Goal: Task Accomplishment & Management: Complete application form

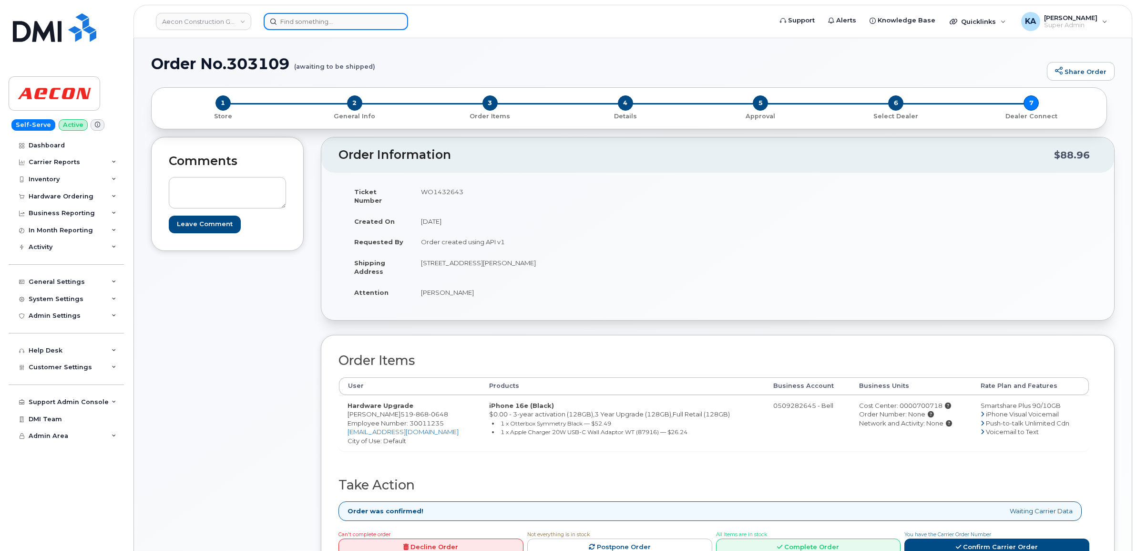
click at [319, 22] on input at bounding box center [336, 21] width 144 height 17
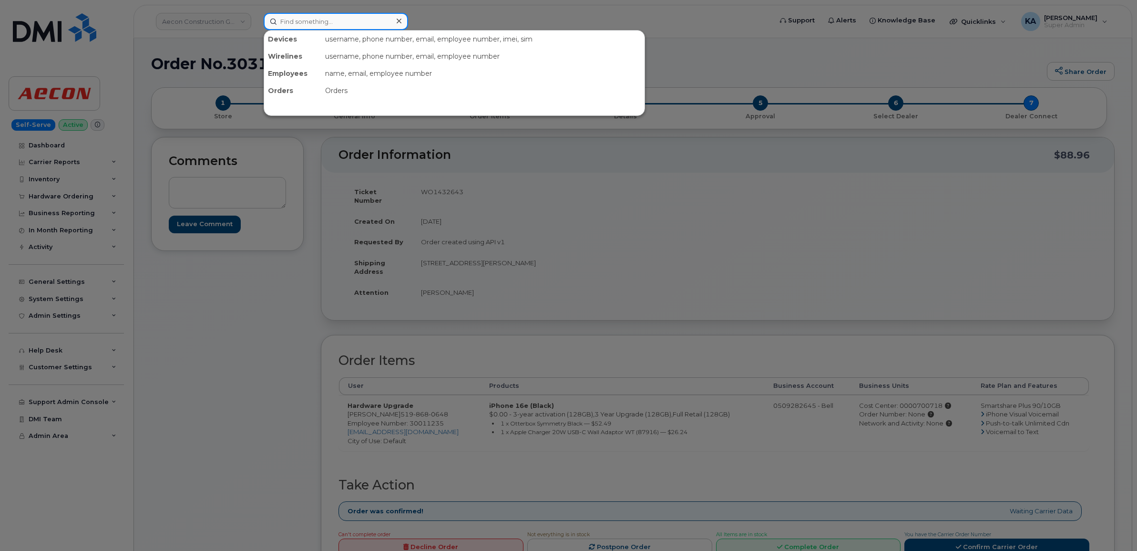
paste input "7788374291"
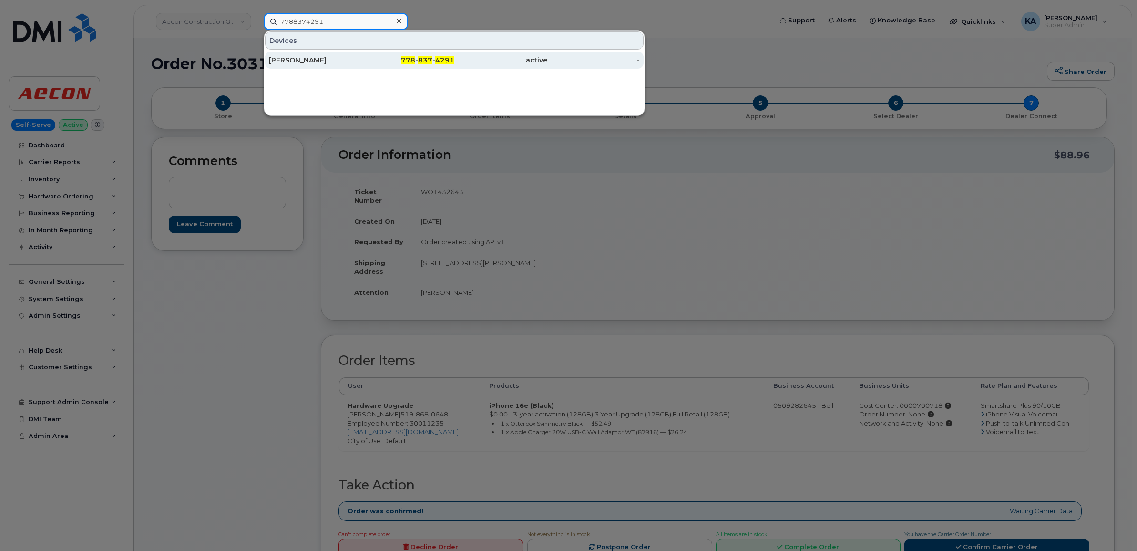
type input "7788374291"
click at [311, 59] on div "[PERSON_NAME]" at bounding box center [315, 60] width 93 height 10
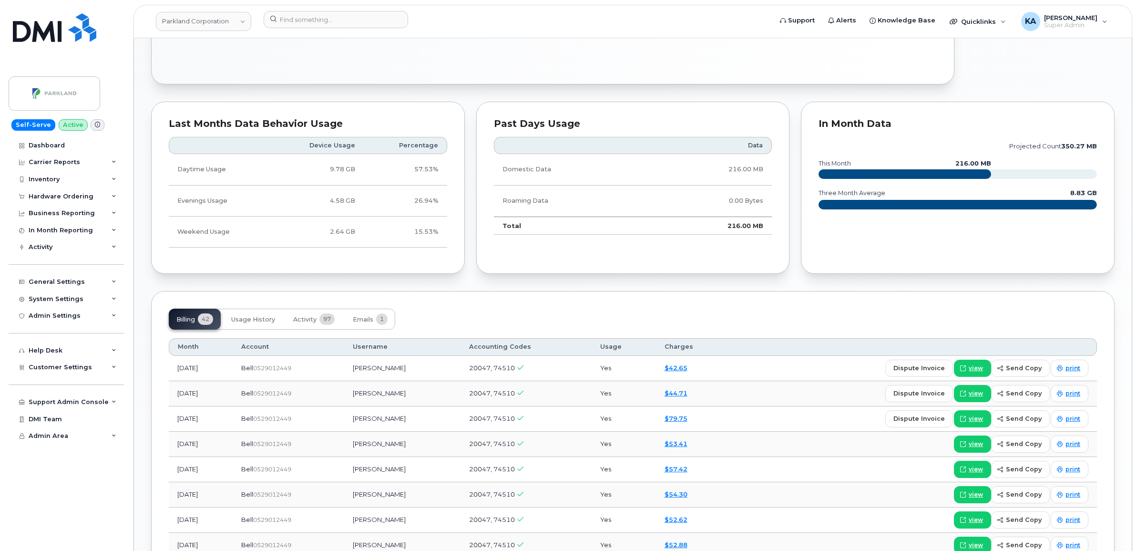
scroll to position [834, 0]
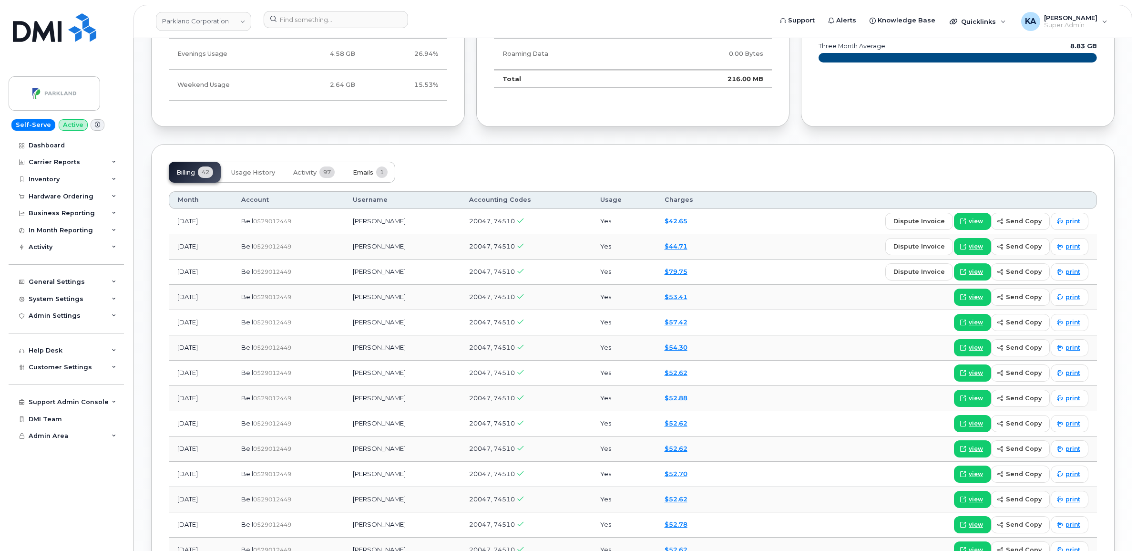
click at [370, 176] on span "Emails" at bounding box center [363, 173] width 21 height 8
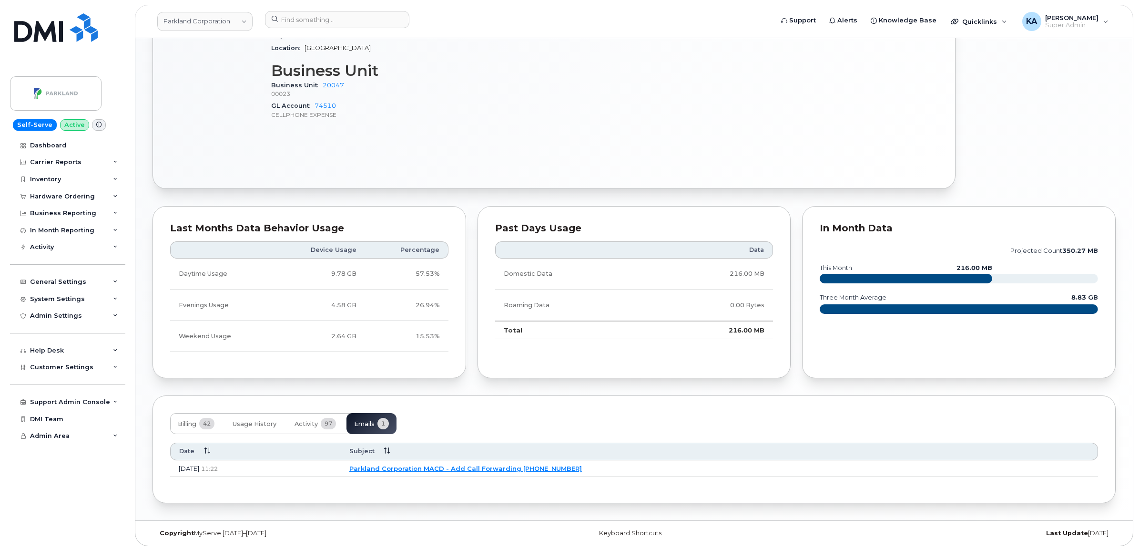
scroll to position [586, 0]
click at [444, 465] on link "Parkland Corporation MACD - Add Call Forwarding 7788374291" at bounding box center [464, 468] width 233 height 8
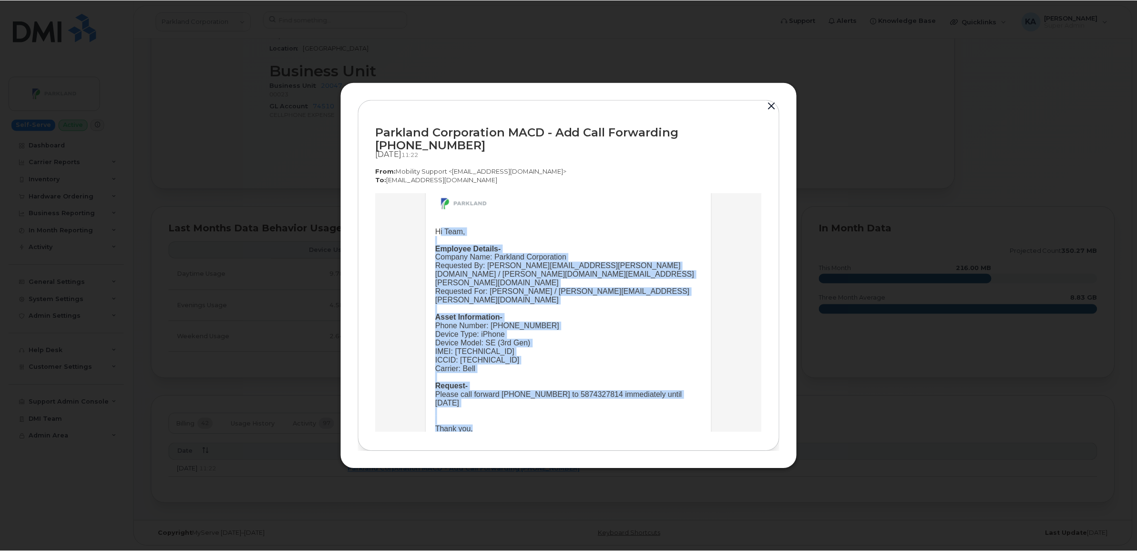
scroll to position [108, 0]
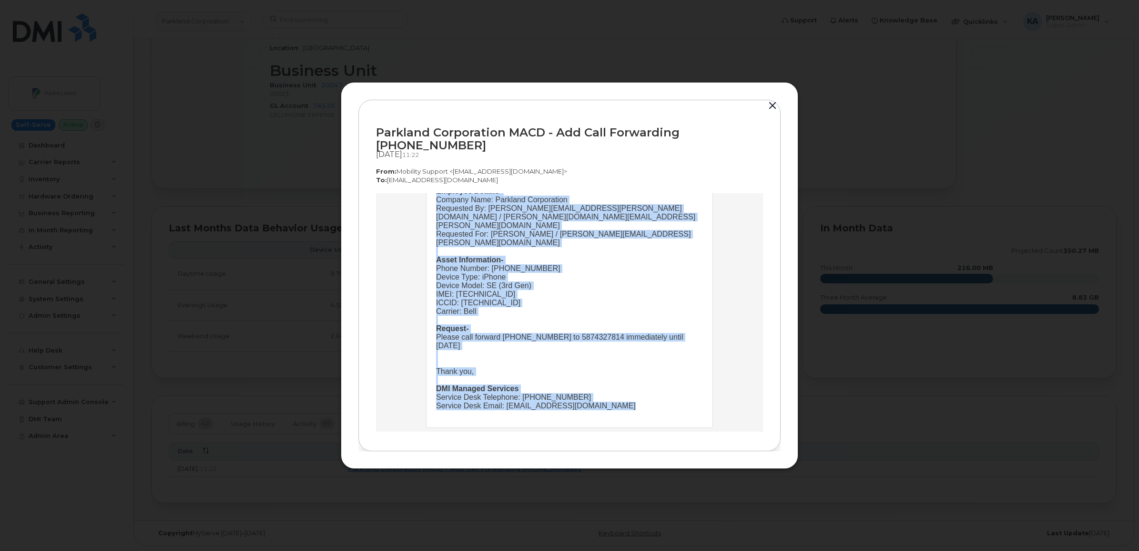
drag, startPoint x: 432, startPoint y: 281, endPoint x: 610, endPoint y: 398, distance: 212.1
click at [610, 398] on td "Hi Team, Employee Details- Company Name: Parkland Corporation Requested By: Abi…" at bounding box center [569, 297] width 267 height 257
copy td "Hi Team, Employee Details- Company Name: Parkland Corporation Requested By: Abi…"
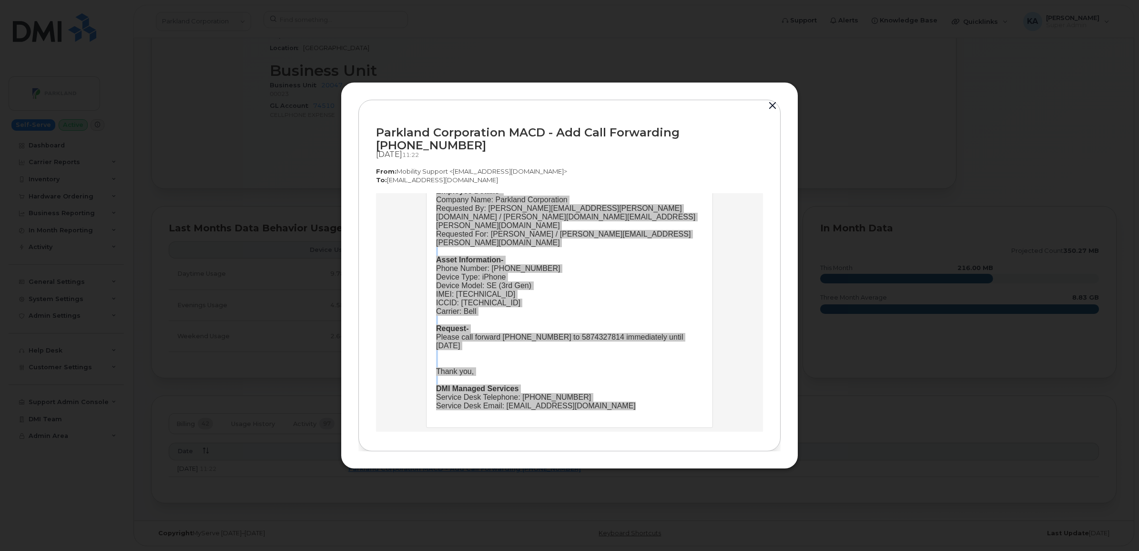
click at [775, 113] on button "button" at bounding box center [773, 105] width 14 height 13
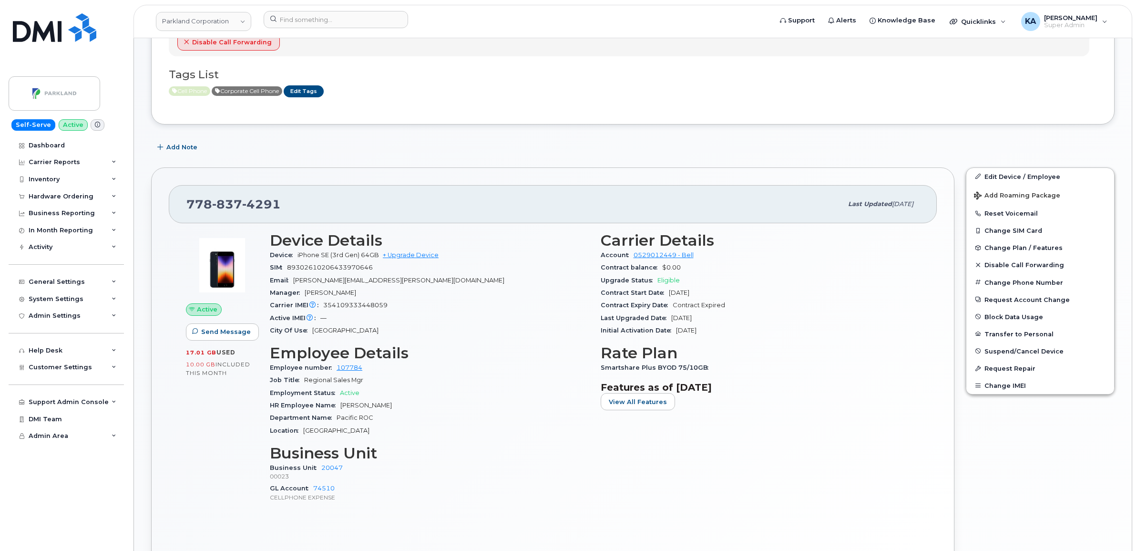
scroll to position [229, 0]
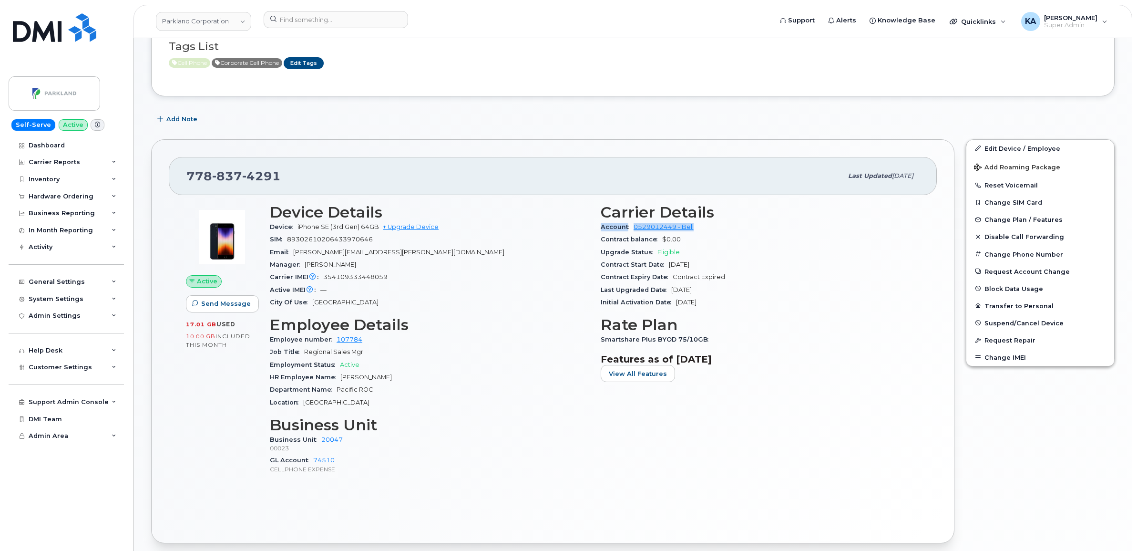
drag, startPoint x: 598, startPoint y: 229, endPoint x: 695, endPoint y: 232, distance: 96.8
click at [695, 232] on div "Carrier Details Account 0529012449 - Bell Contract balance $0.00 Upgrade Status…" at bounding box center [760, 343] width 331 height 290
copy div "Account 0529012449 - Bell"
click at [207, 20] on link "Parkland Corporation" at bounding box center [203, 21] width 95 height 19
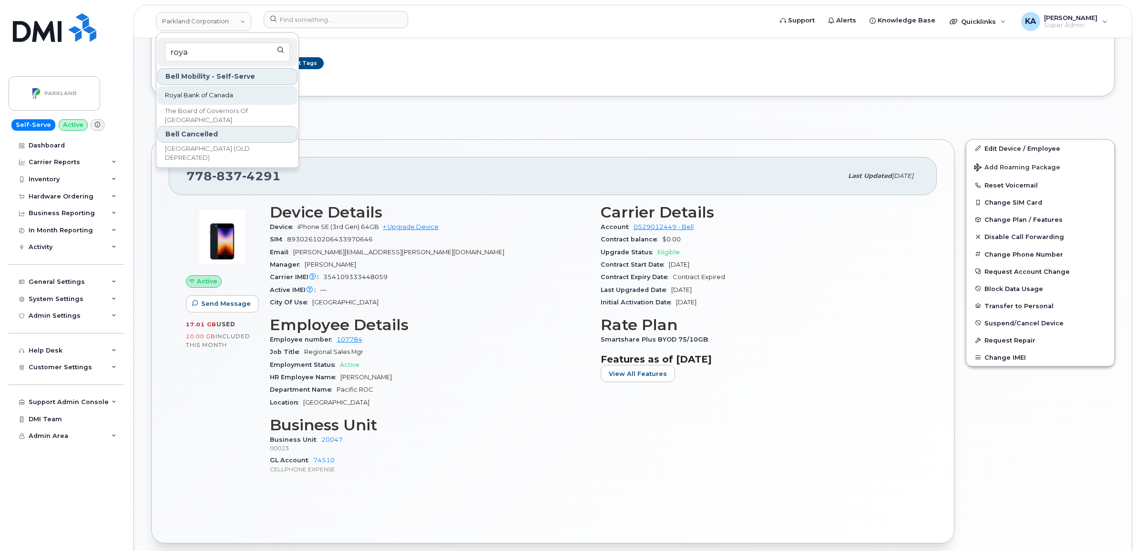
type input "roya"
click at [198, 91] on span "Royal Bank of Canada" at bounding box center [199, 96] width 68 height 10
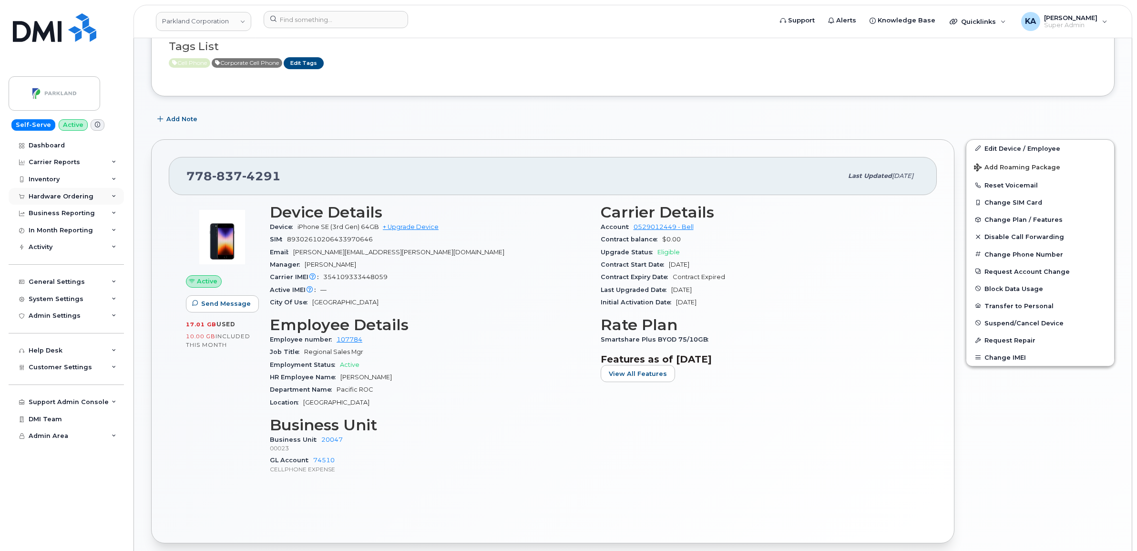
click at [46, 196] on div "Hardware Ordering" at bounding box center [61, 197] width 65 height 8
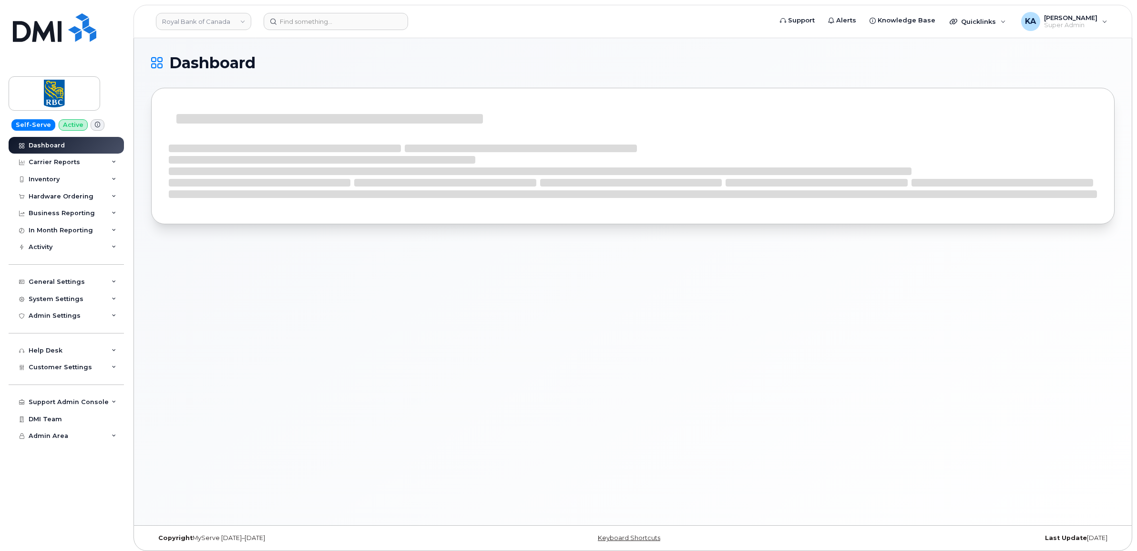
click at [44, 199] on div "Hardware Ordering" at bounding box center [61, 197] width 65 height 8
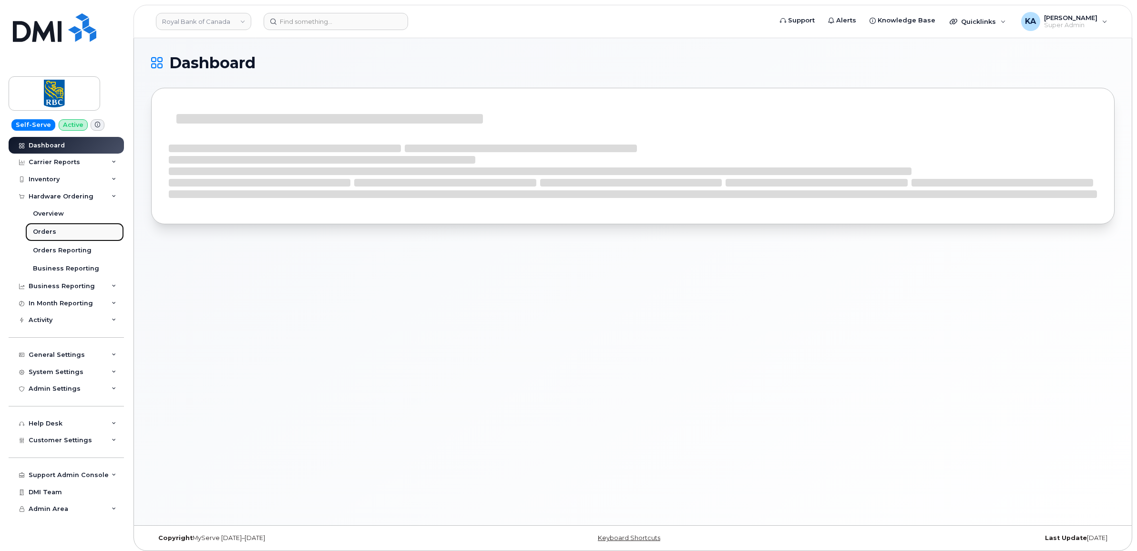
click at [43, 231] on div "Orders" at bounding box center [44, 231] width 23 height 9
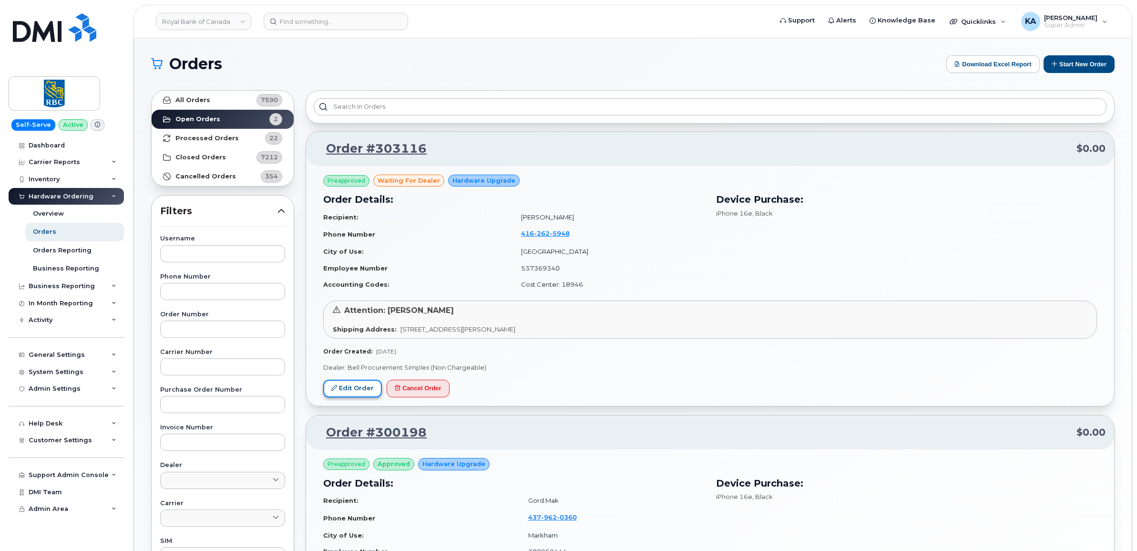
click at [346, 384] on link "Edit Order" at bounding box center [352, 388] width 59 height 18
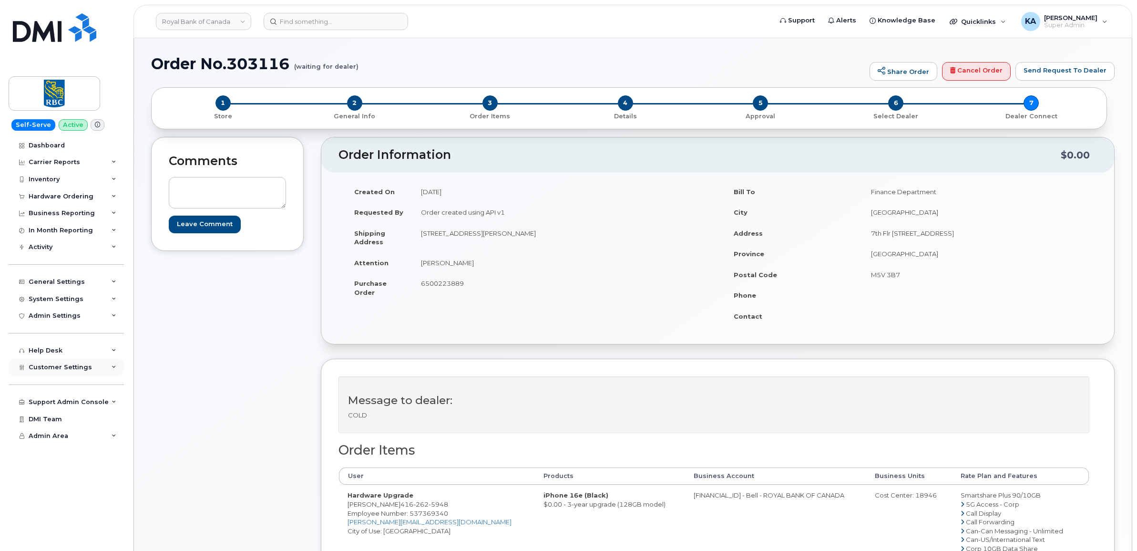
click at [61, 370] on span "Customer Settings" at bounding box center [60, 366] width 63 height 7
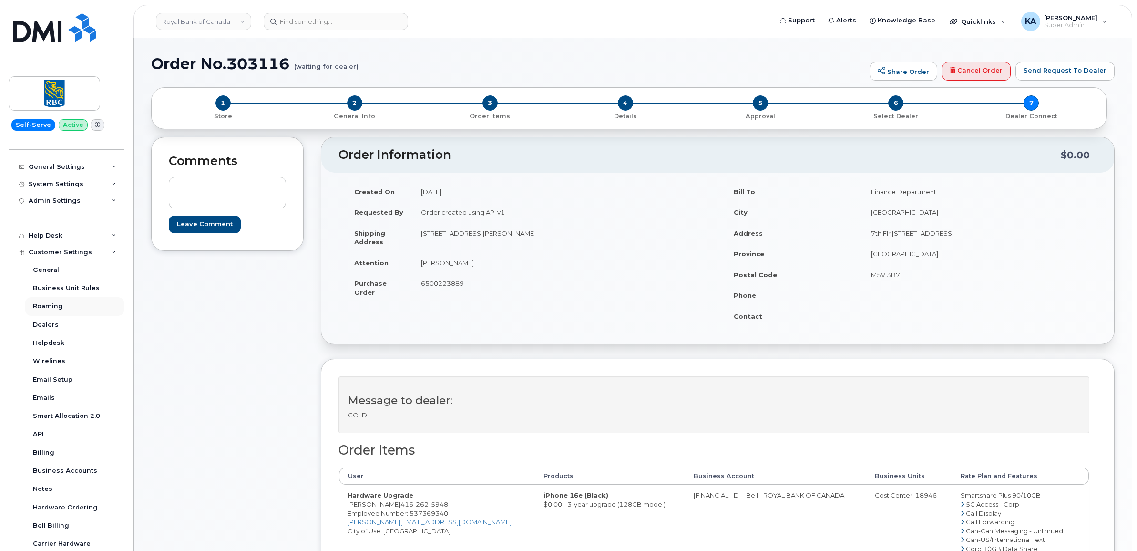
scroll to position [119, 0]
drag, startPoint x: 430, startPoint y: 504, endPoint x: 376, endPoint y: 504, distance: 53.9
copy span "416 262 5948"
click at [440, 514] on span "Employee Number: 537369340" at bounding box center [398, 513] width 101 height 8
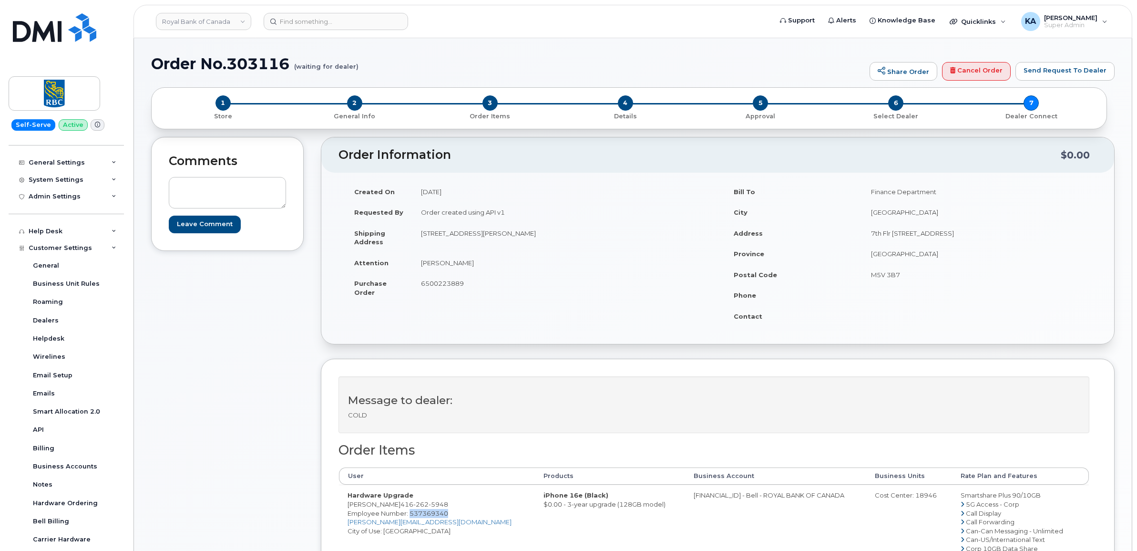
click at [440, 514] on span "Employee Number: 537369340" at bounding box center [398, 513] width 101 height 8
copy span "537369340"
drag, startPoint x: 413, startPoint y: 230, endPoint x: 493, endPoint y: 250, distance: 82.7
click at [493, 250] on td "138 downes st PH205 Toronto, ON Canada, M5E0E4" at bounding box center [561, 238] width 298 height 30
copy td "138 downes st PH205"
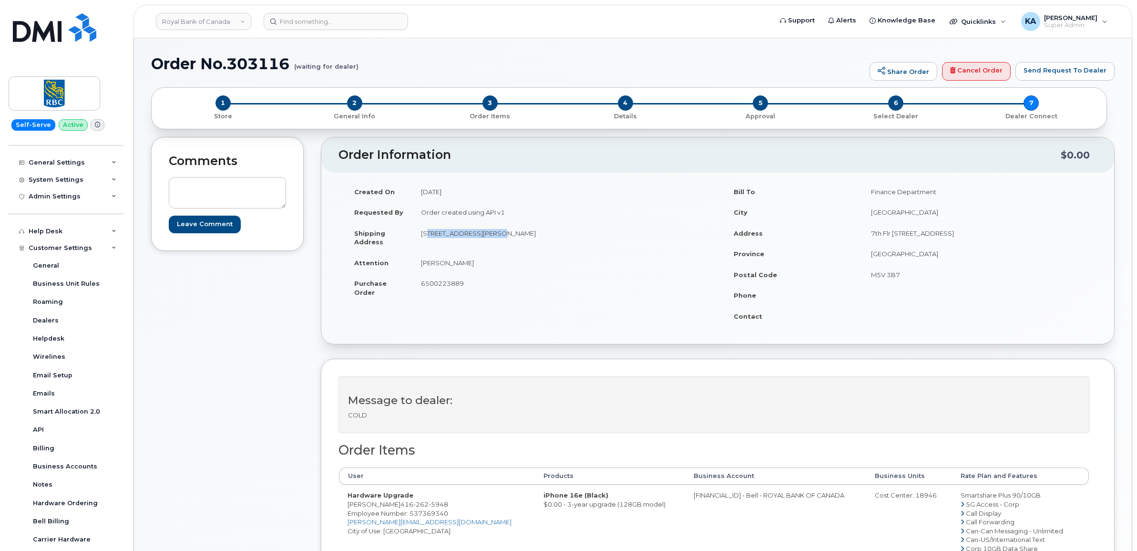
drag, startPoint x: 557, startPoint y: 232, endPoint x: 592, endPoint y: 235, distance: 35.4
click at [592, 235] on td "138 downes st PH205 Toronto, ON Canada, M5E0E4" at bounding box center [561, 238] width 298 height 30
copy td "M5E0E4"
drag, startPoint x: 418, startPoint y: 264, endPoint x: 450, endPoint y: 268, distance: 32.3
click at [450, 268] on td "[PERSON_NAME]" at bounding box center [561, 262] width 298 height 21
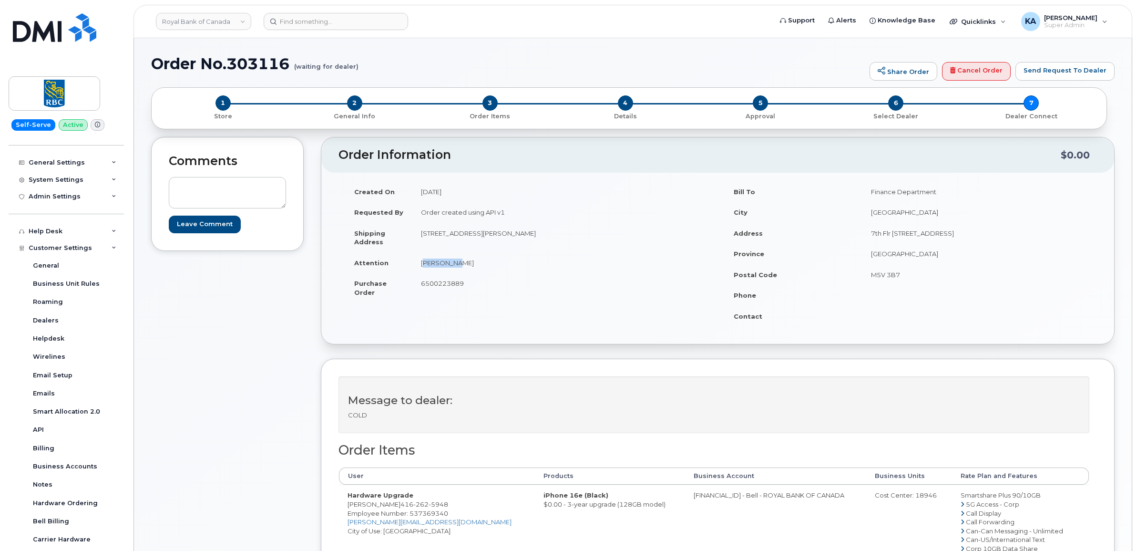
copy td "[PERSON_NAME]"
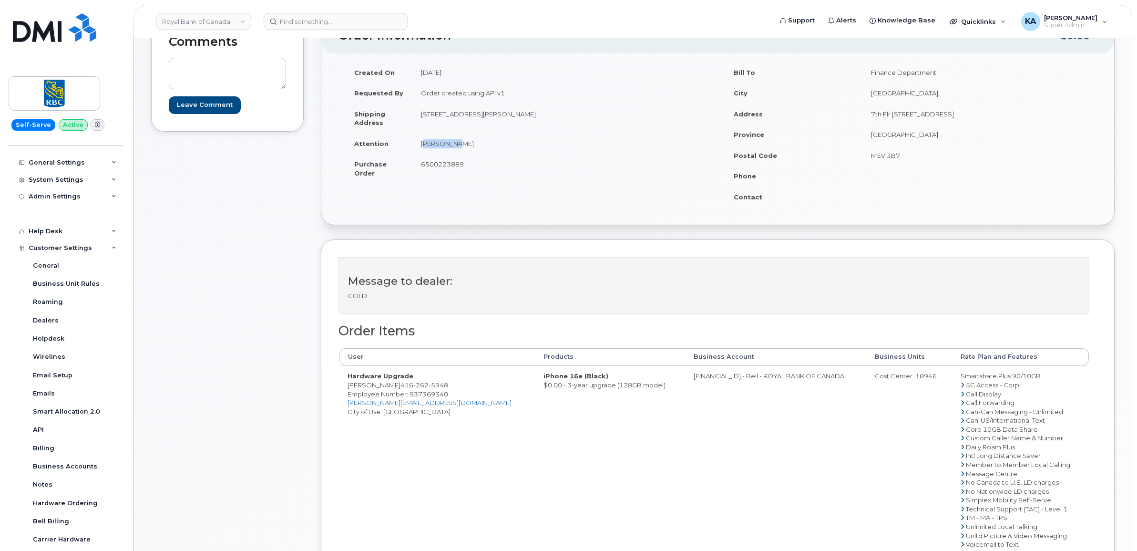
click at [687, 378] on td "[FINANCIAL_ID] - Bell - ROYAL BANK OF CANADA" at bounding box center [775, 459] width 181 height 189
copy td "0526299293"
click at [902, 378] on div "Cost Center: 18946" at bounding box center [909, 375] width 68 height 9
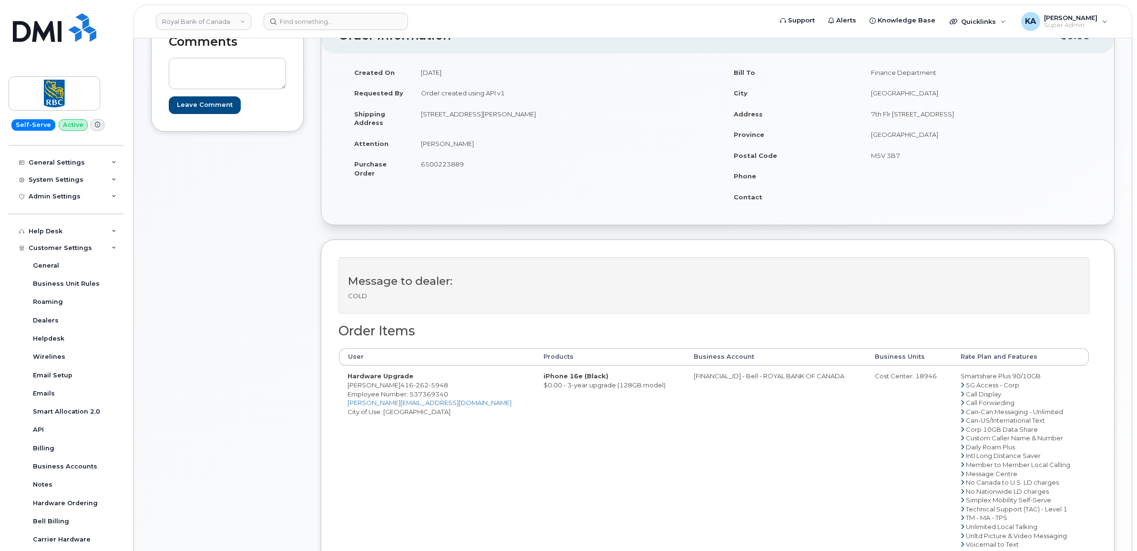
copy div "18946"
click at [431, 392] on span "Employee Number: 537369340" at bounding box center [398, 394] width 101 height 8
copy span "537369340"
drag, startPoint x: 346, startPoint y: 388, endPoint x: 375, endPoint y: 387, distance: 28.6
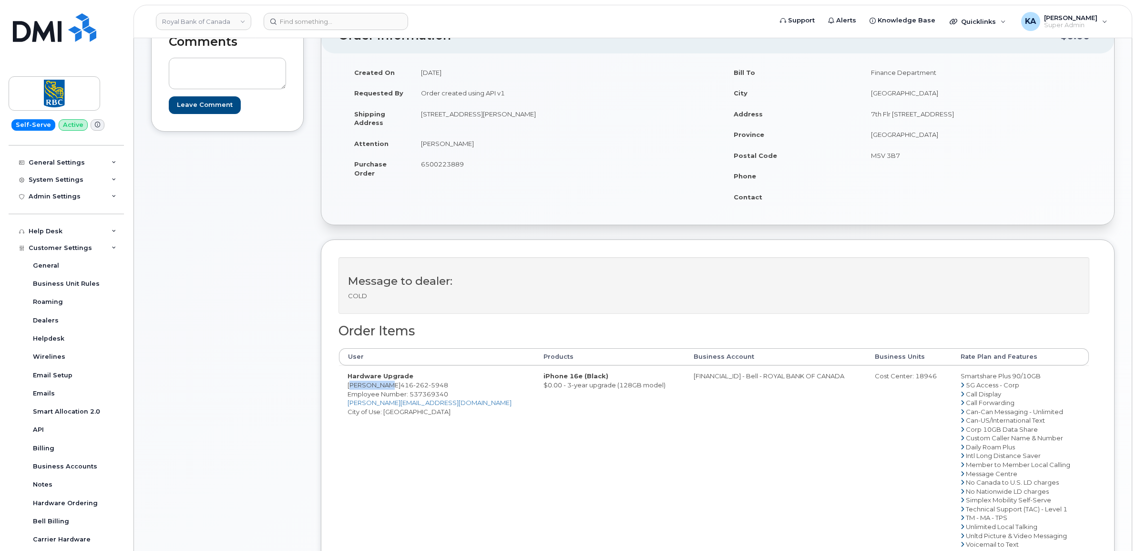
click at [375, 387] on td "Hardware Upgrade Blair Bai 416 262 5948 Employee Number: 537369340 blair.bai@rb…" at bounding box center [437, 459] width 196 height 189
copy td "Blair Bai"
drag, startPoint x: 940, startPoint y: 376, endPoint x: 1034, endPoint y: 380, distance: 93.6
click at [1034, 380] on td "Smartshare Plus 90/10GB 5G Access - Corp Call Display Call Forwarding Can-Can M…" at bounding box center [1020, 459] width 137 height 189
copy td "Smartshare Plus 90/10GB"
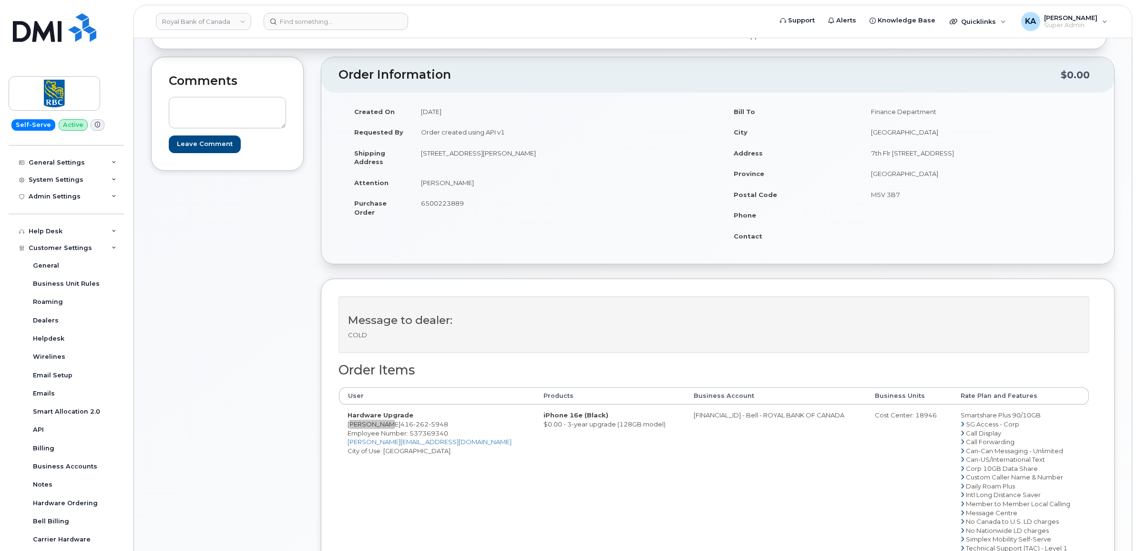
scroll to position [60, 0]
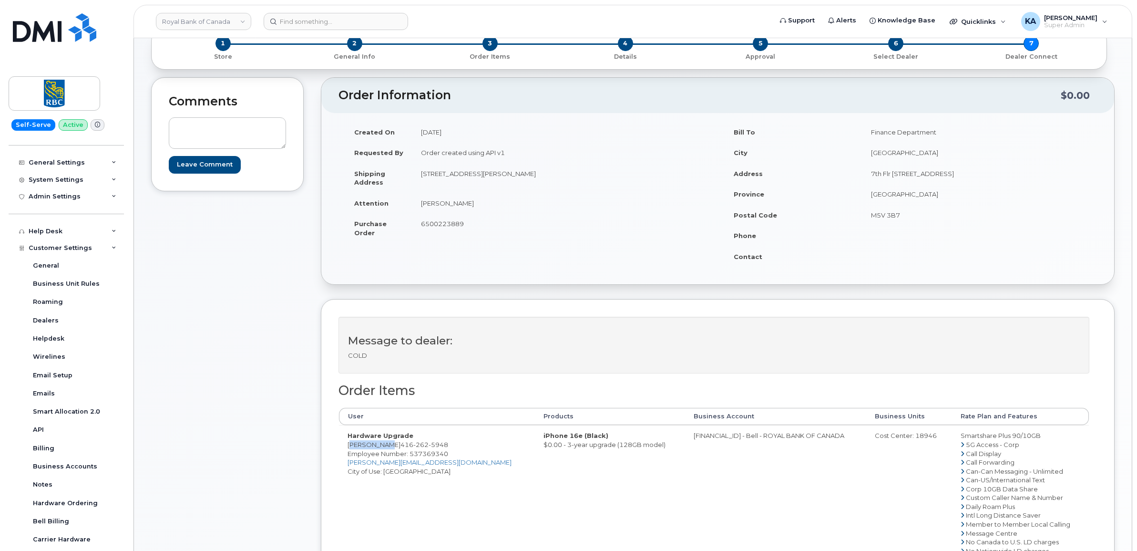
click at [437, 224] on span "6500223889" at bounding box center [442, 224] width 43 height 8
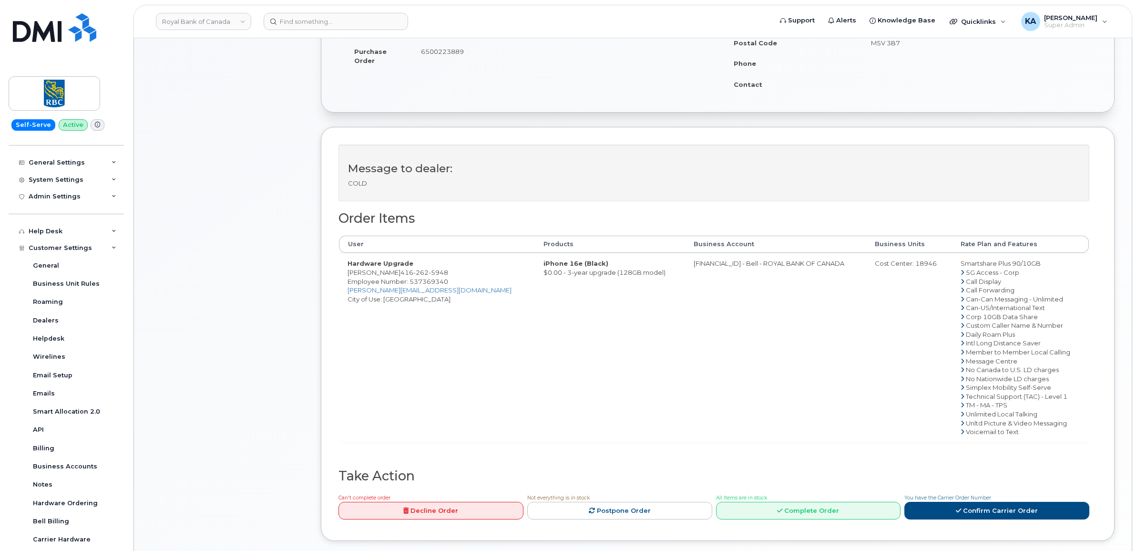
scroll to position [298, 0]
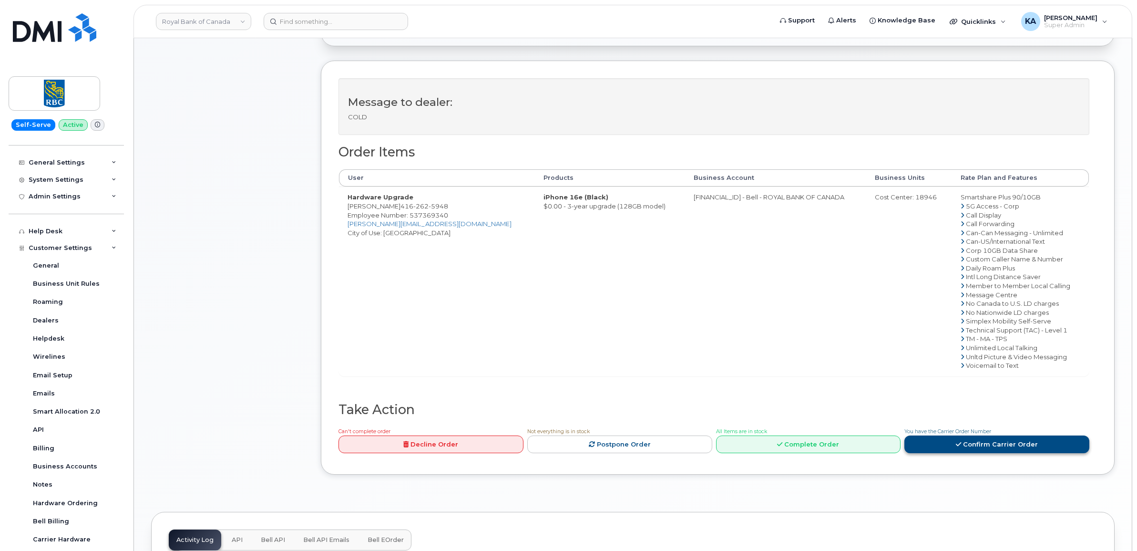
click at [937, 444] on link "Confirm Carrier Order" at bounding box center [996, 444] width 185 height 18
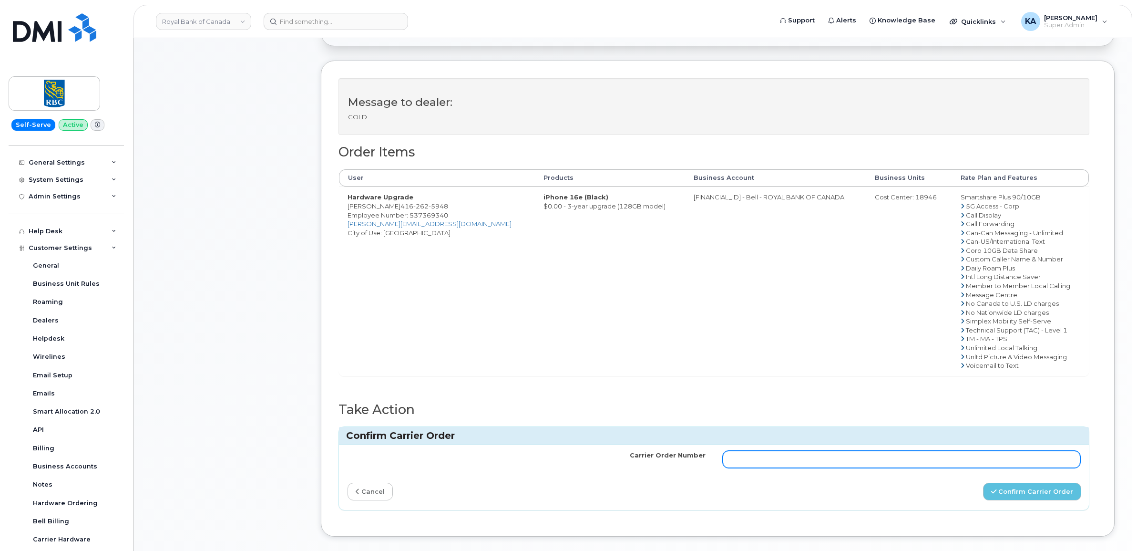
click at [869, 461] on input "Carrier Order Number" at bounding box center [902, 459] width 358 height 17
paste input "3028255"
type input "3028255"
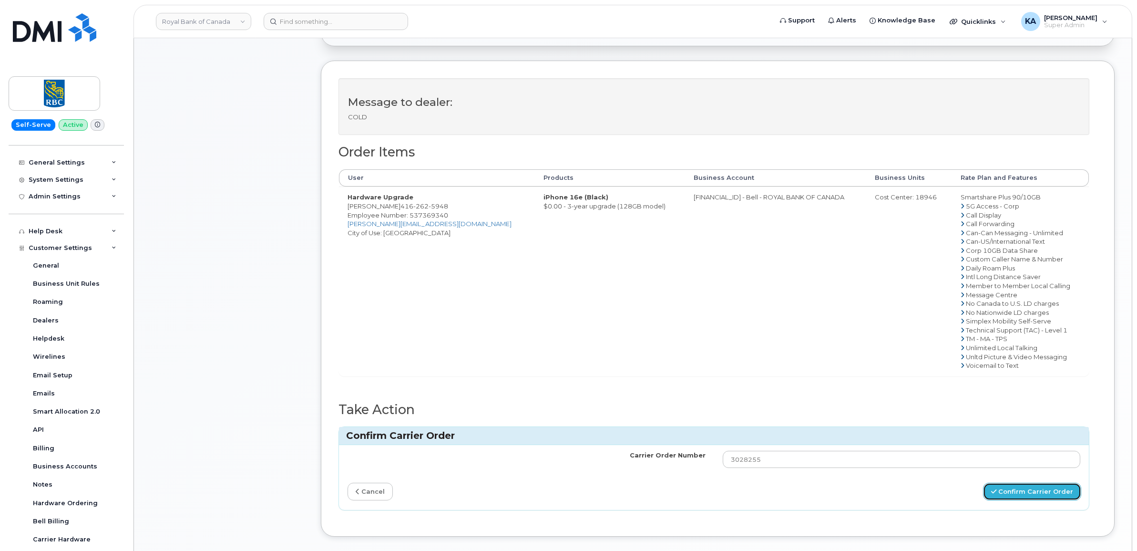
click at [1028, 492] on button "Confirm Carrier Order" at bounding box center [1032, 491] width 98 height 18
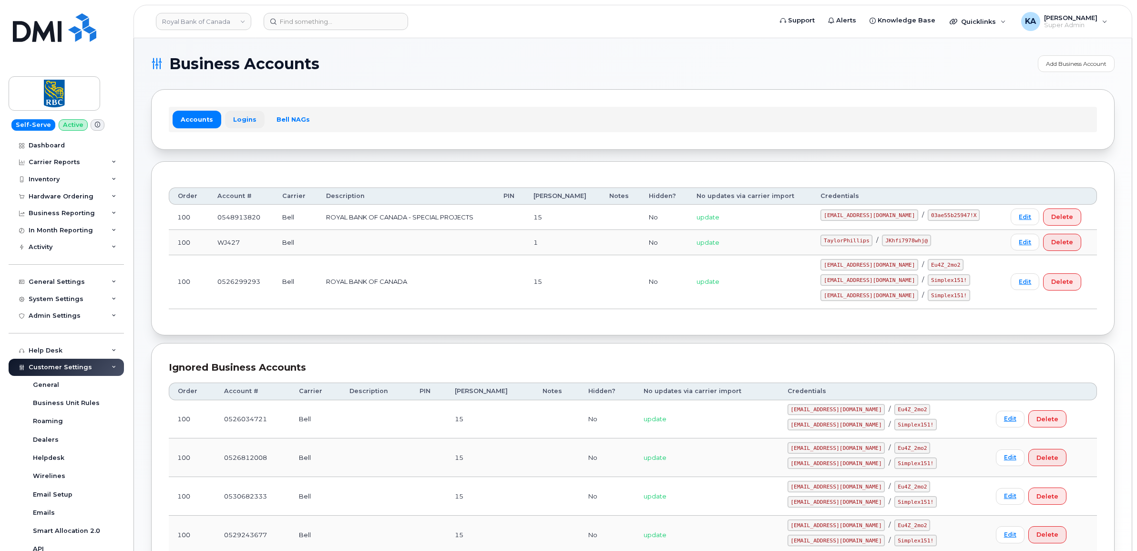
click at [242, 119] on link "Logins" at bounding box center [245, 119] width 40 height 17
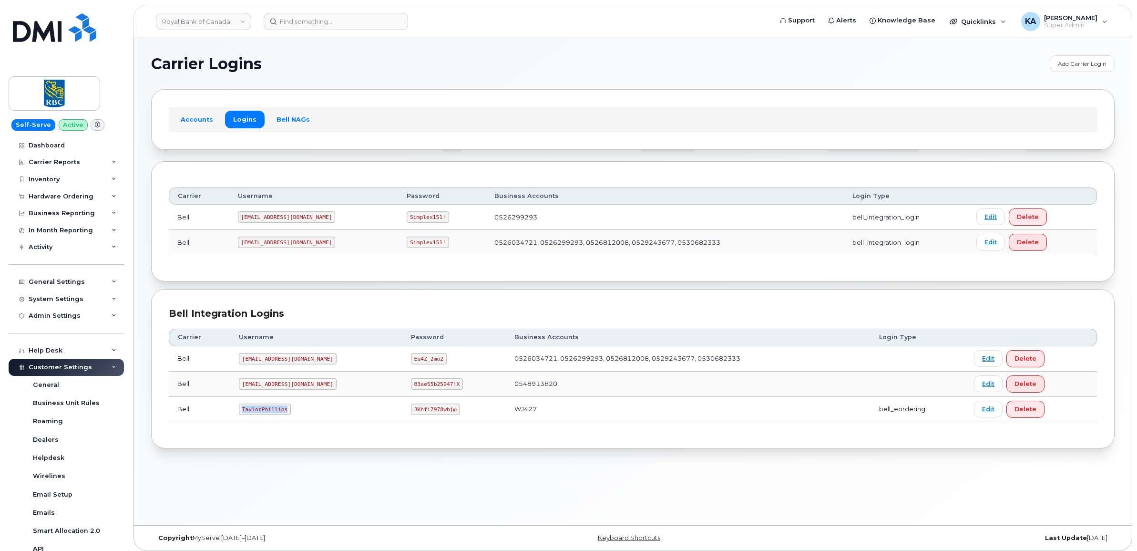
drag, startPoint x: 240, startPoint y: 413, endPoint x: 285, endPoint y: 422, distance: 46.1
click at [285, 422] on td "TaylorPhillips" at bounding box center [316, 409] width 172 height 25
copy code "TaylorPhillips"
drag, startPoint x: 382, startPoint y: 411, endPoint x: 427, endPoint y: 420, distance: 45.7
click at [427, 420] on td "JKhfi7978whj@" at bounding box center [454, 409] width 104 height 25
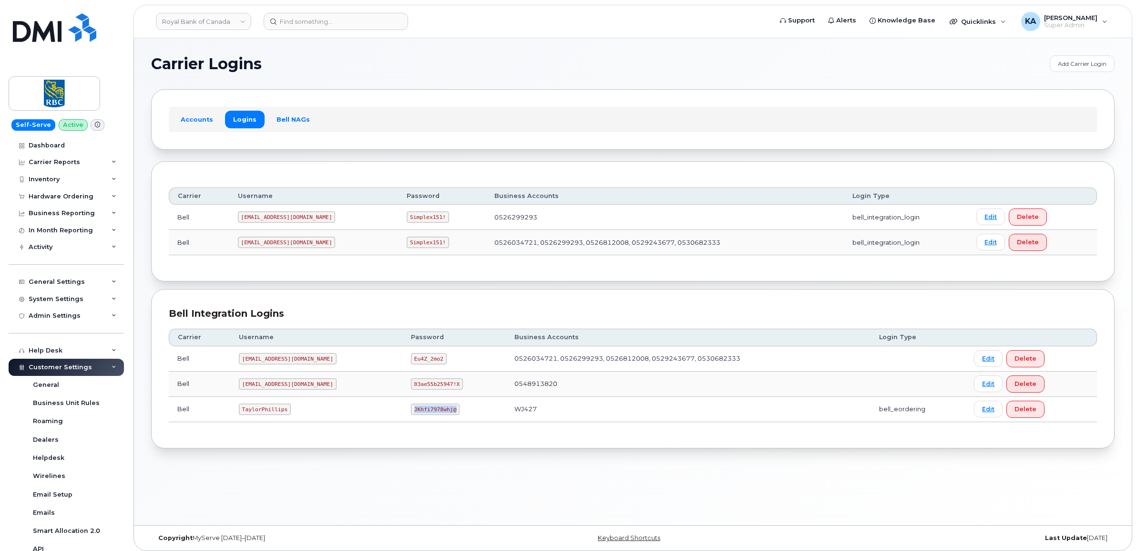
copy code "JKhfi7978whj@"
drag, startPoint x: 242, startPoint y: 411, endPoint x: 287, endPoint y: 416, distance: 45.6
click at [287, 416] on td "TaylorPhillips" at bounding box center [316, 409] width 172 height 25
copy code "TaylorPhillips"
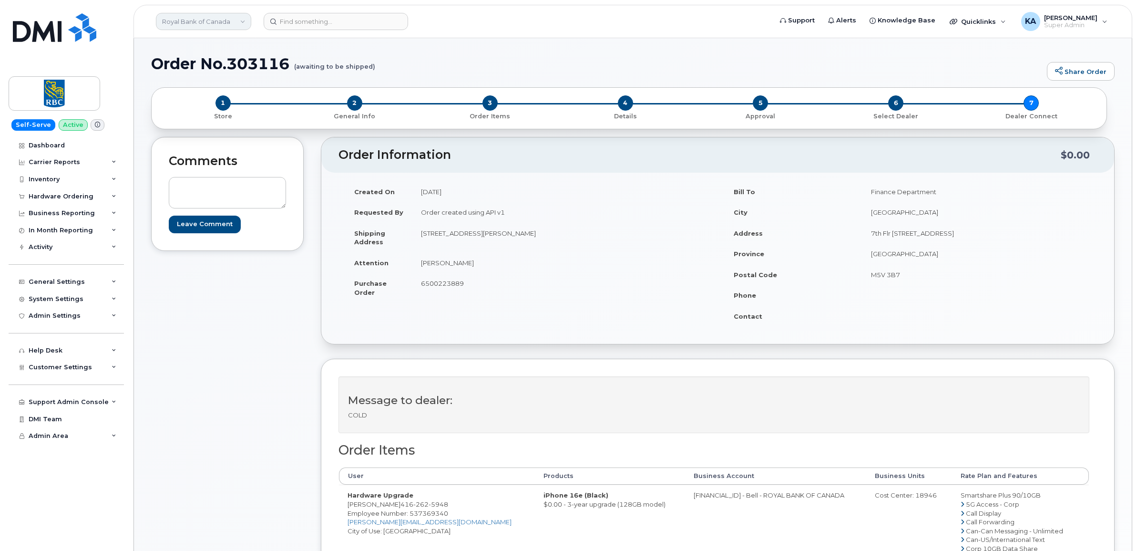
click at [211, 22] on link "Royal Bank of Canada" at bounding box center [203, 21] width 95 height 17
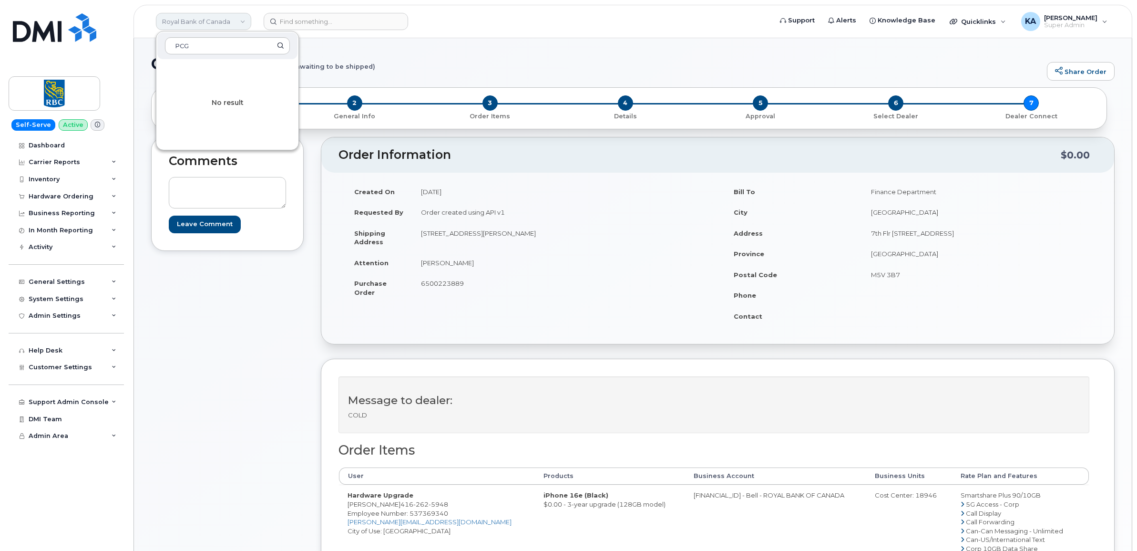
click at [196, 21] on link "Royal Bank of Canada" at bounding box center [203, 21] width 95 height 17
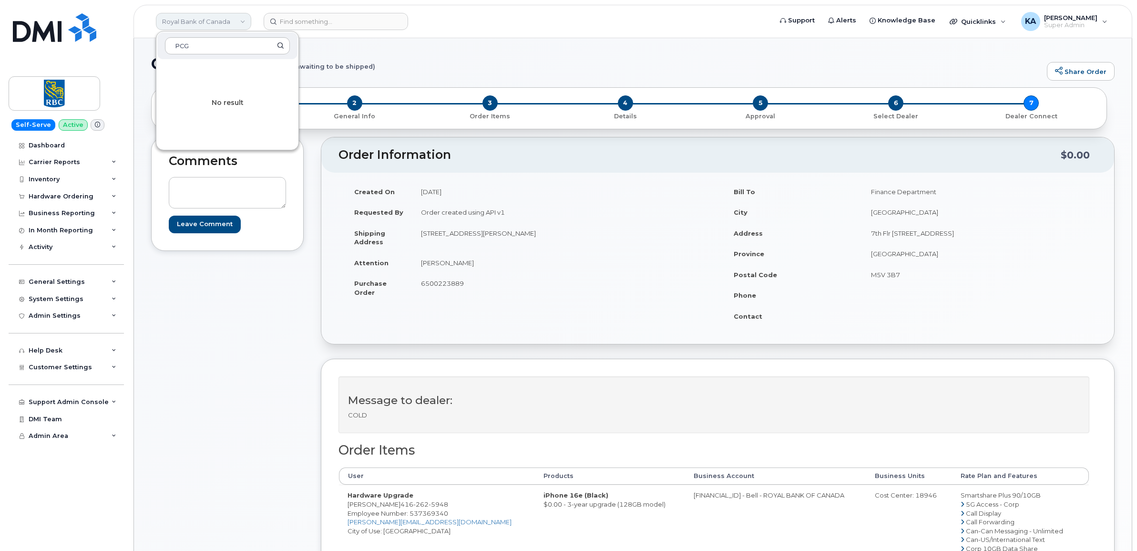
click at [196, 21] on link "Royal Bank of Canada" at bounding box center [203, 21] width 95 height 17
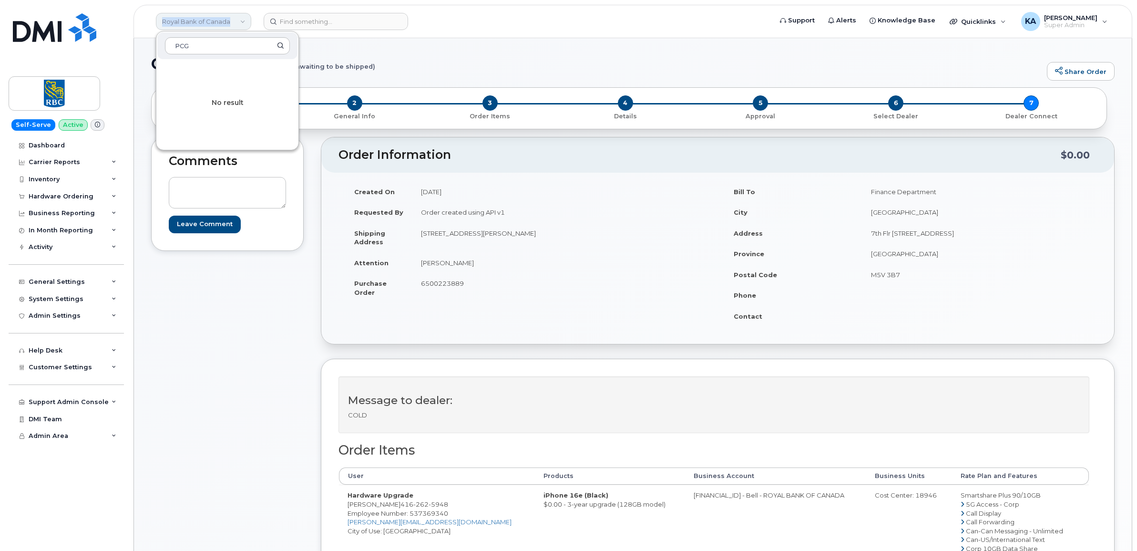
click at [196, 21] on link "Royal Bank of Canada" at bounding box center [203, 21] width 95 height 17
click at [279, 46] on input "Public consultin group" at bounding box center [227, 45] width 125 height 17
click at [277, 47] on input "Public consulting group" at bounding box center [227, 45] width 125 height 17
type input "Public consulting group"
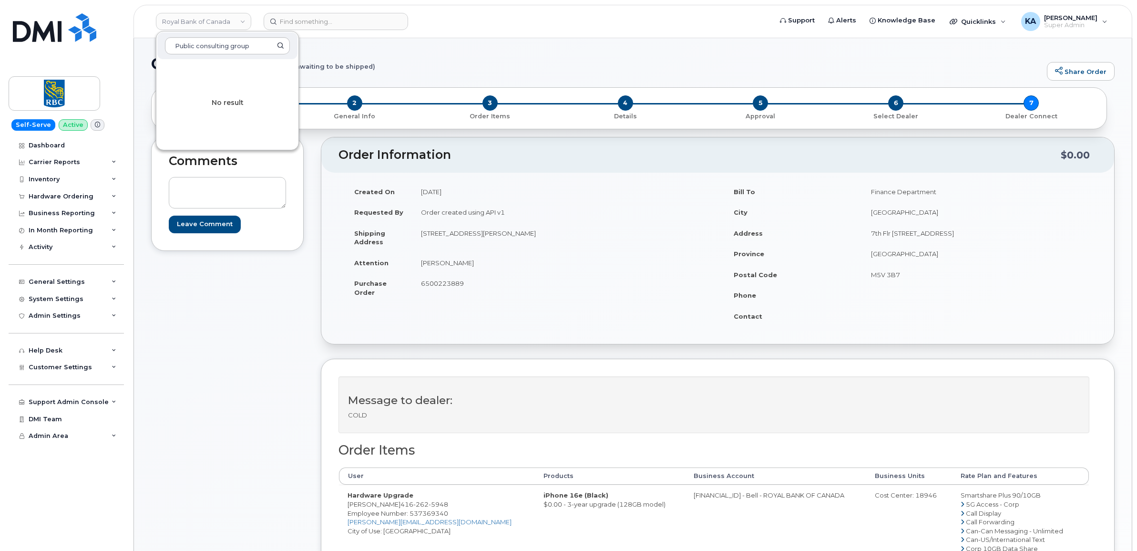
click at [208, 289] on div "Comments Leave Comment" at bounding box center [227, 475] width 153 height 677
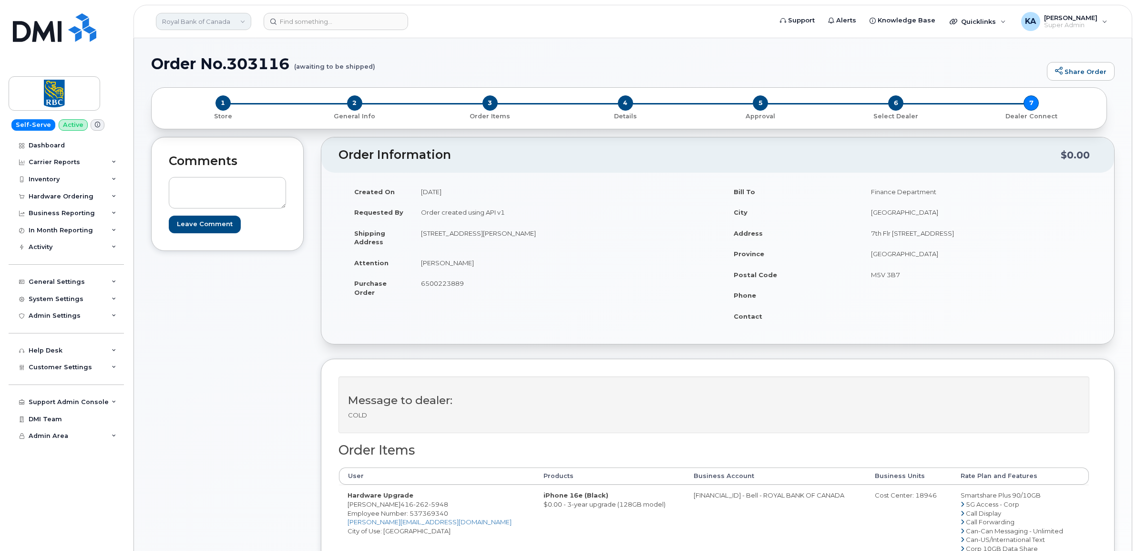
click at [208, 19] on link "Royal Bank of Canada" at bounding box center [203, 21] width 95 height 17
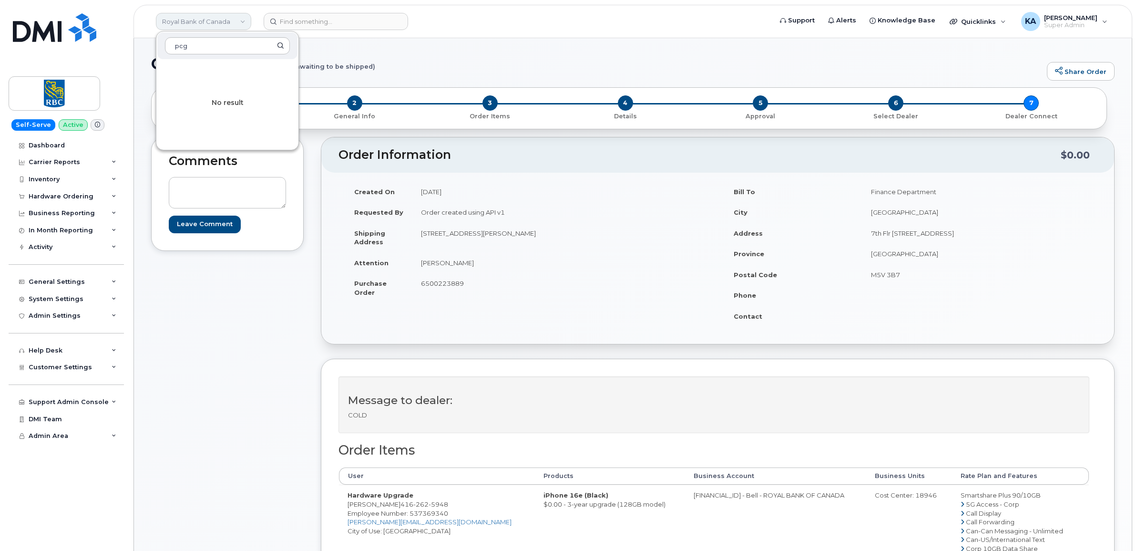
type input "pcg"
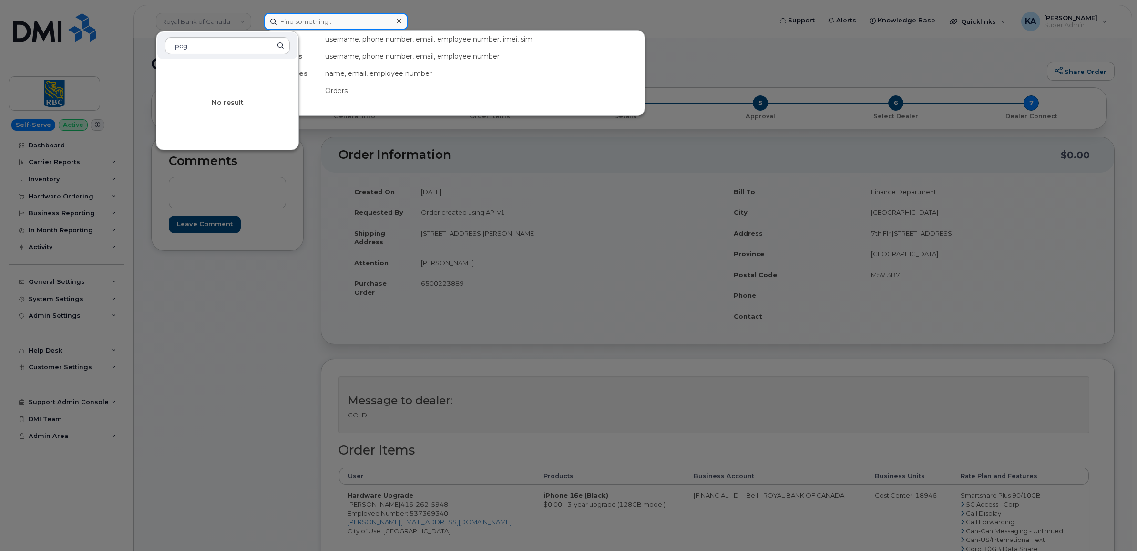
click at [300, 18] on input at bounding box center [336, 21] width 144 height 17
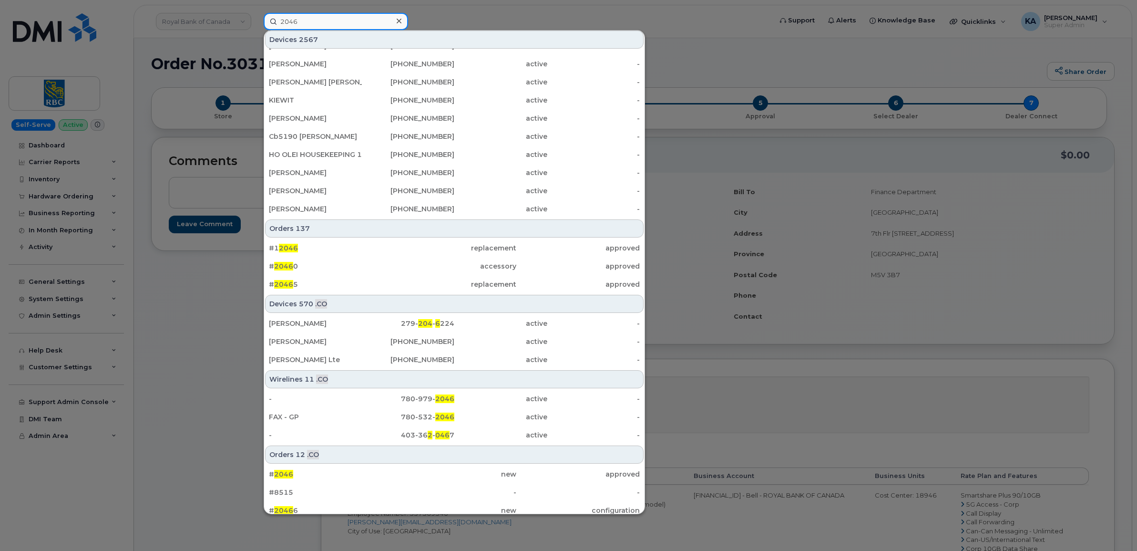
scroll to position [203, 0]
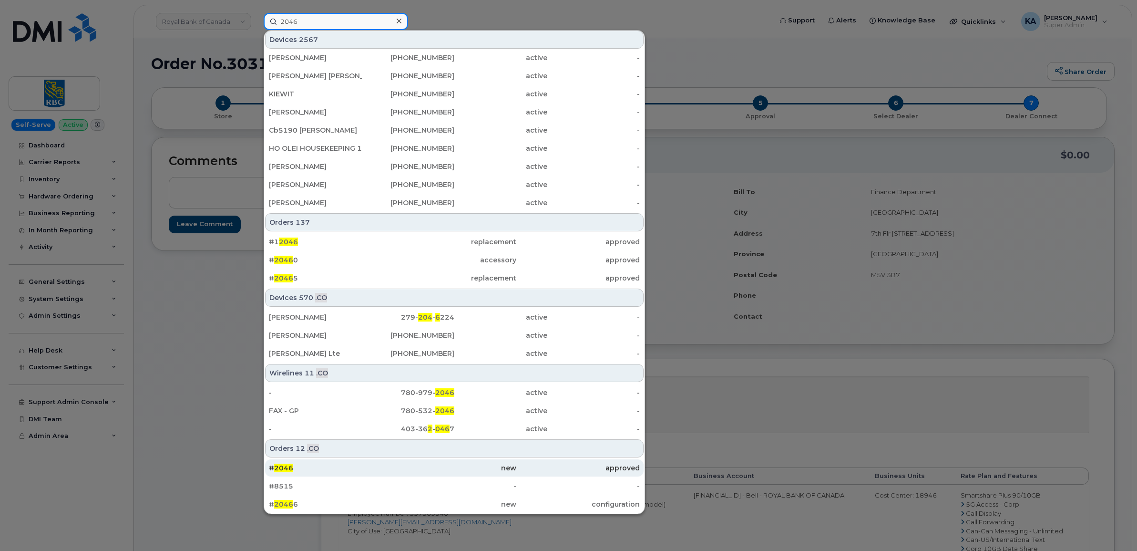
type input "2046"
click at [287, 465] on span "2046" at bounding box center [283, 467] width 19 height 9
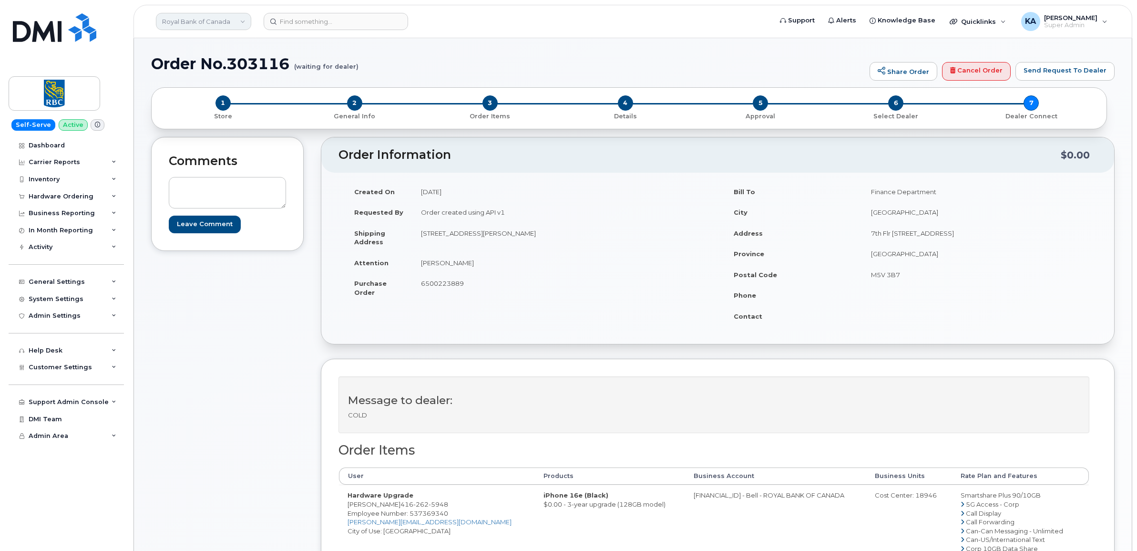
click at [181, 19] on link "Royal Bank of Canada" at bounding box center [203, 21] width 95 height 17
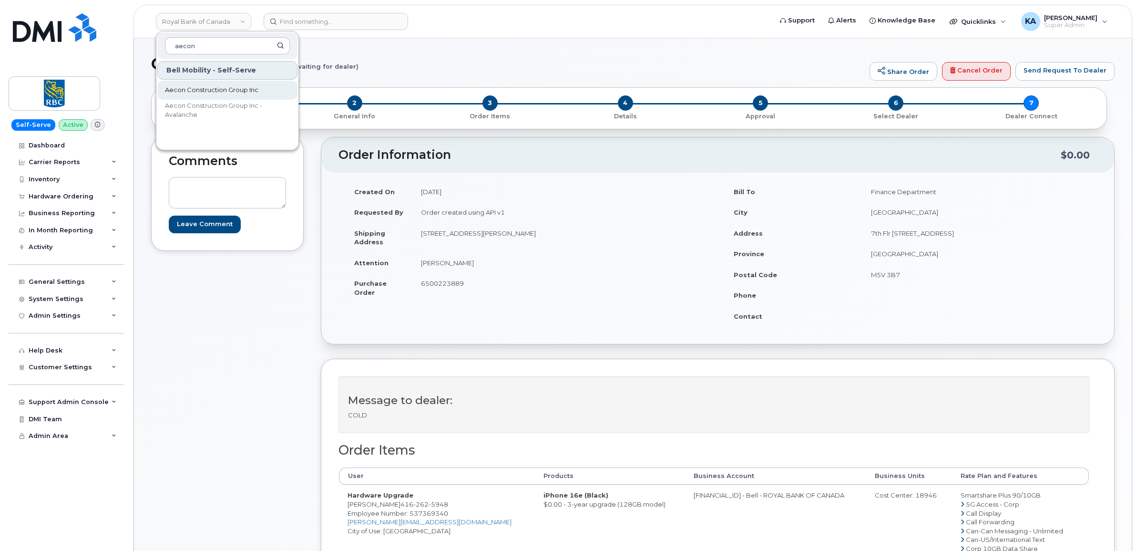
type input "aecon"
click at [192, 84] on link "Aecon Construction Group Inc" at bounding box center [227, 90] width 140 height 19
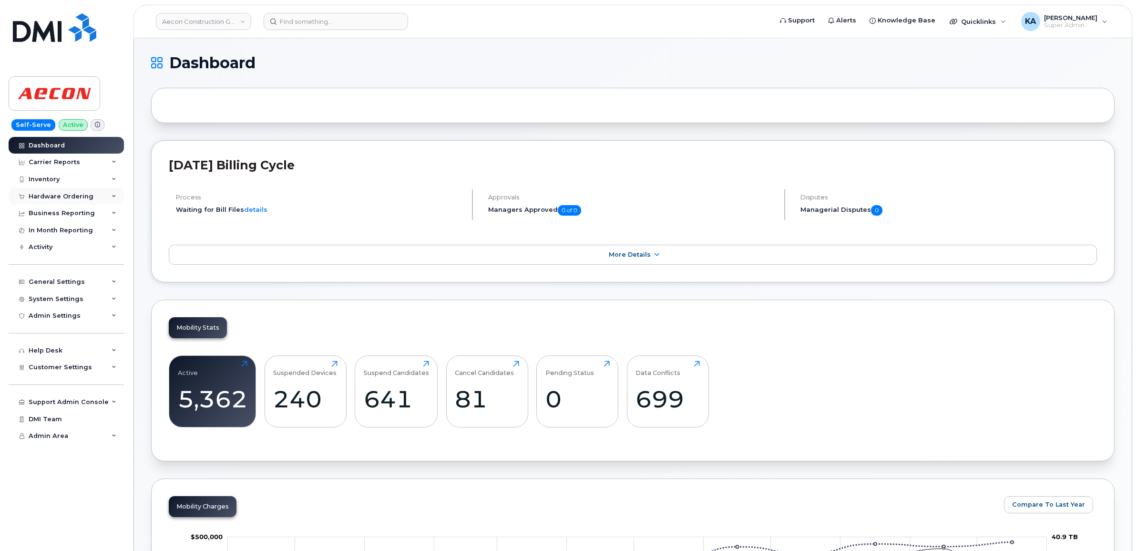
click at [49, 195] on div "Hardware Ordering" at bounding box center [61, 197] width 65 height 8
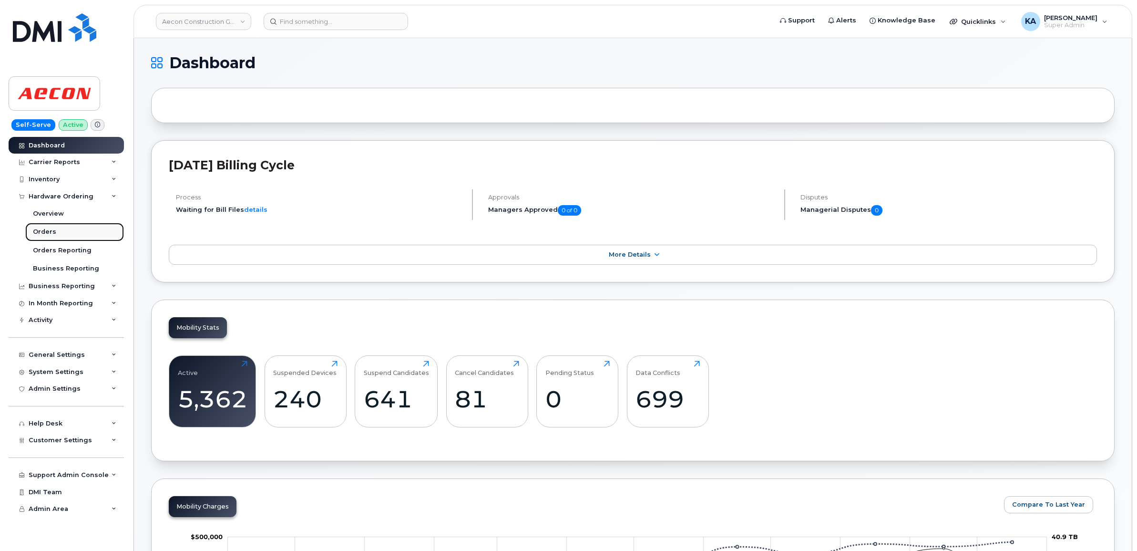
click at [41, 229] on div "Orders" at bounding box center [44, 231] width 23 height 9
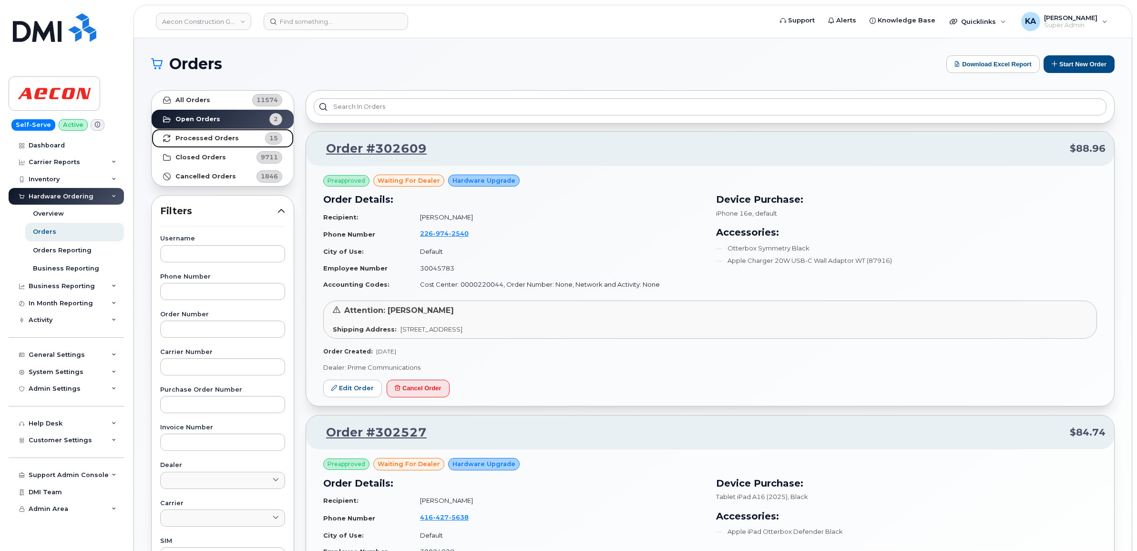
click at [208, 136] on strong "Processed Orders" at bounding box center [206, 138] width 63 height 8
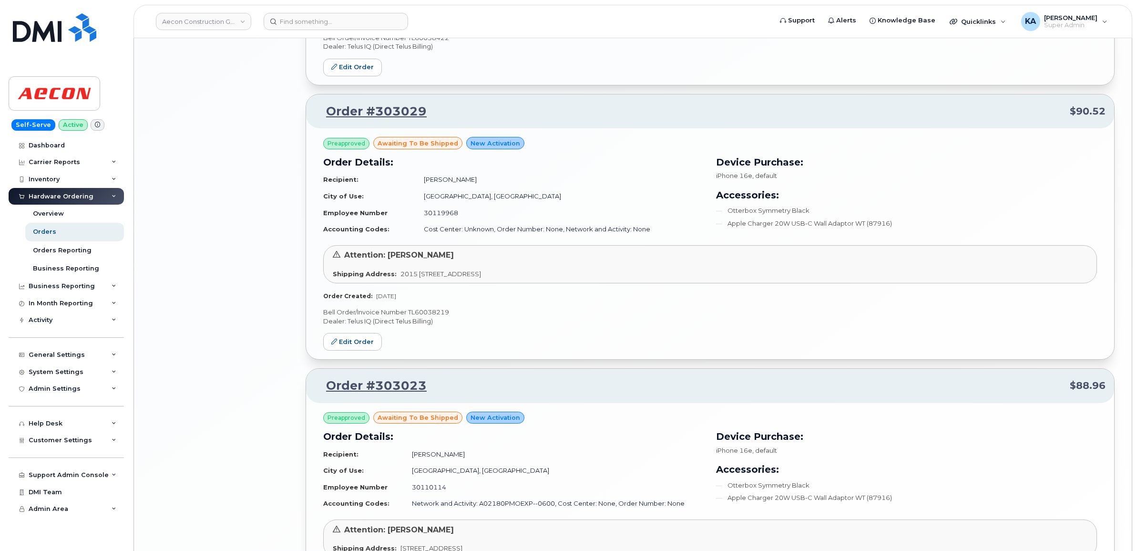
scroll to position [1936, 0]
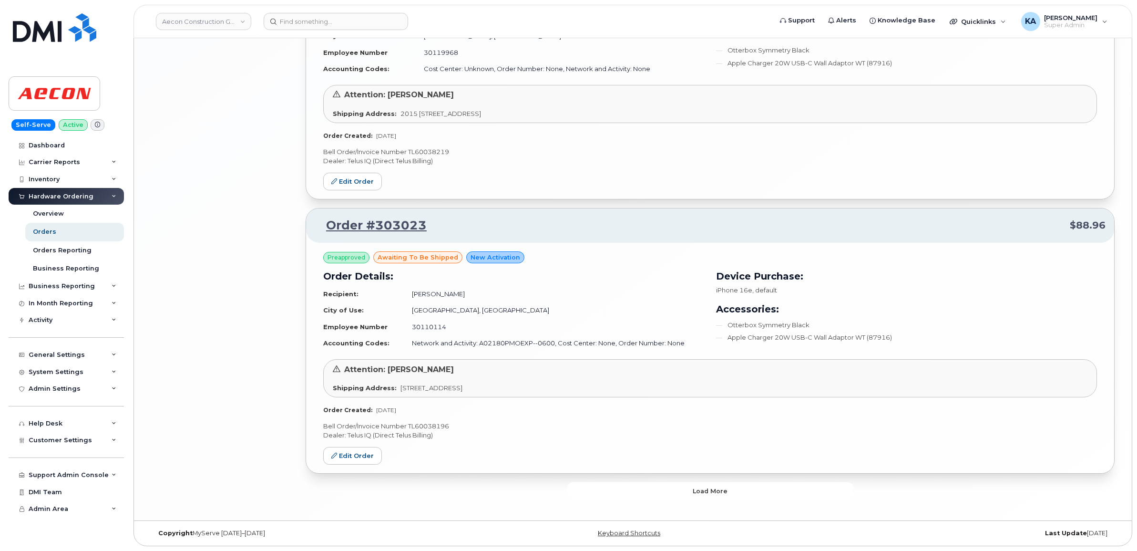
click at [602, 489] on button "Load more" at bounding box center [710, 490] width 286 height 17
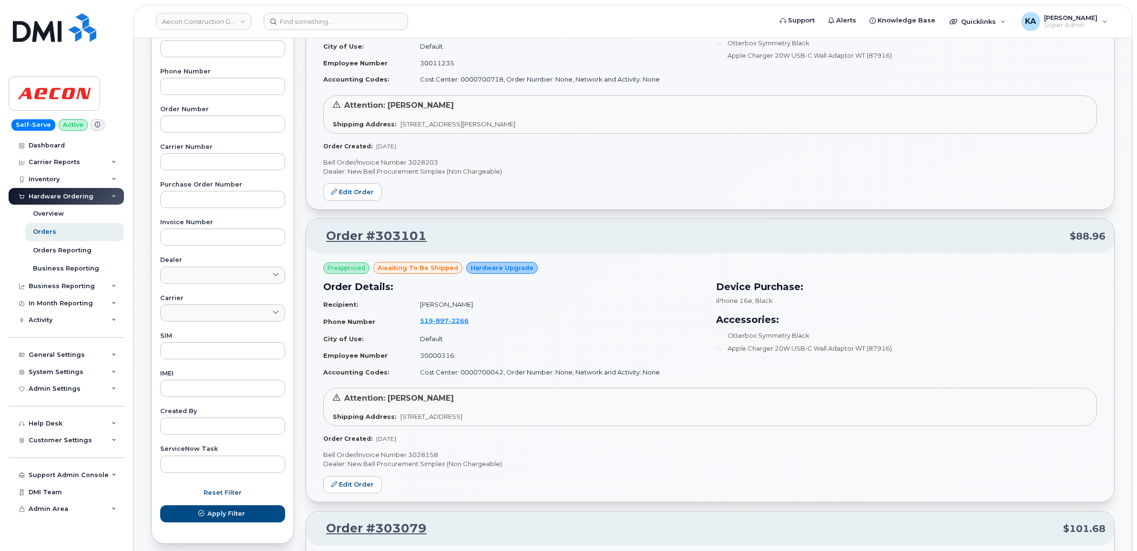
scroll to position [137, 0]
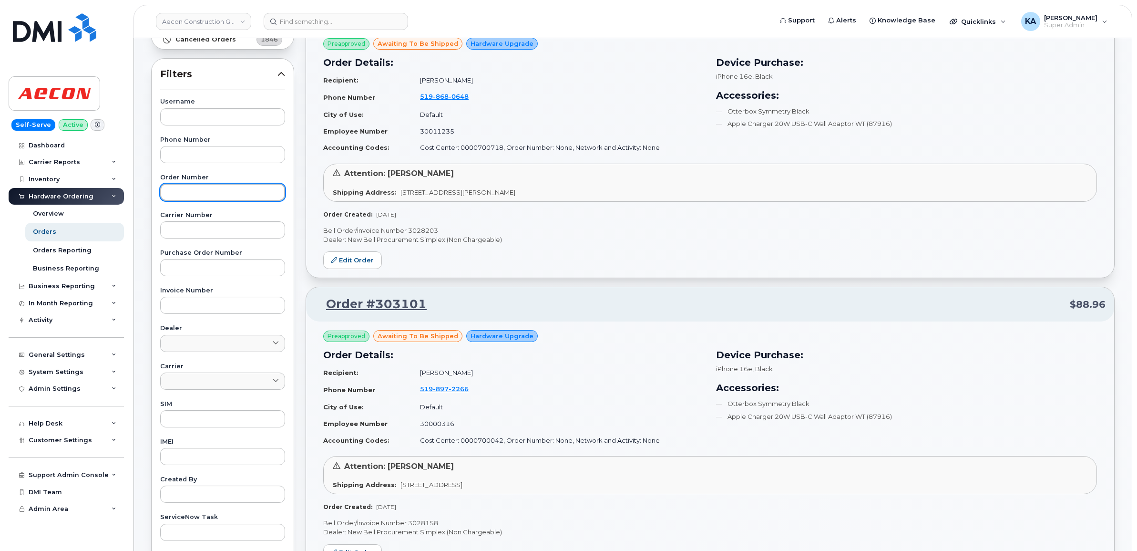
click at [187, 190] on input "text" at bounding box center [222, 192] width 125 height 17
type input "302609"
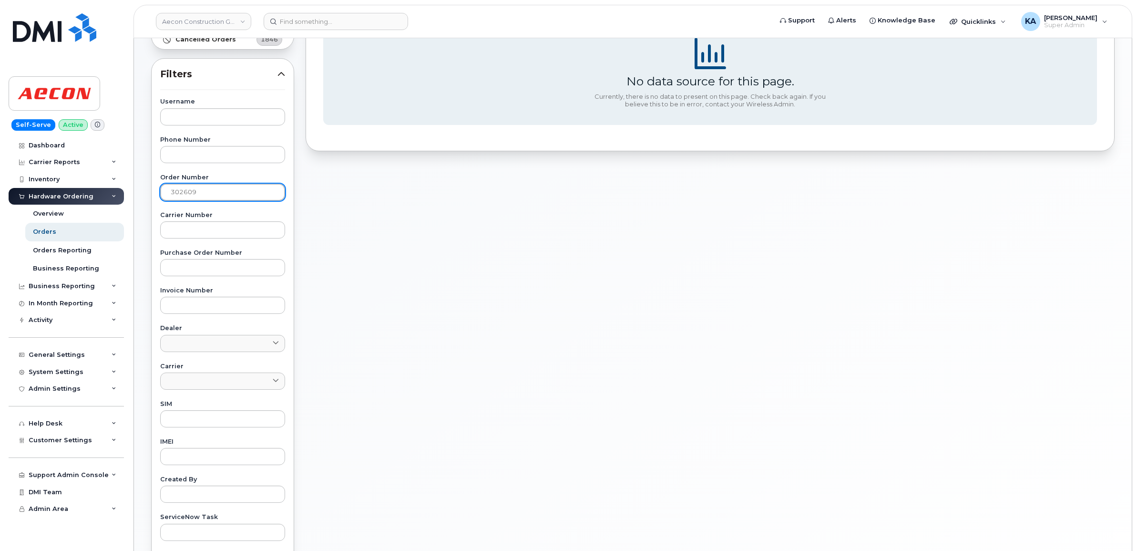
scroll to position [0, 0]
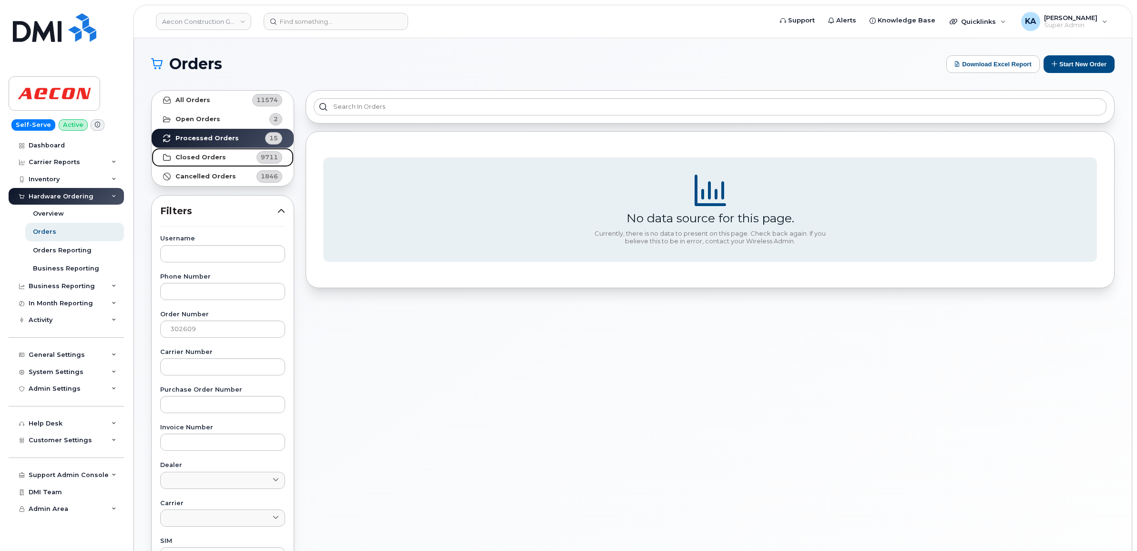
click at [191, 154] on strong "Closed Orders" at bounding box center [200, 158] width 51 height 8
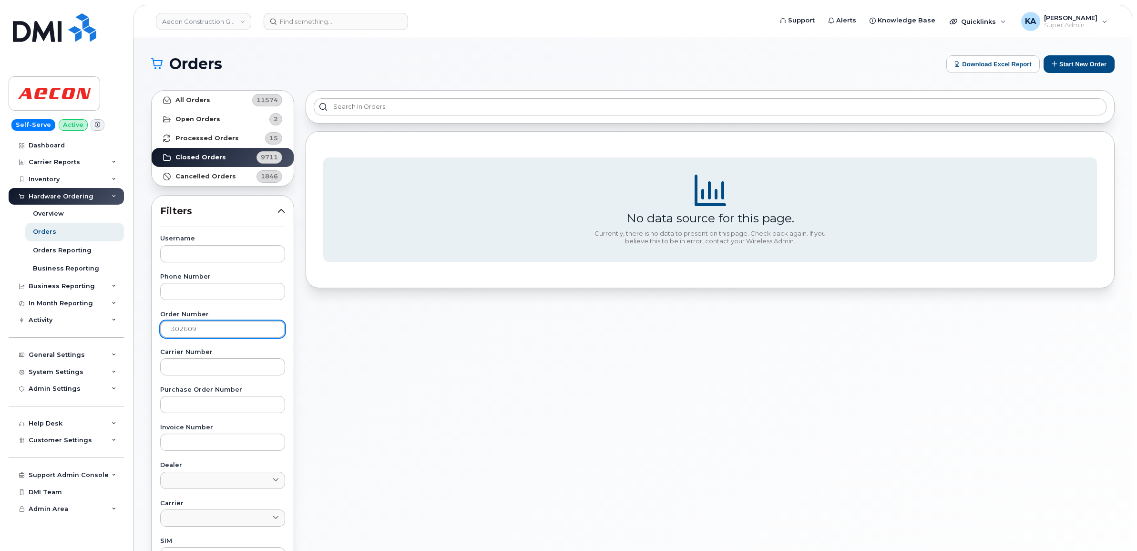
click at [200, 330] on input "302609" at bounding box center [222, 328] width 125 height 17
click at [303, 21] on input at bounding box center [336, 21] width 144 height 17
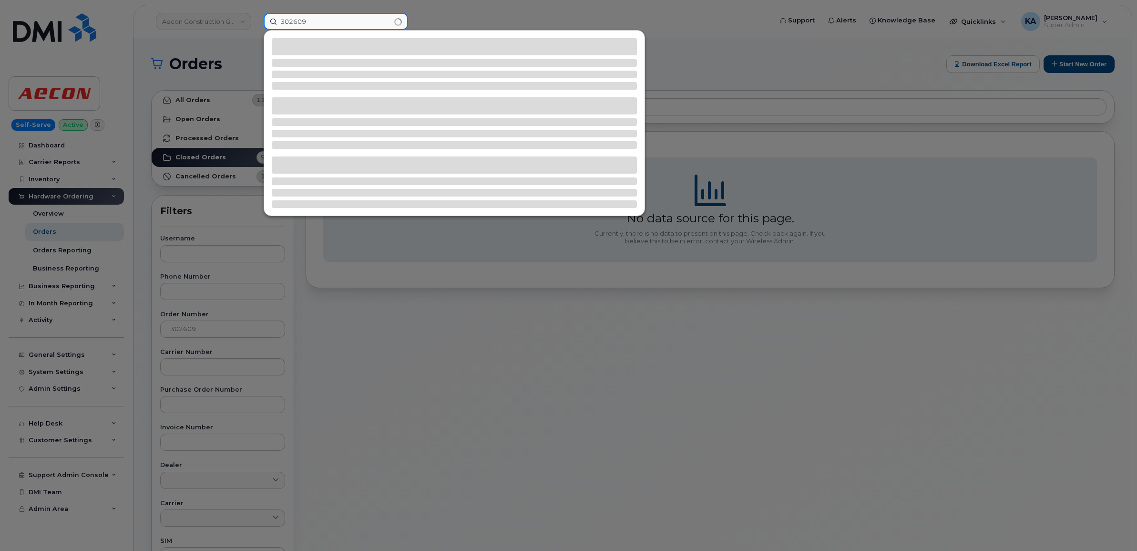
type input "302609"
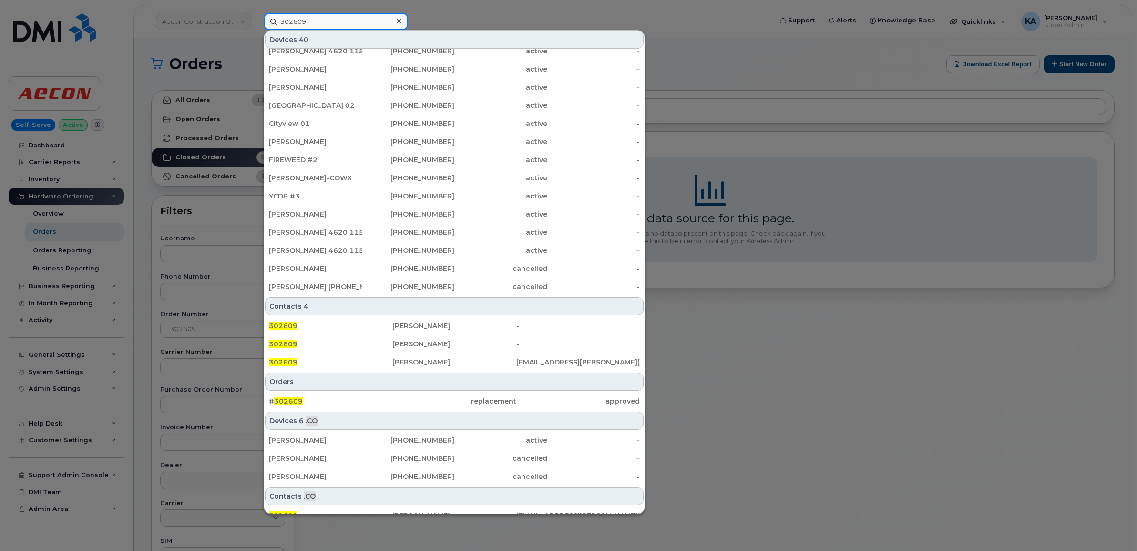
scroll to position [119, 0]
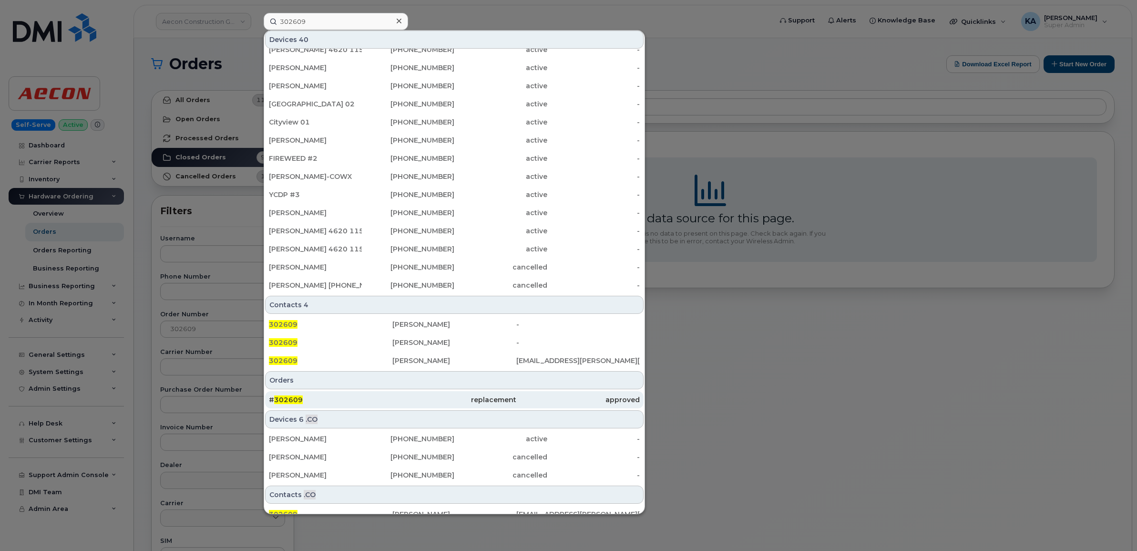
click at [280, 400] on span "302609" at bounding box center [288, 399] width 29 height 9
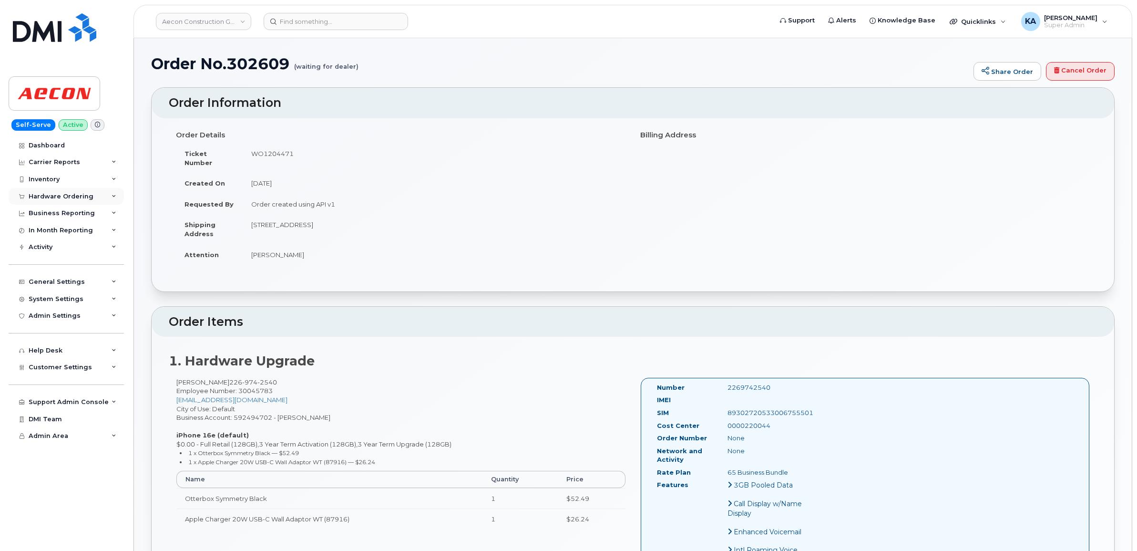
click at [68, 195] on div "Hardware Ordering" at bounding box center [61, 197] width 65 height 8
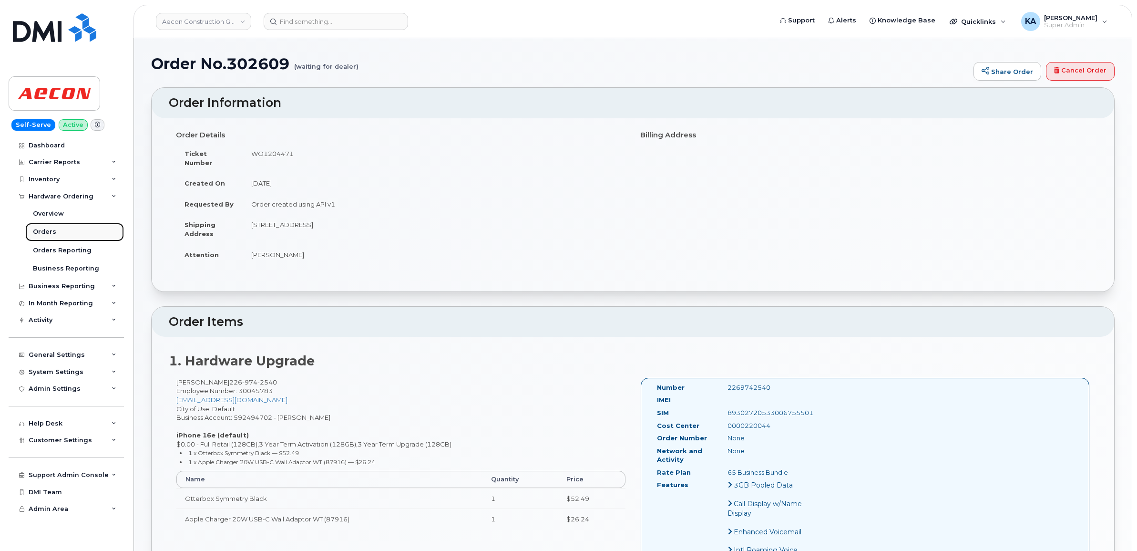
click at [39, 232] on div "Orders" at bounding box center [44, 231] width 23 height 9
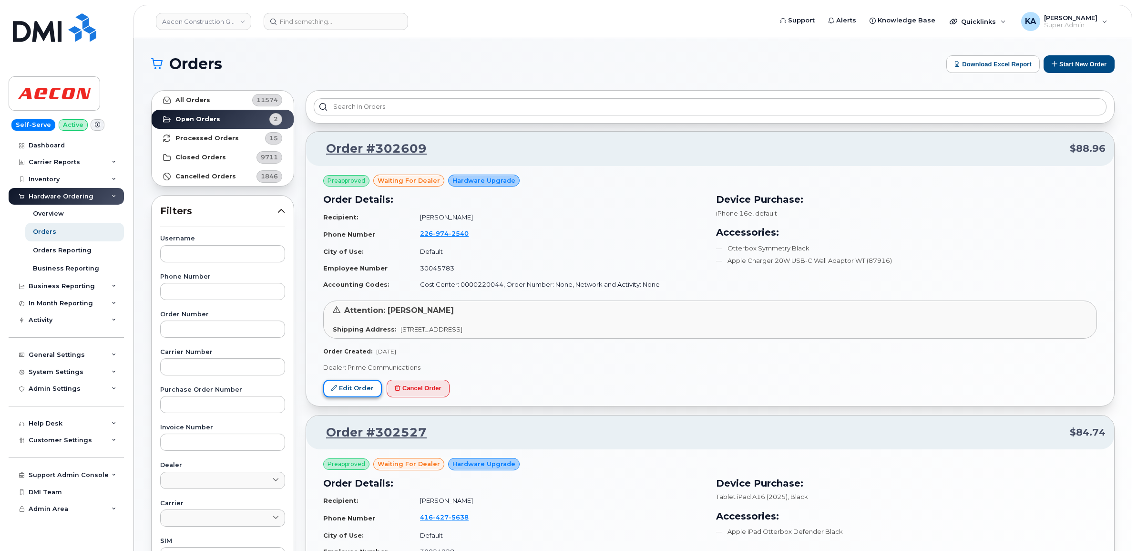
click at [347, 388] on link "Edit Order" at bounding box center [352, 388] width 59 height 18
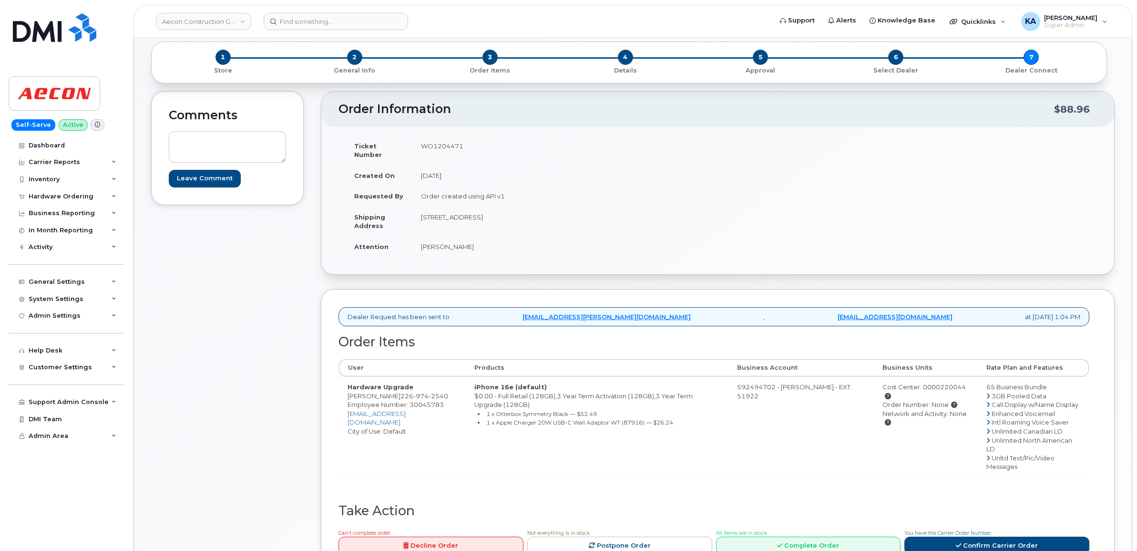
scroll to position [119, 0]
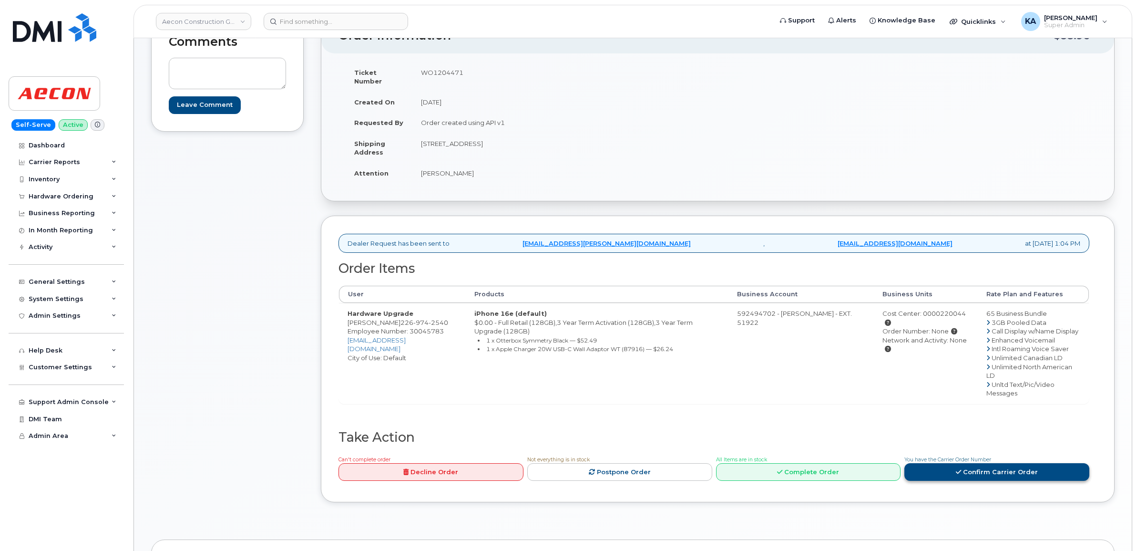
click at [966, 463] on link "Confirm Carrier Order" at bounding box center [996, 472] width 185 height 18
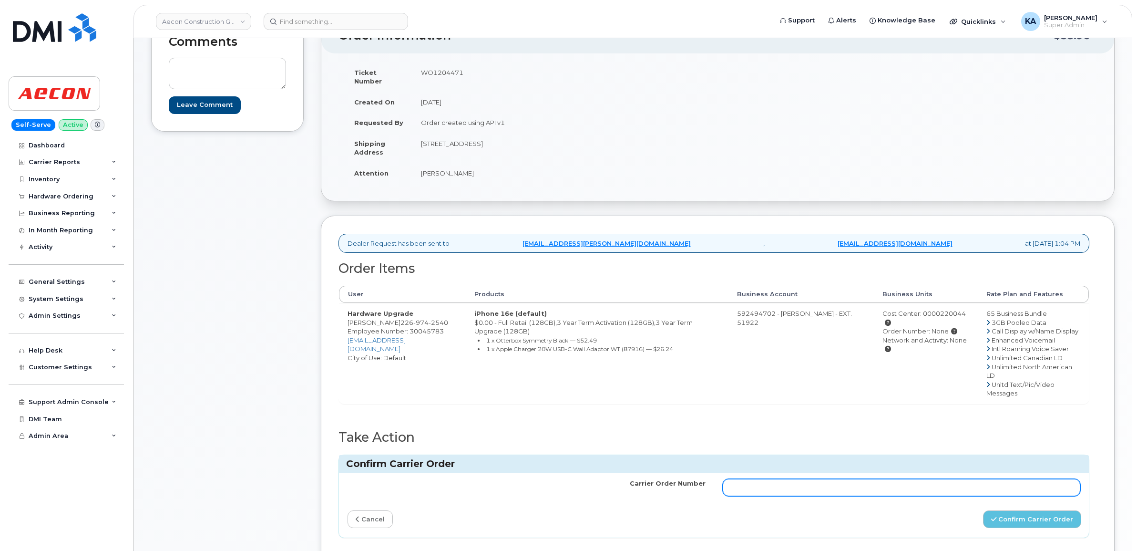
click at [846, 479] on input "Carrier Order Number" at bounding box center [902, 487] width 358 height 17
paste input "G1171387"
type input "G1171387"
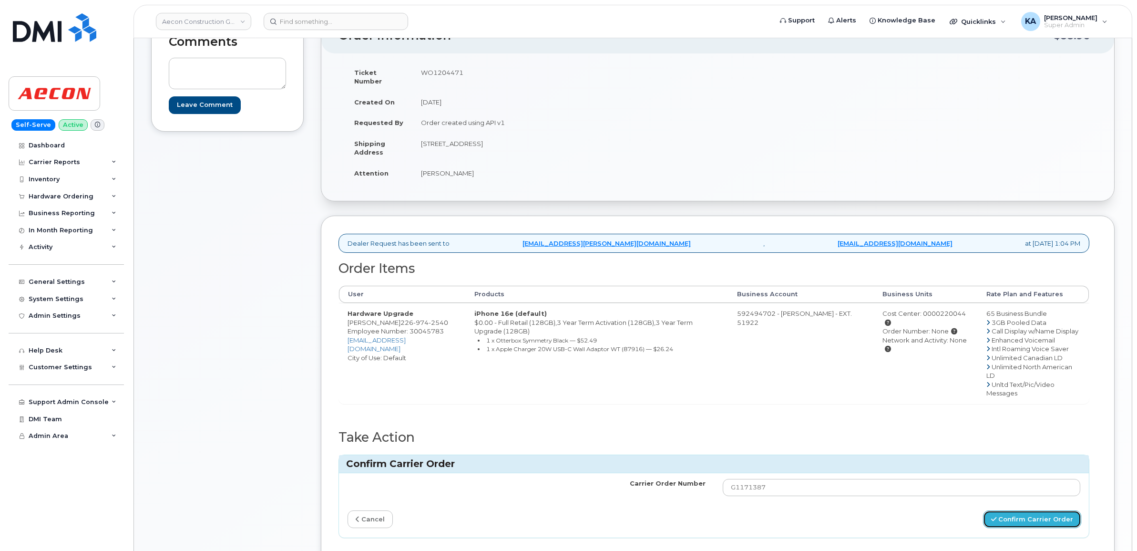
click at [1045, 510] on button "Confirm Carrier Order" at bounding box center [1032, 519] width 98 height 18
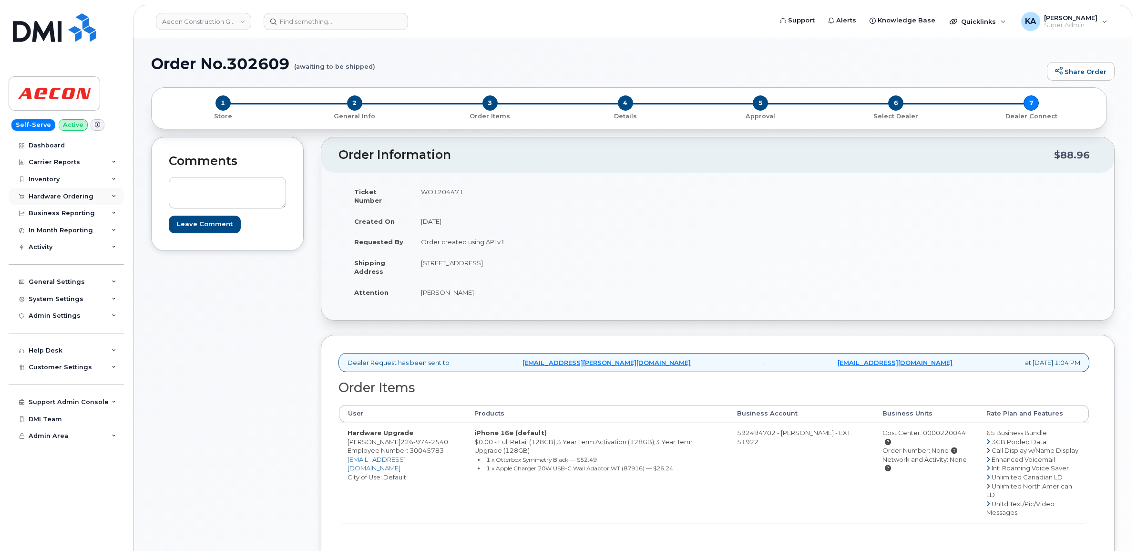
click at [67, 195] on div "Hardware Ordering" at bounding box center [61, 197] width 65 height 8
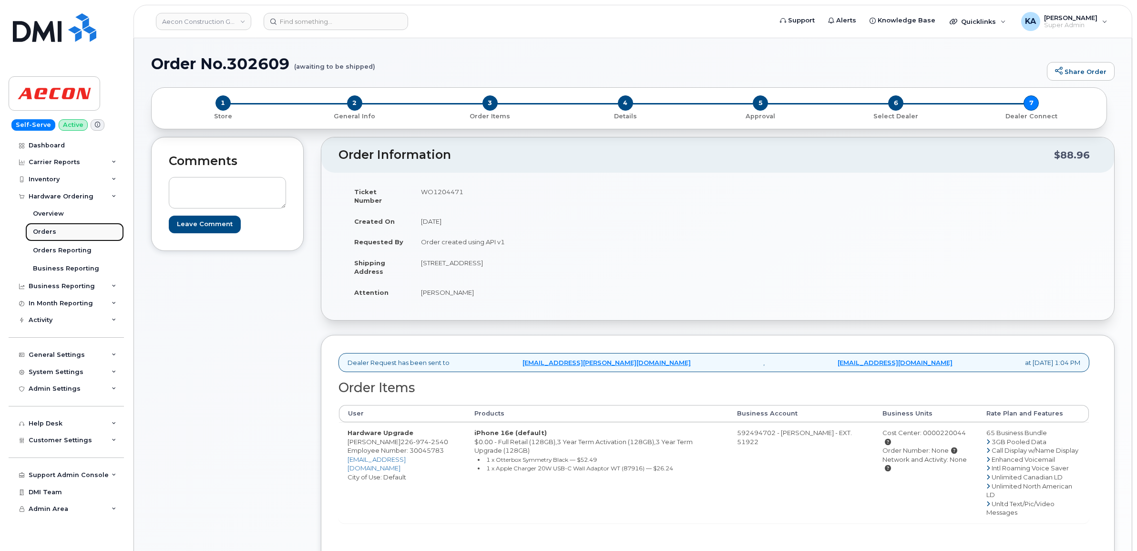
click at [40, 232] on div "Orders" at bounding box center [44, 231] width 23 height 9
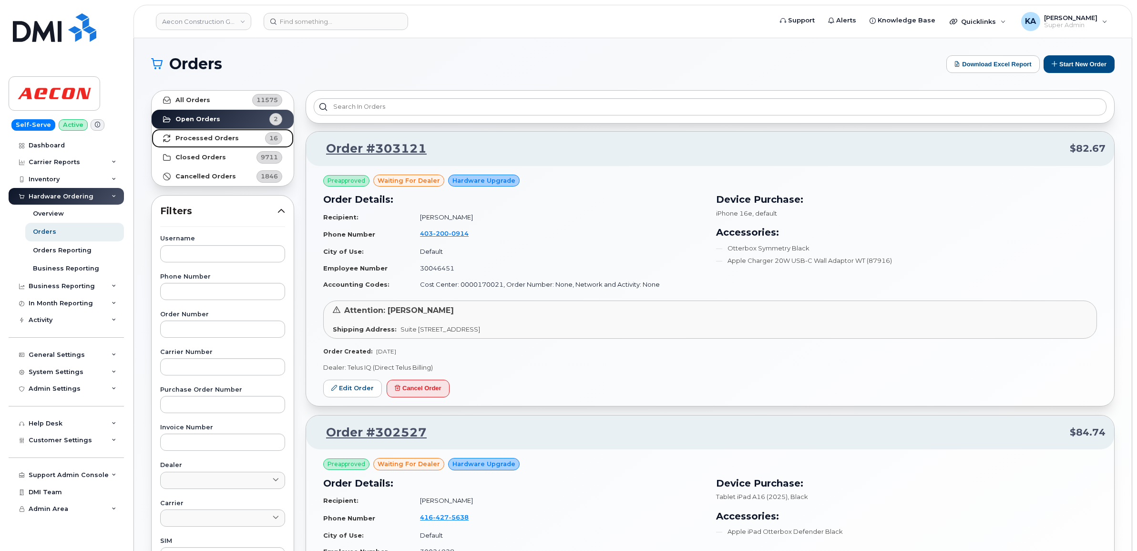
click at [213, 137] on strong "Processed Orders" at bounding box center [206, 138] width 63 height 8
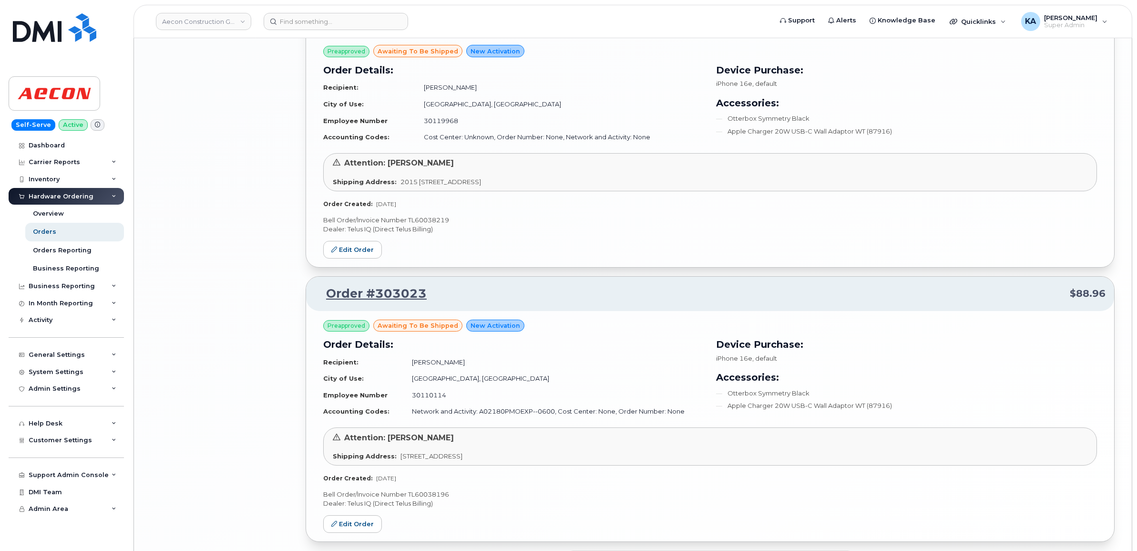
scroll to position [1936, 0]
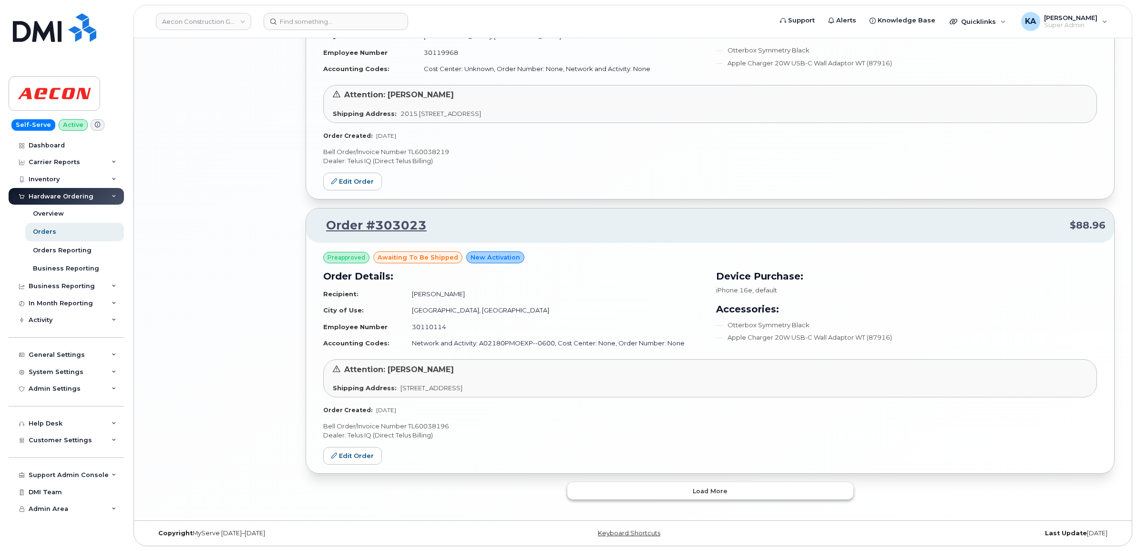
click at [609, 486] on button "Load more" at bounding box center [710, 490] width 286 height 17
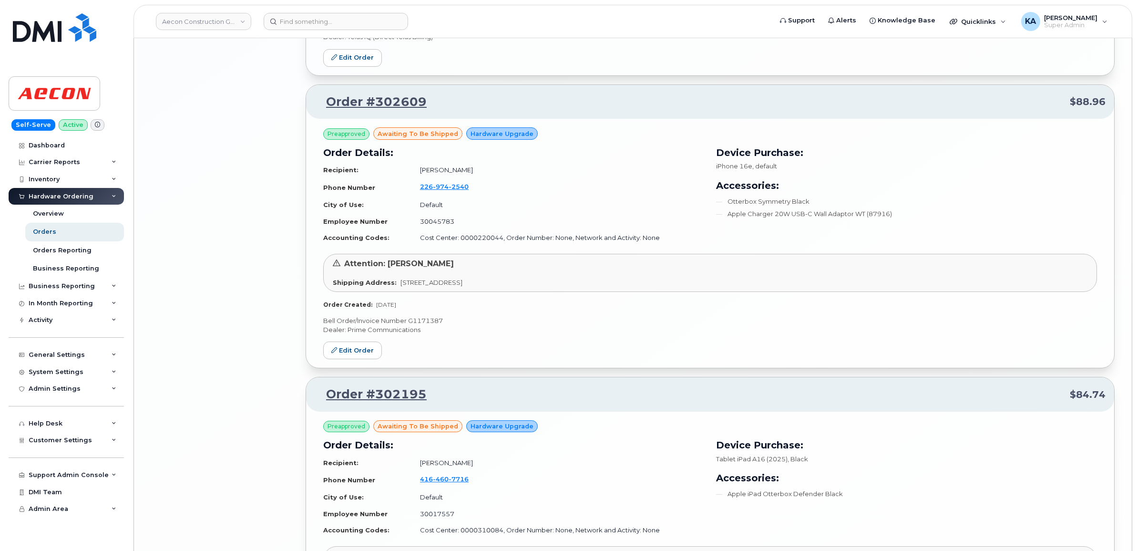
scroll to position [3723, 0]
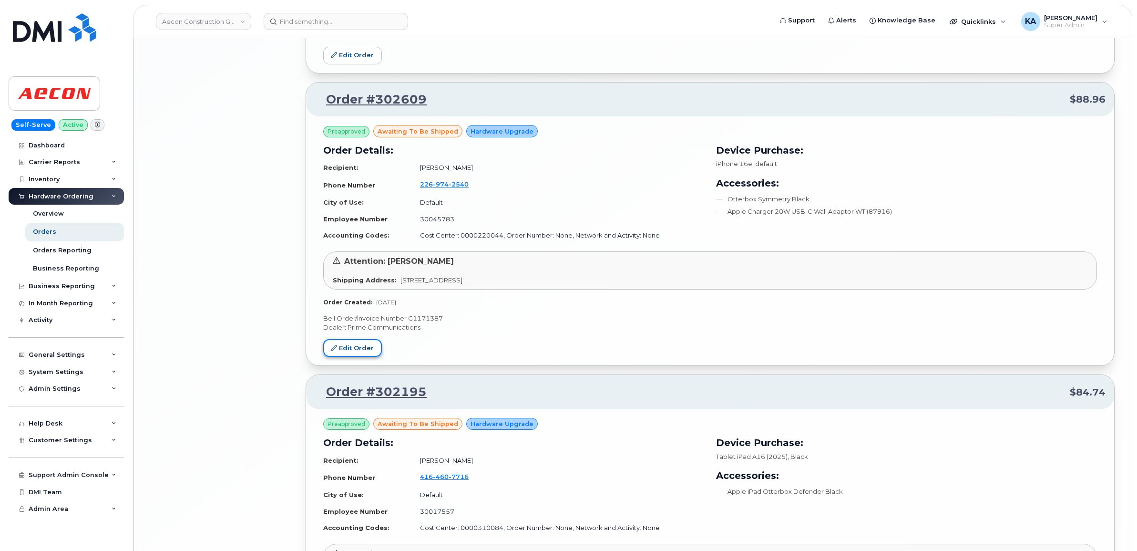
click at [365, 351] on link "Edit Order" at bounding box center [352, 348] width 59 height 18
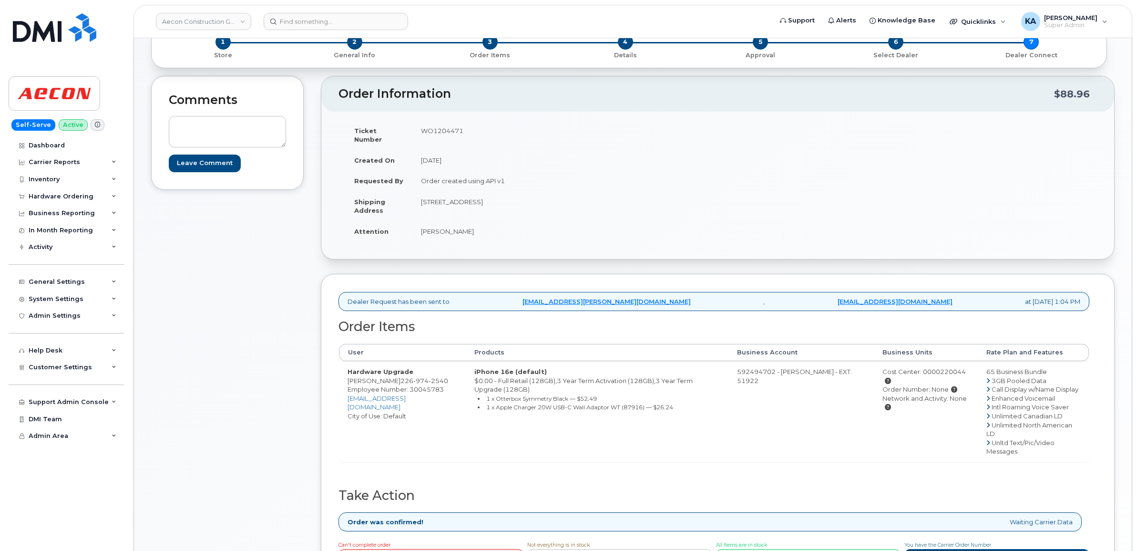
scroll to position [238, 0]
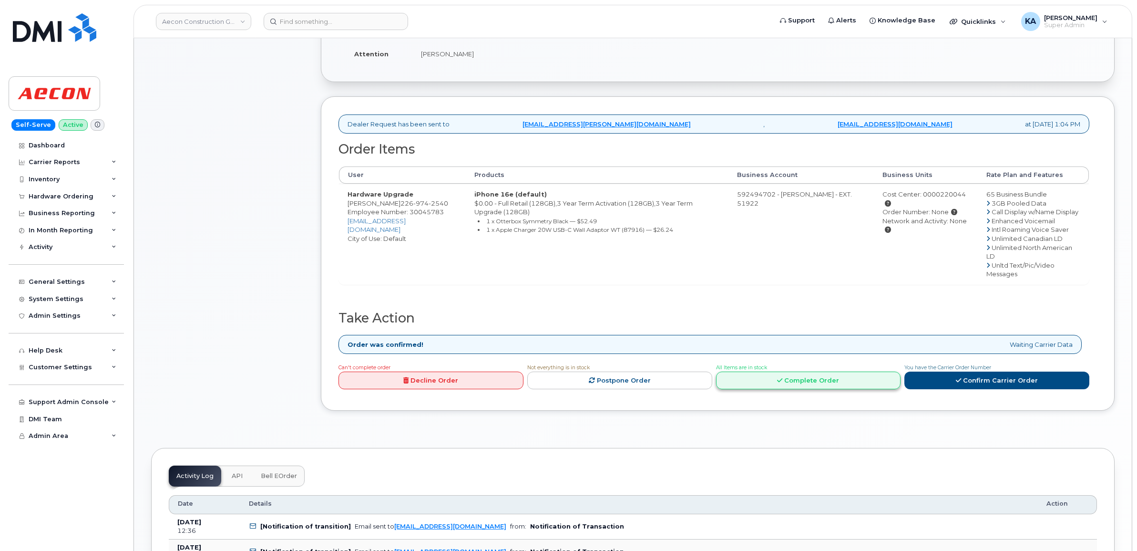
click at [800, 371] on link "Complete Order" at bounding box center [808, 380] width 185 height 18
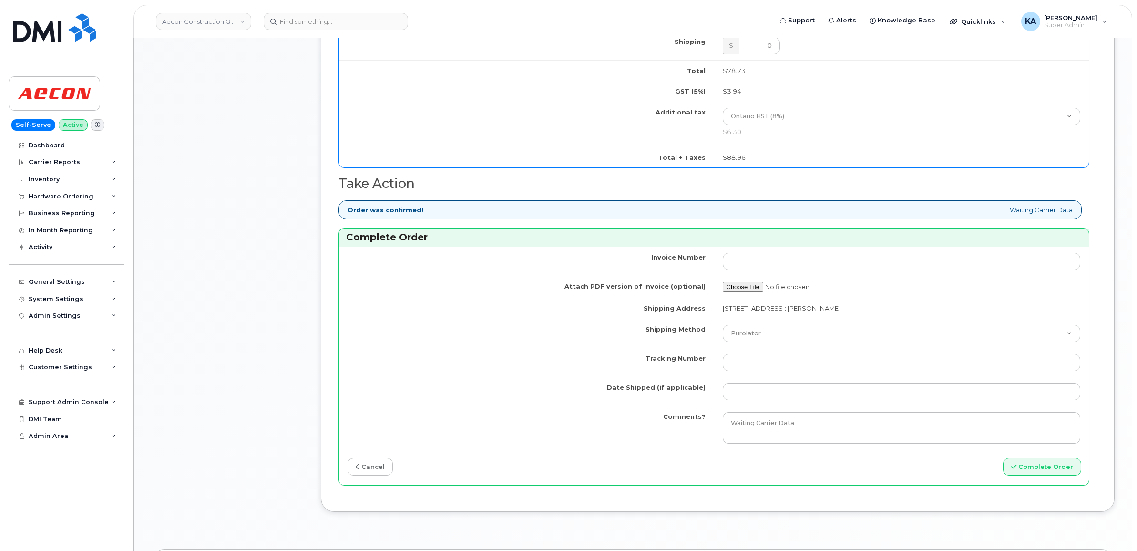
scroll to position [715, 0]
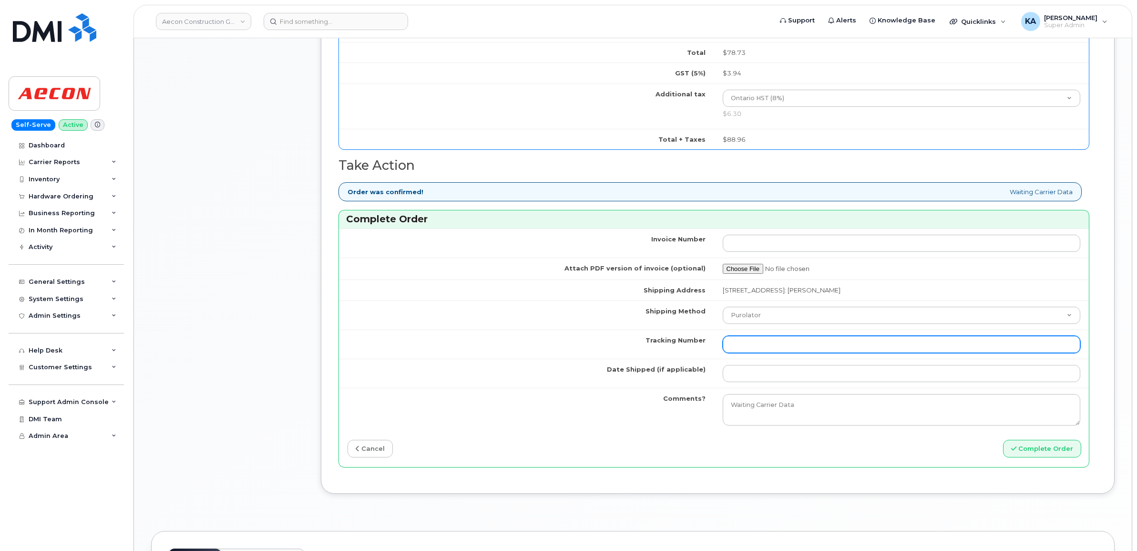
click at [761, 341] on input "Tracking Number" at bounding box center [902, 344] width 358 height 17
paste input "520094443170"
type input "520094443170"
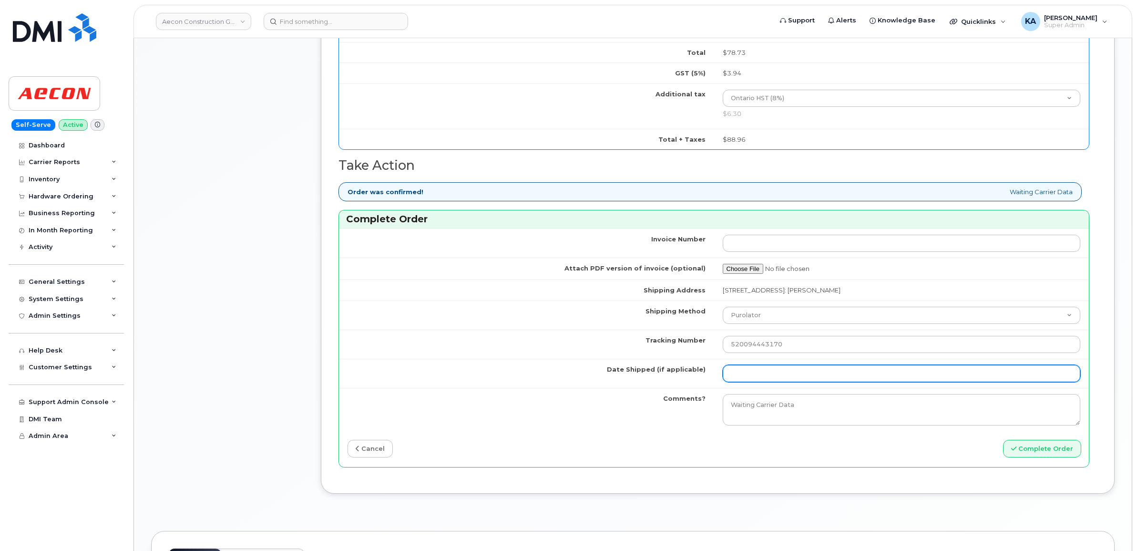
click at [747, 365] on input "Date Shipped (if applicable)" at bounding box center [902, 373] width 358 height 17
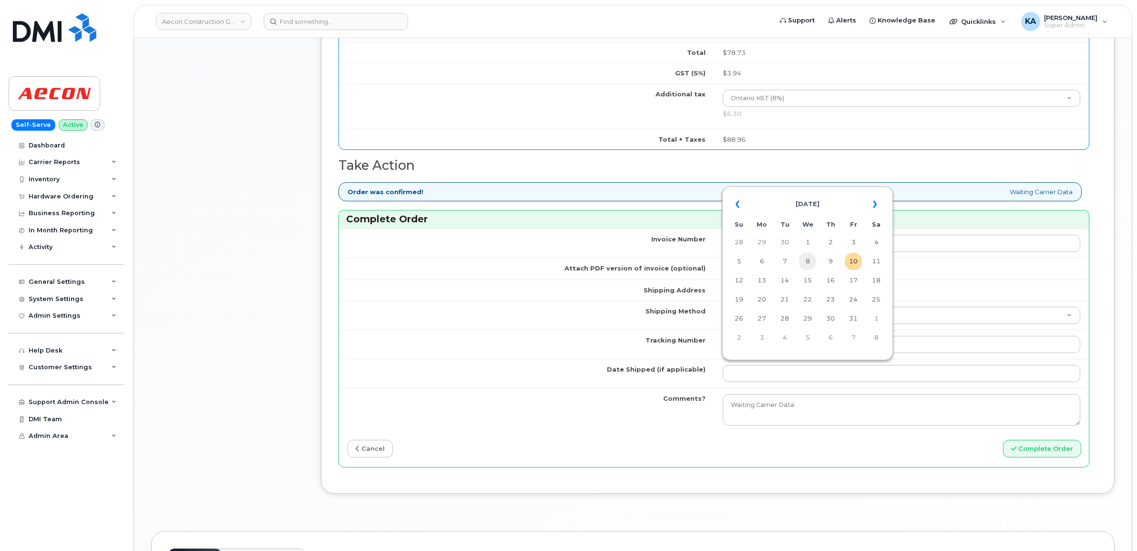
click at [807, 259] on td "8" at bounding box center [807, 261] width 17 height 17
type input "2025-10-08"
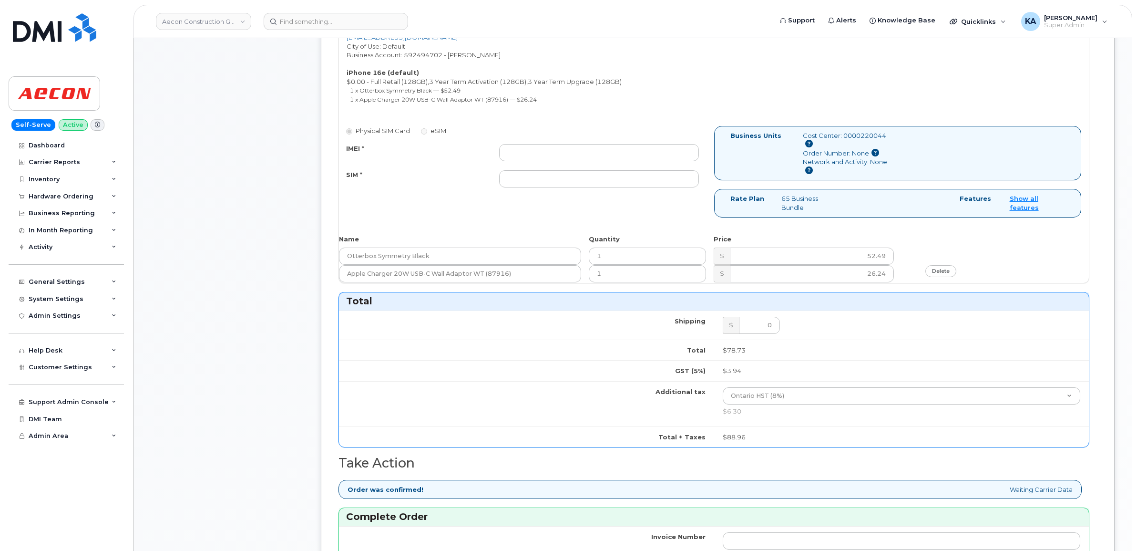
scroll to position [417, 0]
click at [530, 144] on input "IMEI *" at bounding box center [599, 152] width 200 height 17
paste input "354216331585459"
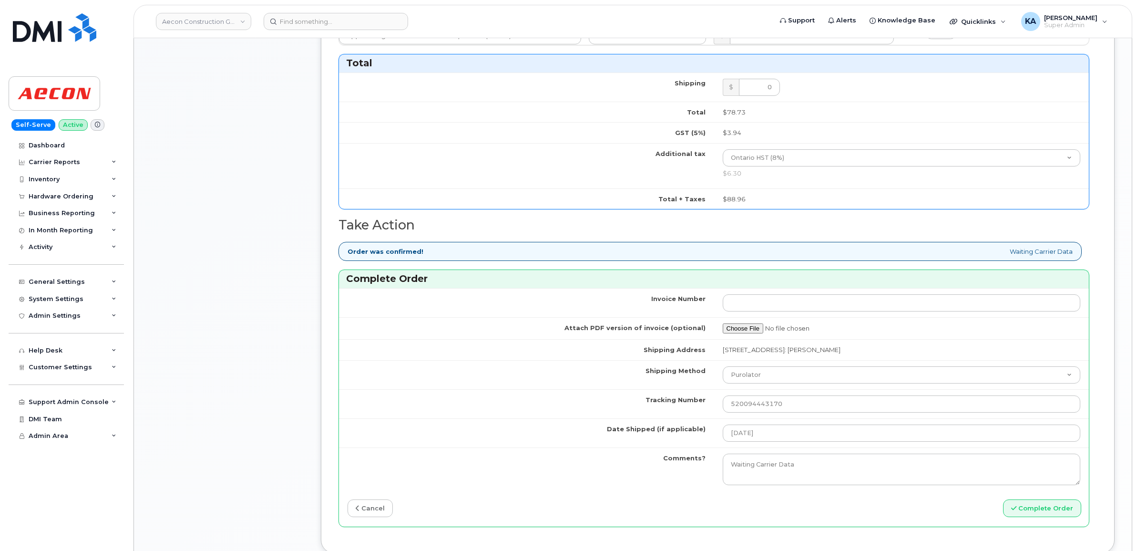
scroll to position [715, 0]
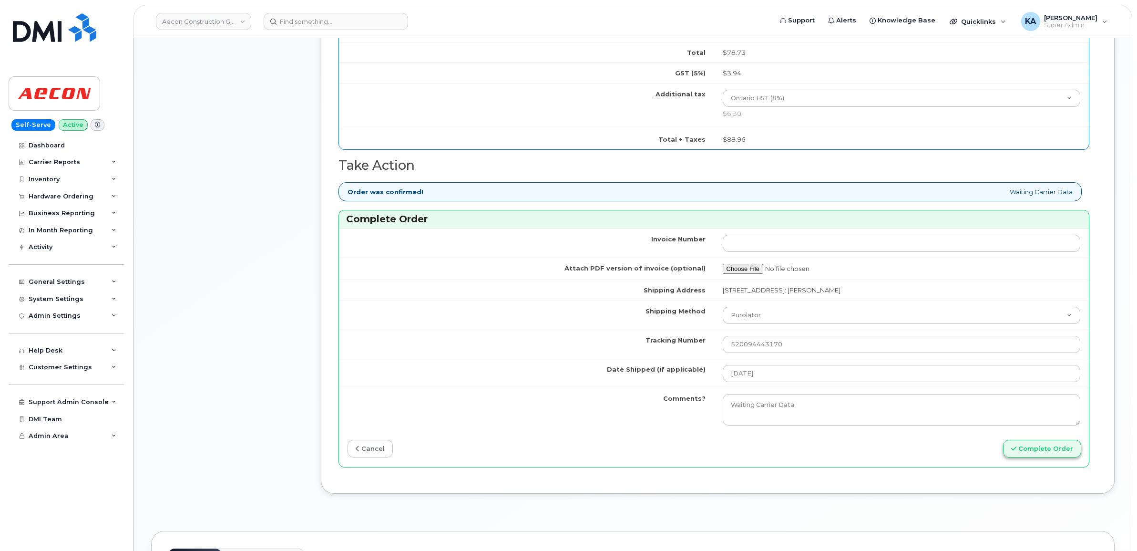
type input "354216331585459"
click at [1020, 441] on button "Complete Order" at bounding box center [1042, 449] width 78 height 18
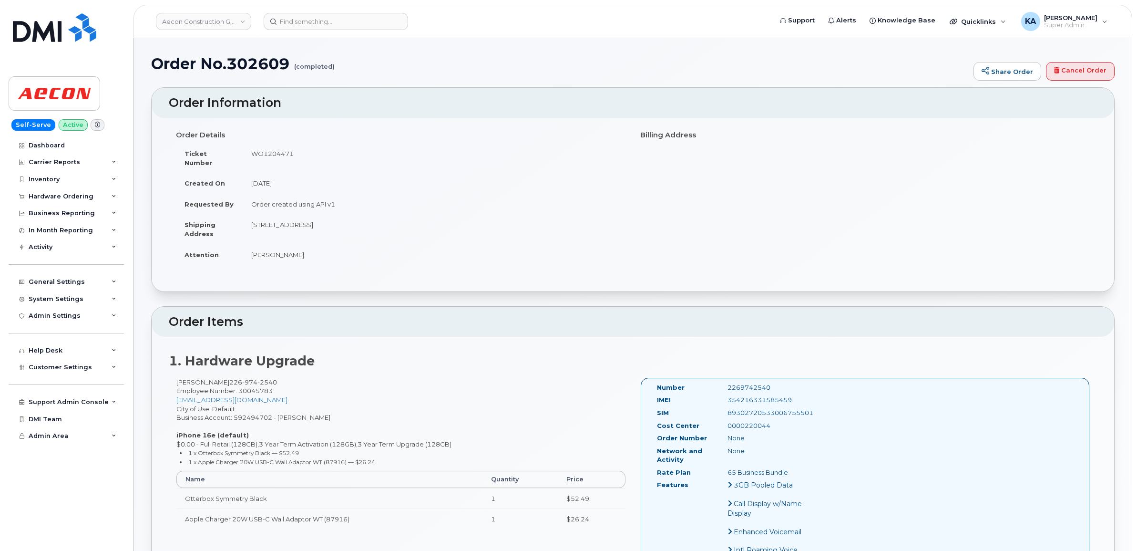
drag, startPoint x: 654, startPoint y: 378, endPoint x: 811, endPoint y: 464, distance: 179.4
click at [811, 464] on div "Number 2269742540 IMEI [TECHNICAL_ID] SIM [TECHNICAL_ID] Cost Center 0000220044…" at bounding box center [735, 515] width 170 height 264
copy div "Number 2269742540 IMEI [TECHNICAL_ID] SIM [TECHNICAL_ID] Cost Center 0000220044…"
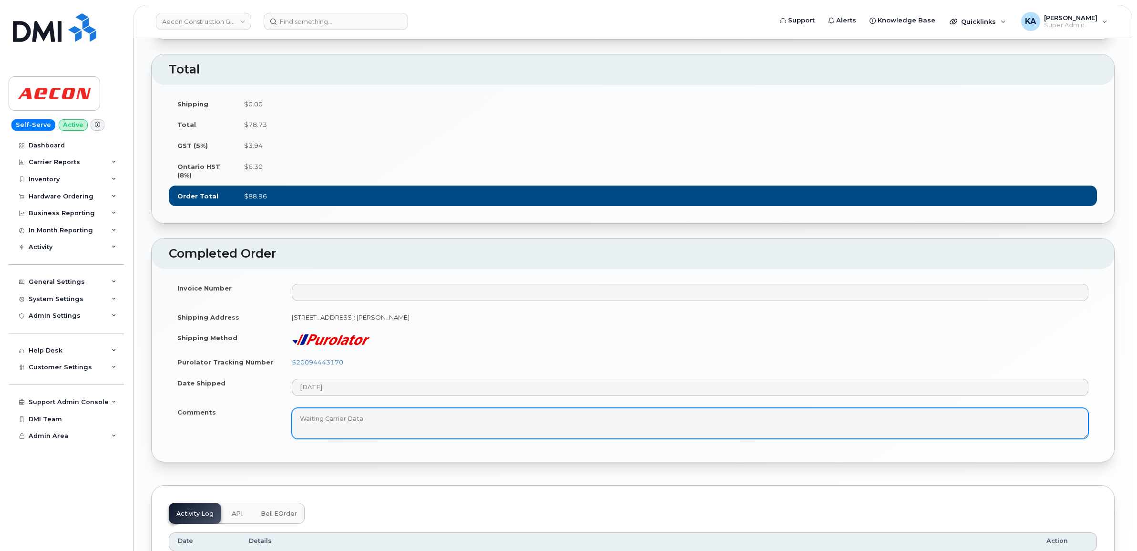
scroll to position [656, 0]
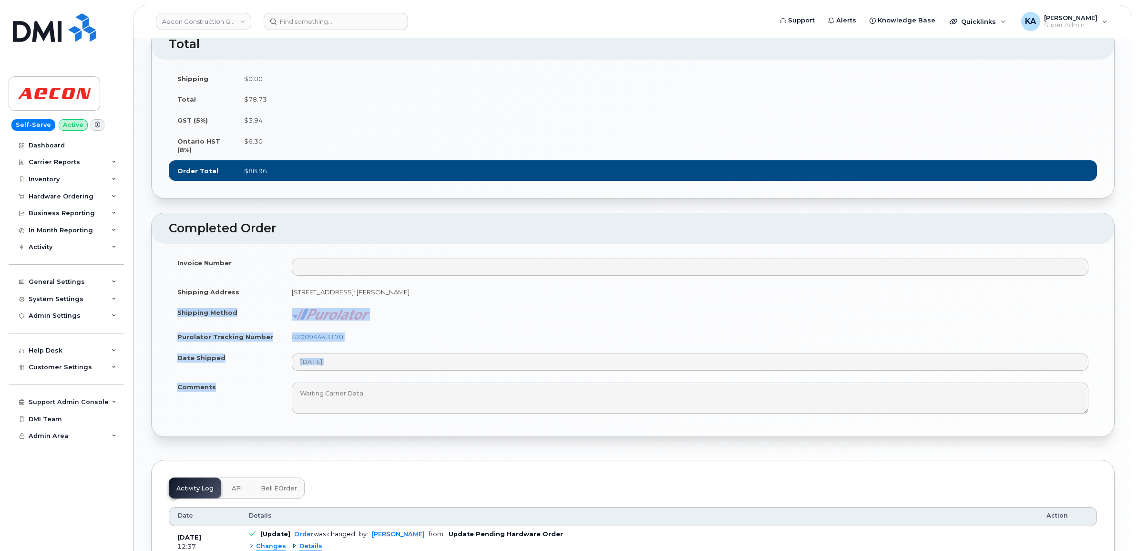
drag, startPoint x: 174, startPoint y: 320, endPoint x: 232, endPoint y: 397, distance: 96.3
click at [232, 397] on tbody "Invoice Number Shipping Address 324 Deerfoot Trail Waterloo ON N2K0B4, attentio…" at bounding box center [633, 335] width 928 height 167
copy tbody "Shipping Method Purolator Tracking Number 520094443170 Date Shipped Comments"
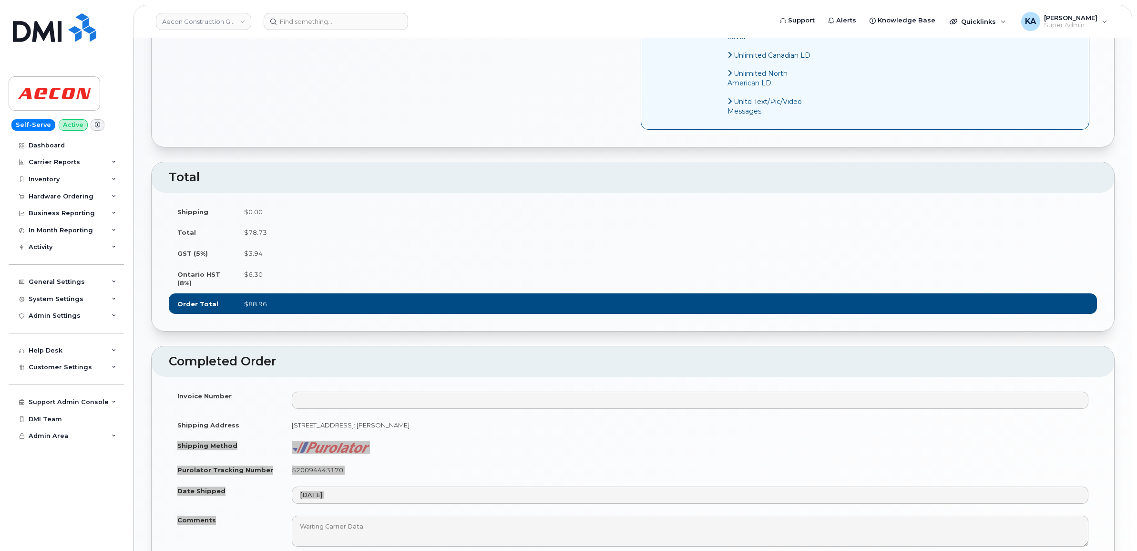
scroll to position [536, 0]
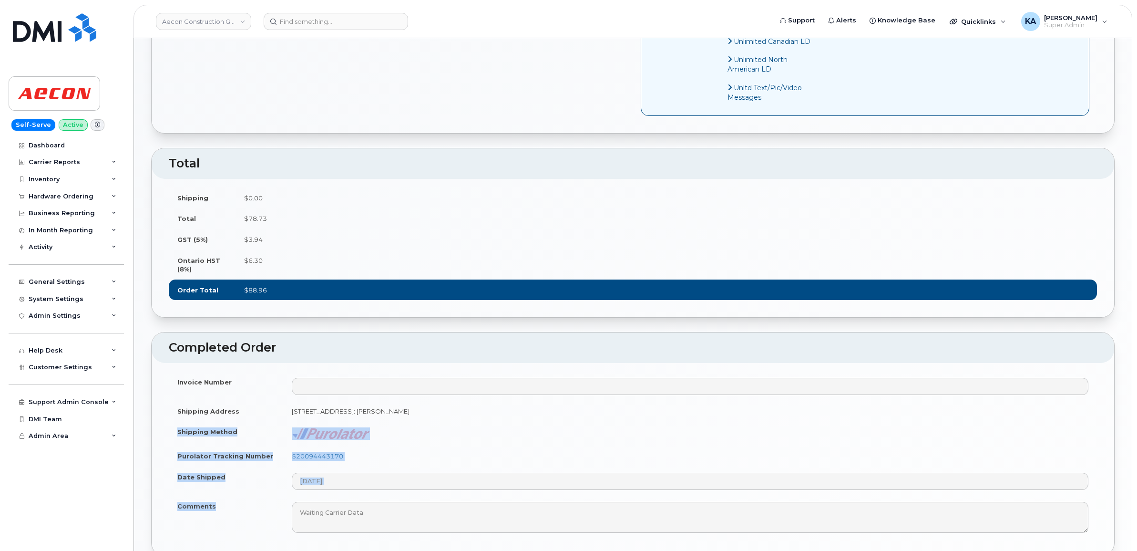
click at [374, 461] on td "520094443170" at bounding box center [690, 455] width 814 height 21
drag, startPoint x: 351, startPoint y: 465, endPoint x: 292, endPoint y: 463, distance: 59.1
click at [292, 463] on td "520094443170" at bounding box center [690, 455] width 814 height 21
copy link "520094443170"
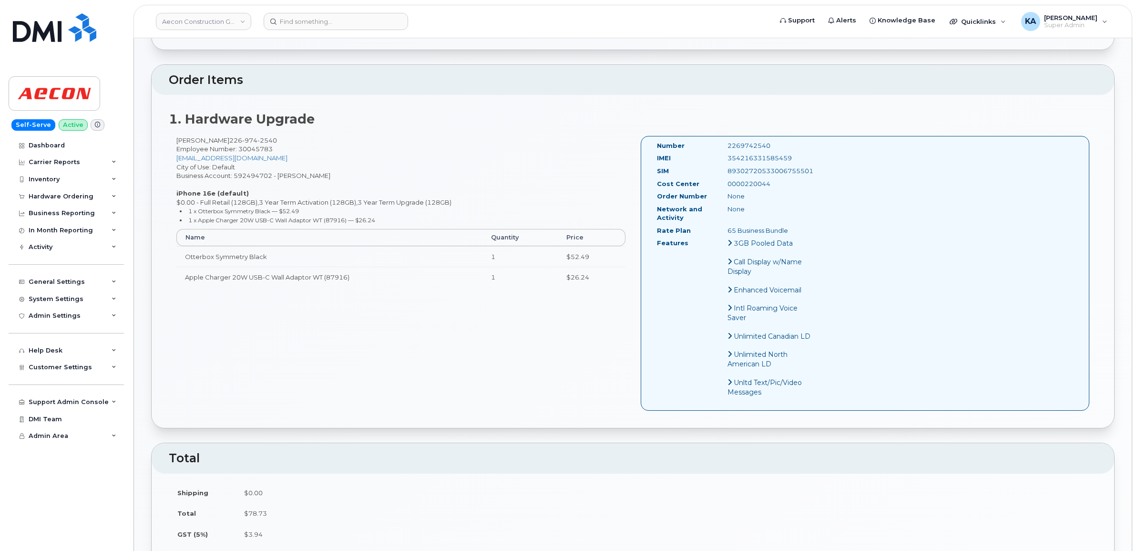
scroll to position [238, 0]
drag, startPoint x: 796, startPoint y: 152, endPoint x: 720, endPoint y: 154, distance: 75.8
click at [720, 157] on div "354216331585459" at bounding box center [769, 161] width 99 height 9
copy div "354216331585459"
drag, startPoint x: 764, startPoint y: 136, endPoint x: 716, endPoint y: 140, distance: 47.8
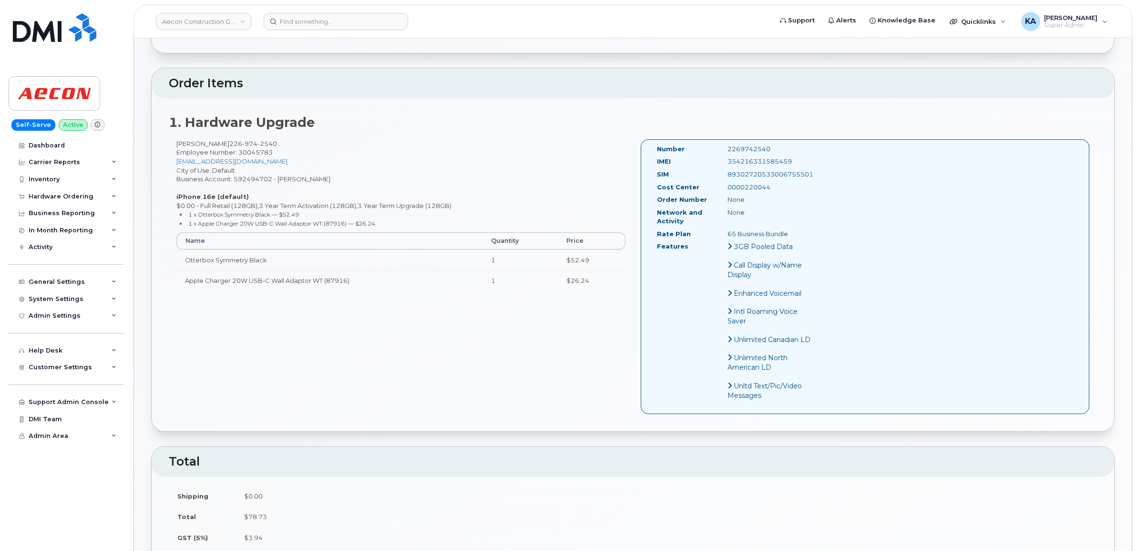
click at [716, 144] on div "Number 2269742540" at bounding box center [735, 150] width 170 height 13
copy div "2269742540"
click at [56, 195] on div "Hardware Ordering" at bounding box center [61, 197] width 65 height 8
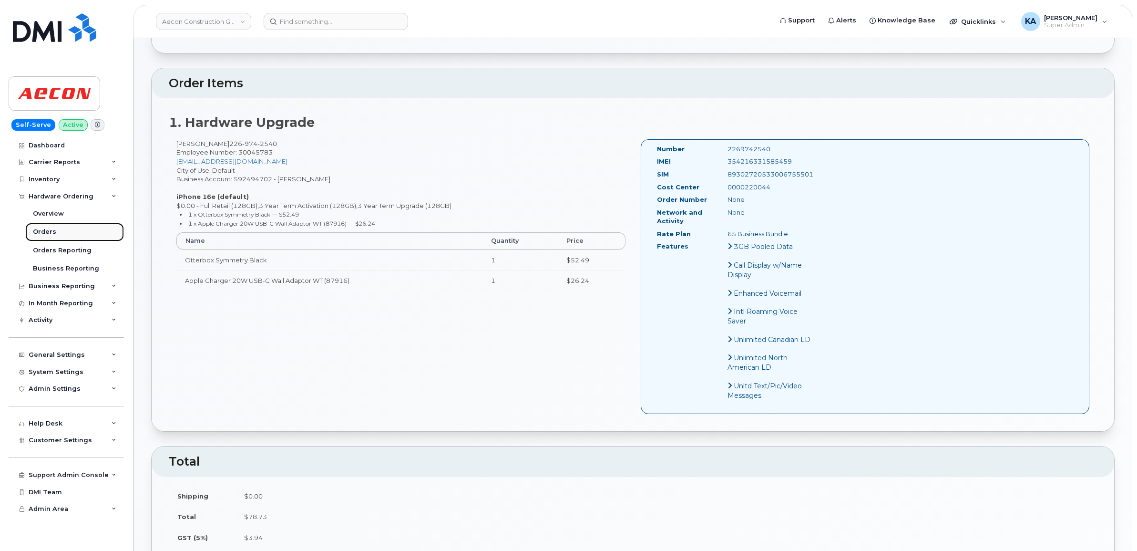
click at [41, 229] on div "Orders" at bounding box center [44, 231] width 23 height 9
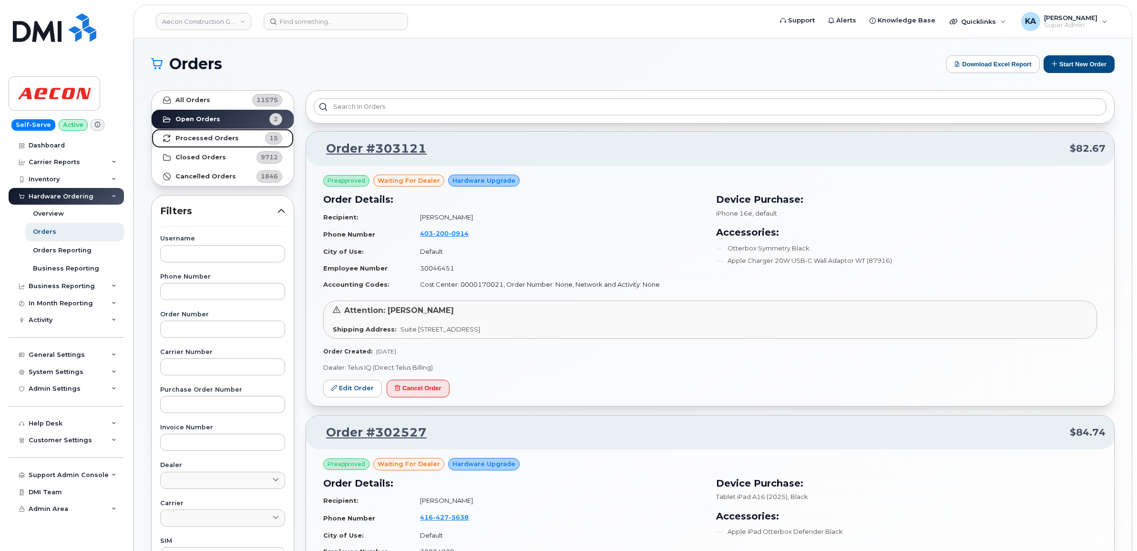
click at [201, 136] on strong "Processed Orders" at bounding box center [206, 138] width 63 height 8
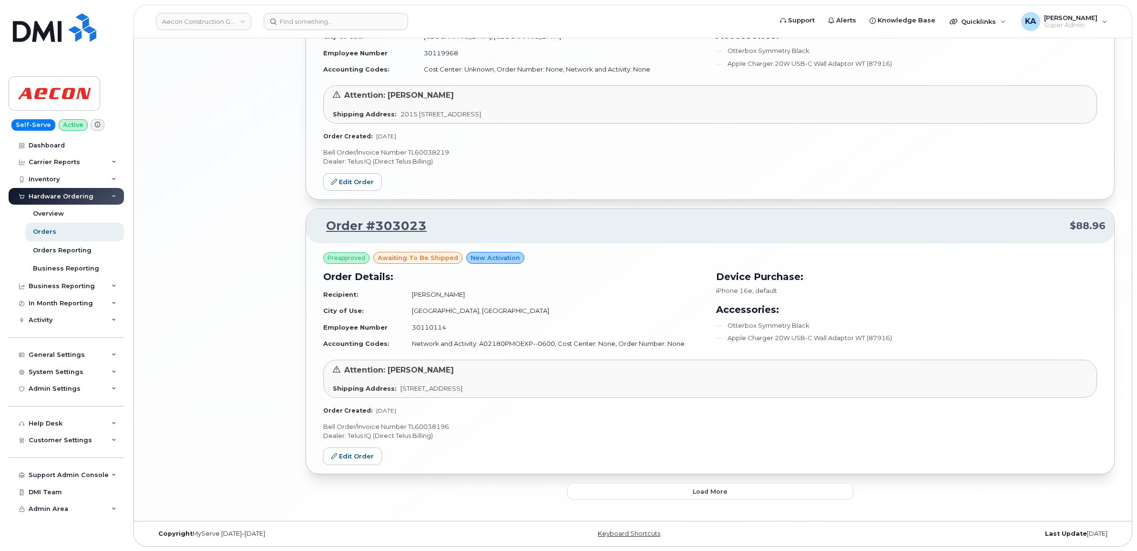
scroll to position [1936, 0]
click at [628, 490] on button "Load more" at bounding box center [710, 490] width 286 height 17
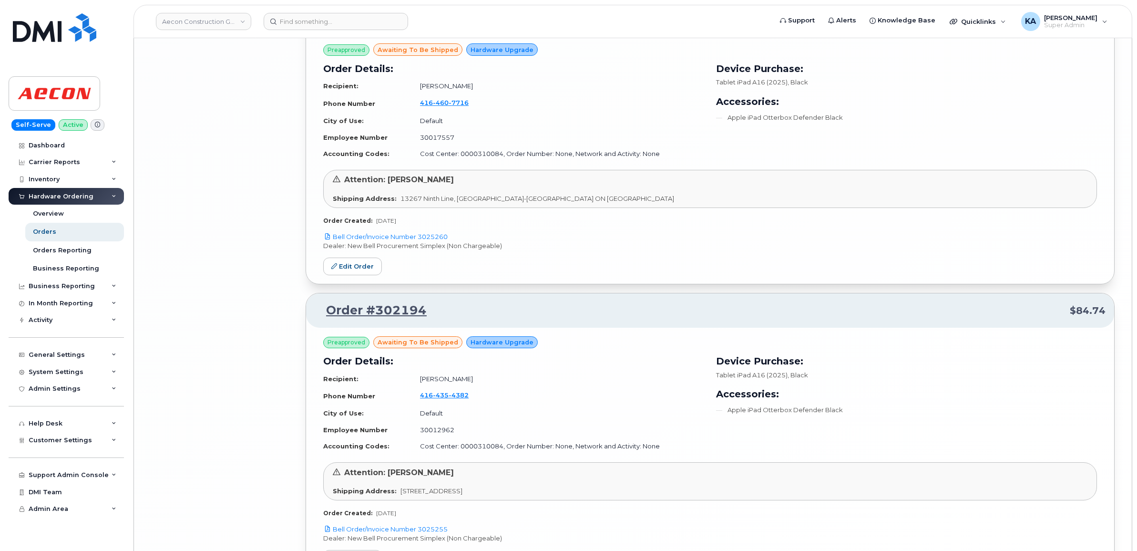
scroll to position [3891, 0]
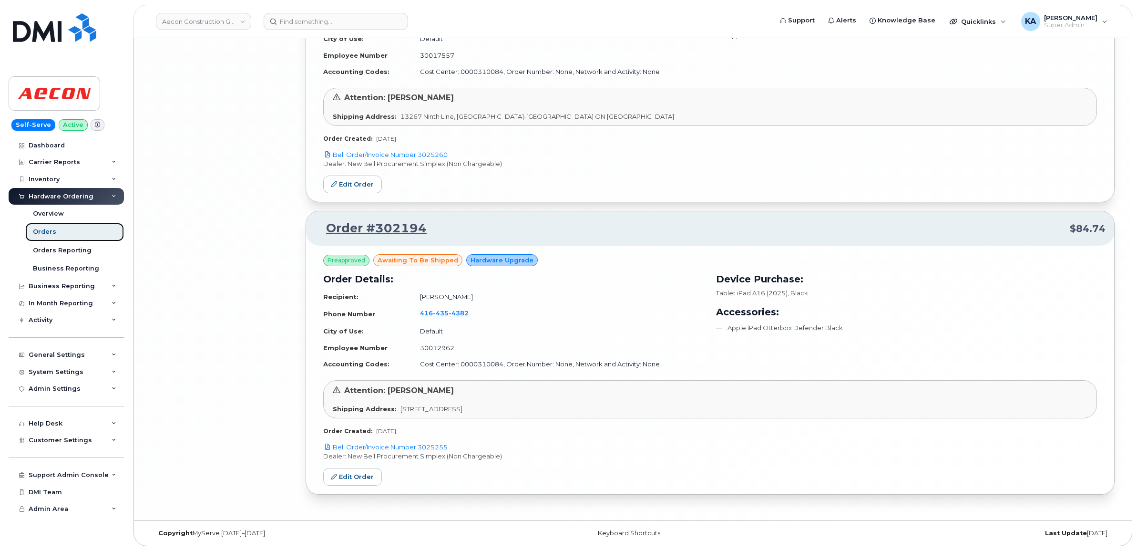
click at [40, 231] on div "Orders" at bounding box center [44, 231] width 23 height 9
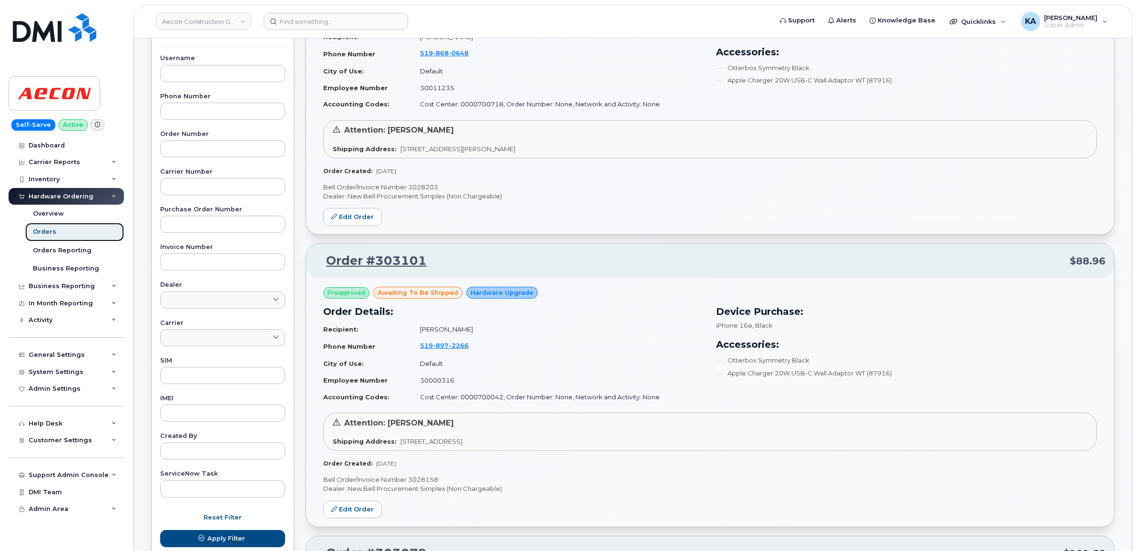
scroll to position [0, 0]
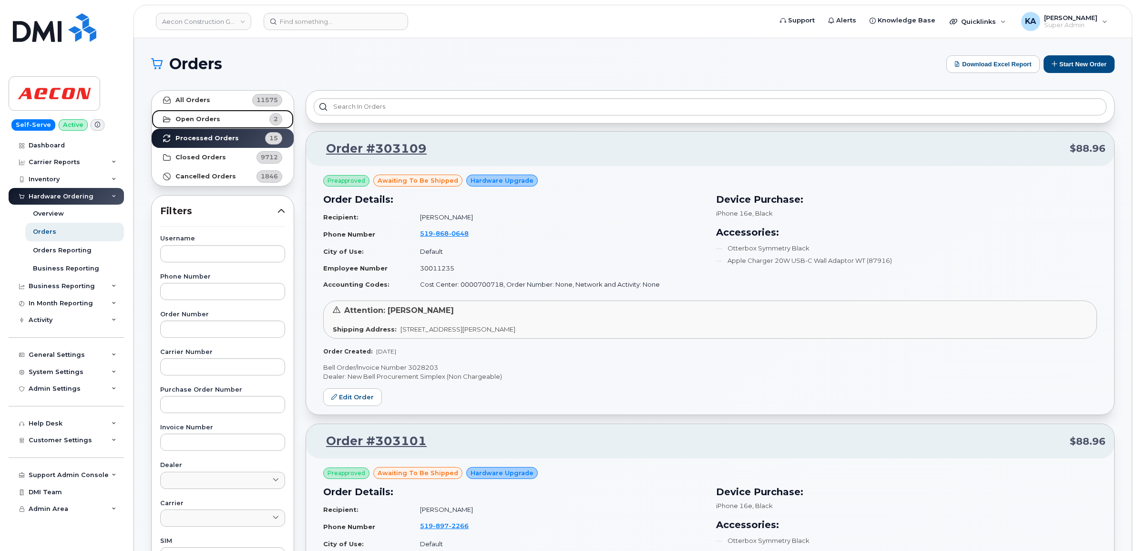
click at [202, 115] on strong "Open Orders" at bounding box center [197, 119] width 45 height 8
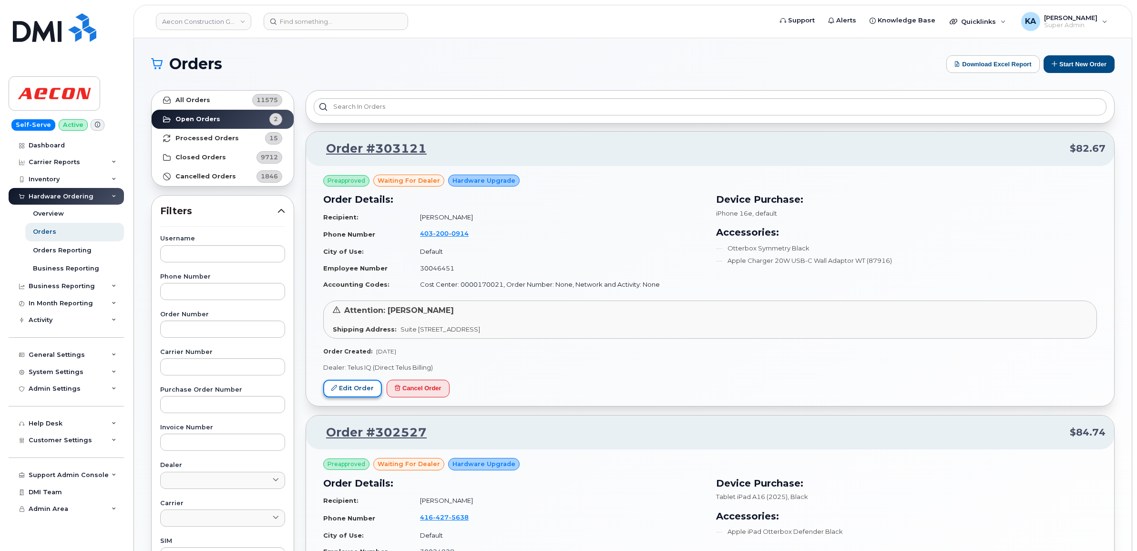
click at [347, 389] on link "Edit Order" at bounding box center [352, 388] width 59 height 18
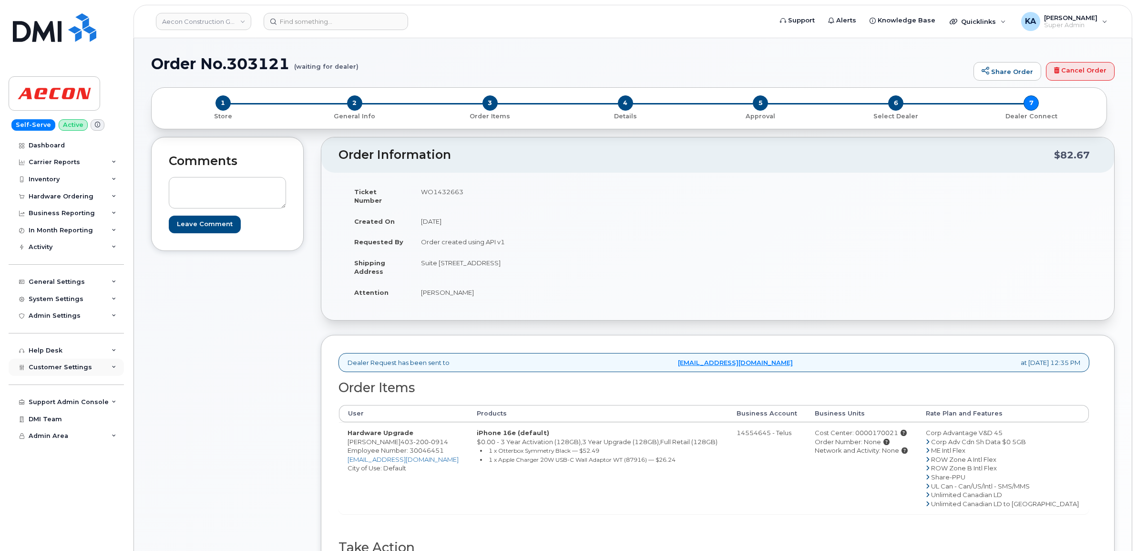
click at [41, 366] on span "Customer Settings" at bounding box center [60, 366] width 63 height 7
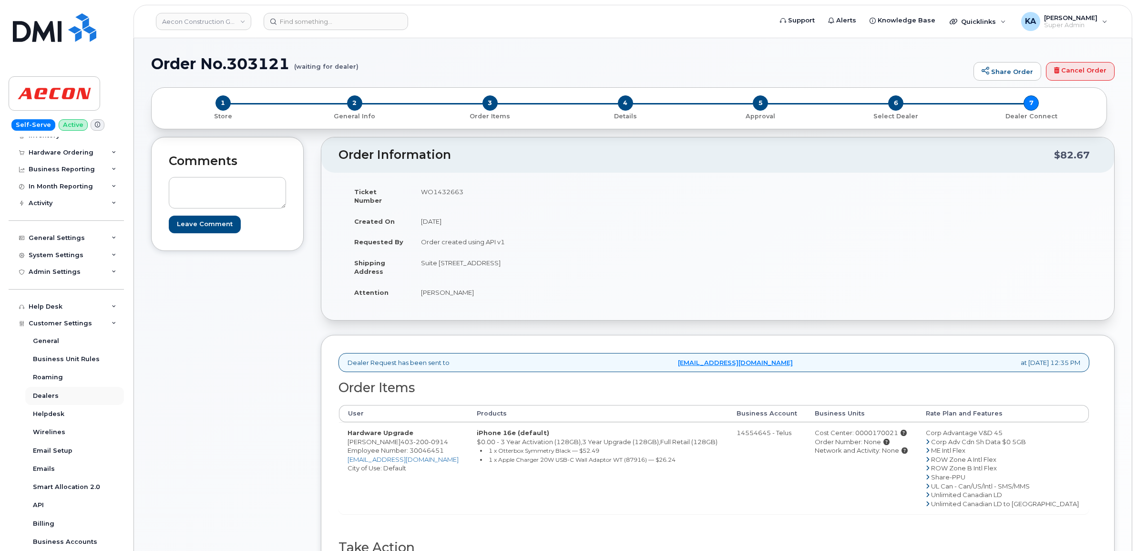
scroll to position [179, 0]
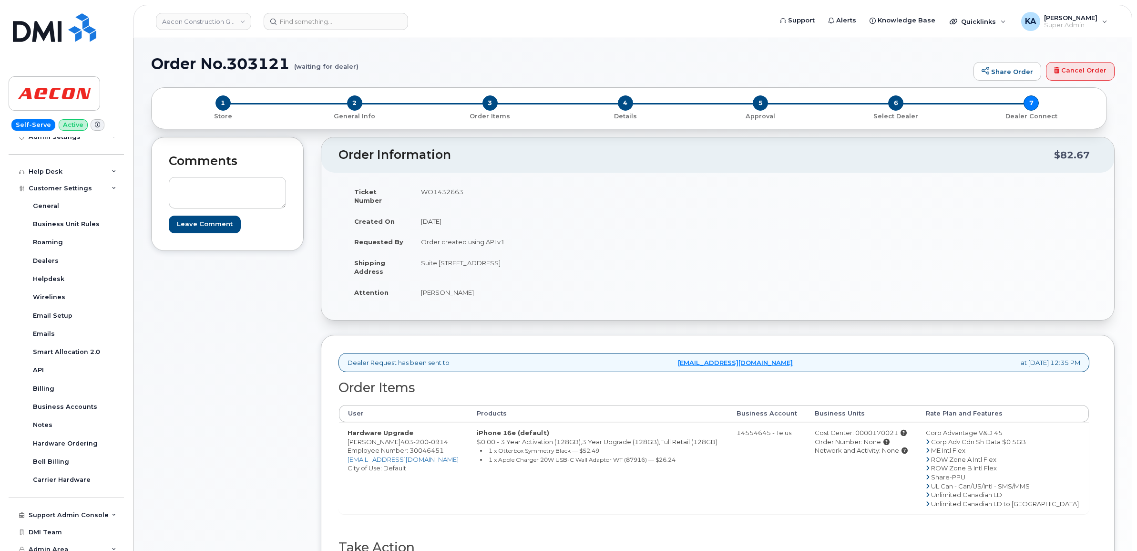
drag, startPoint x: 346, startPoint y: 433, endPoint x: 404, endPoint y: 437, distance: 58.8
click at [404, 437] on td "Hardware Upgrade Christie Lewington 403 200 0914 Employee Number: 30046451 clew…" at bounding box center [403, 468] width 129 height 92
drag, startPoint x: 456, startPoint y: 433, endPoint x: 408, endPoint y: 432, distance: 48.6
click at [408, 432] on td "Hardware Upgrade Christie Lewington 403 200 0914 Employee Number: 30046451 clew…" at bounding box center [403, 468] width 129 height 92
copy span "403 200 0914"
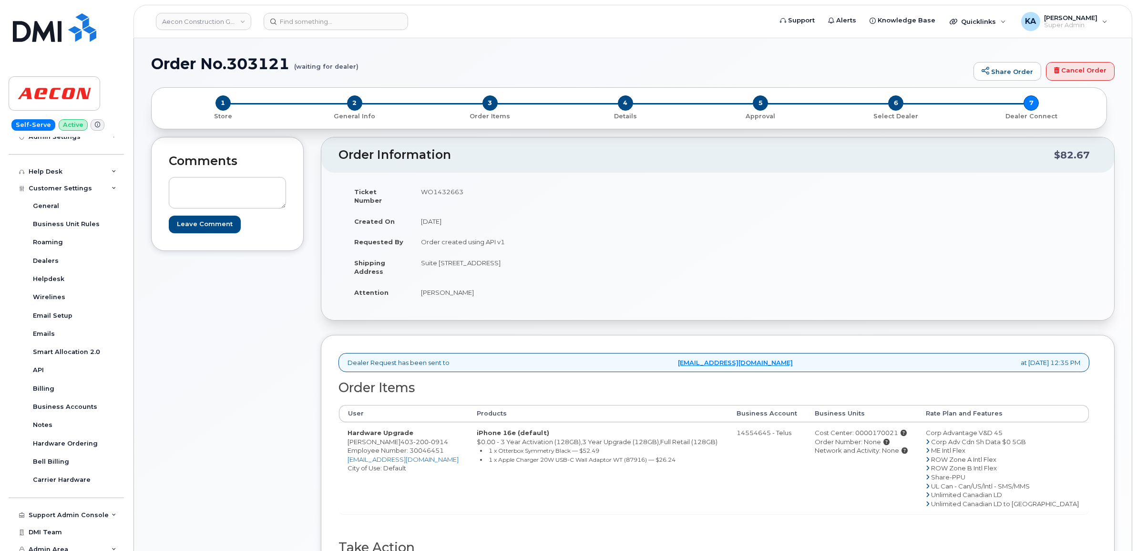
click at [432, 189] on td "WO1432663" at bounding box center [561, 196] width 298 height 30
copy td "WO1432663"
drag, startPoint x: 339, startPoint y: 431, endPoint x: 406, endPoint y: 439, distance: 67.7
click at [406, 439] on td "Hardware Upgrade Christie Lewington 403 200 0914 Employee Number: 30046451 clew…" at bounding box center [403, 468] width 129 height 92
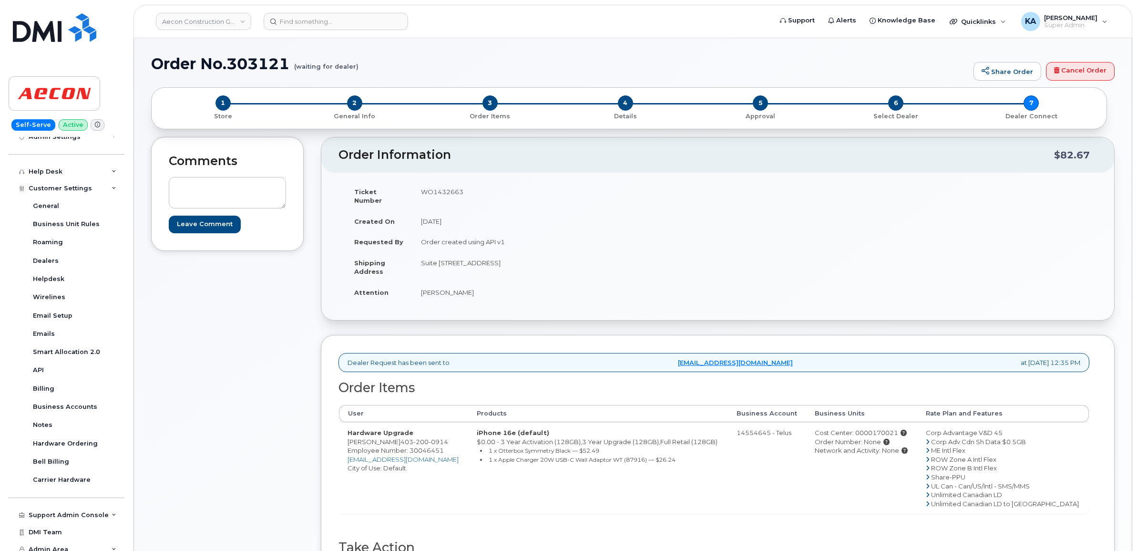
copy td "[PERSON_NAME]"
drag, startPoint x: 417, startPoint y: 253, endPoint x: 530, endPoint y: 268, distance: 114.0
click at [530, 268] on td "Suite [STREET_ADDRESS]" at bounding box center [561, 267] width 298 height 30
copy td "Suite 310 - 28 Quarry Park Blvd, SE"
click at [548, 252] on td "Suite [STREET_ADDRESS]" at bounding box center [561, 267] width 298 height 30
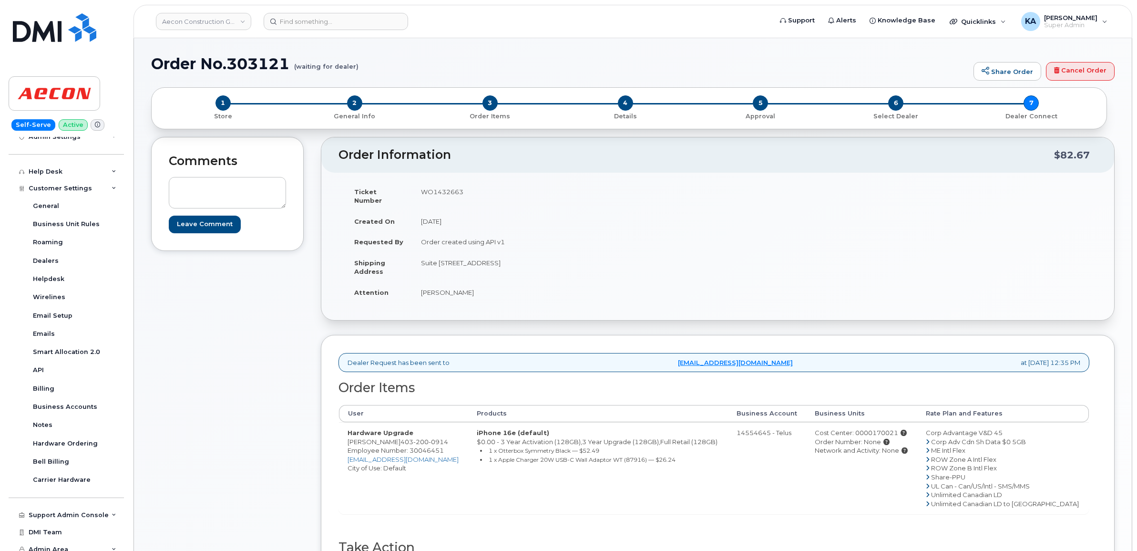
click at [548, 252] on td "Suite [STREET_ADDRESS]" at bounding box center [561, 267] width 298 height 30
copy td "Calgary"
drag, startPoint x: 420, startPoint y: 255, endPoint x: 530, endPoint y: 263, distance: 110.0
click at [530, 263] on td "Suite [STREET_ADDRESS]" at bounding box center [561, 267] width 298 height 30
copy td "Suite 310 - 28 Quarry Park Blvd, SE"
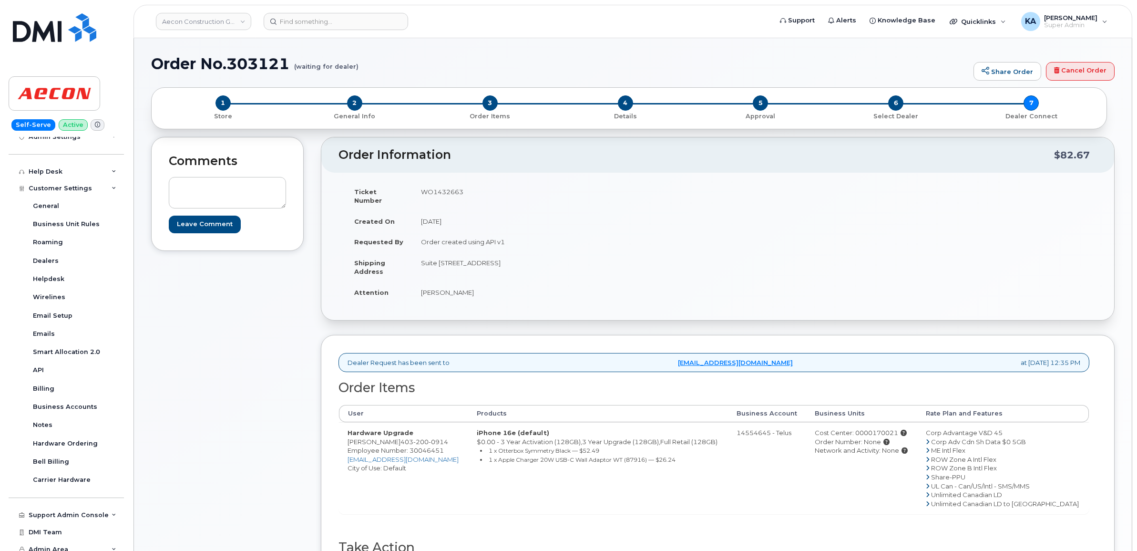
drag, startPoint x: 637, startPoint y: 253, endPoint x: 608, endPoint y: 254, distance: 29.6
click at [608, 254] on td "Suite [STREET_ADDRESS]" at bounding box center [561, 267] width 298 height 30
copy td "T2C 5P9"
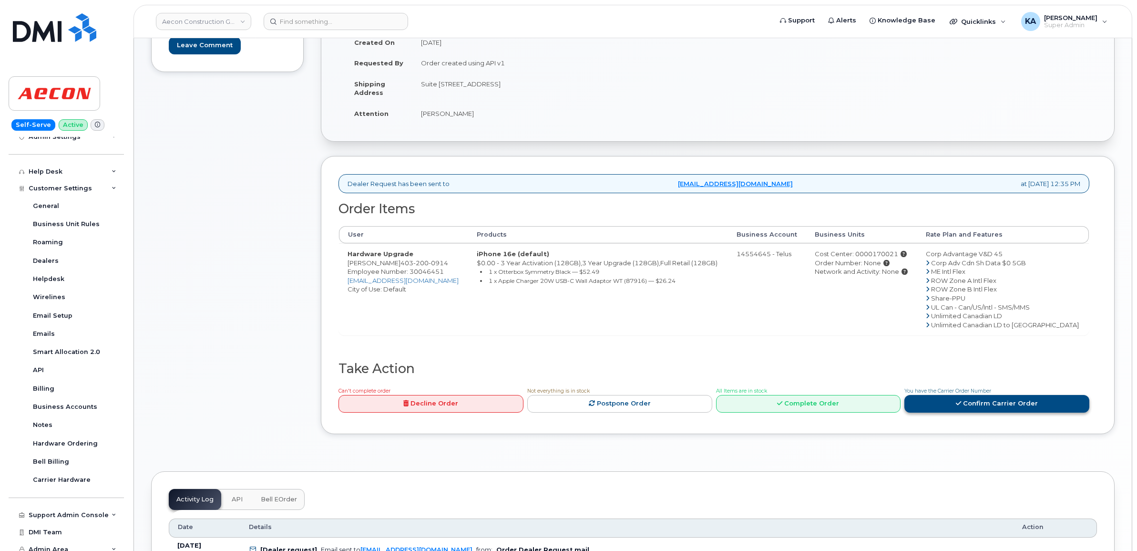
click at [954, 396] on link "Confirm Carrier Order" at bounding box center [996, 404] width 185 height 18
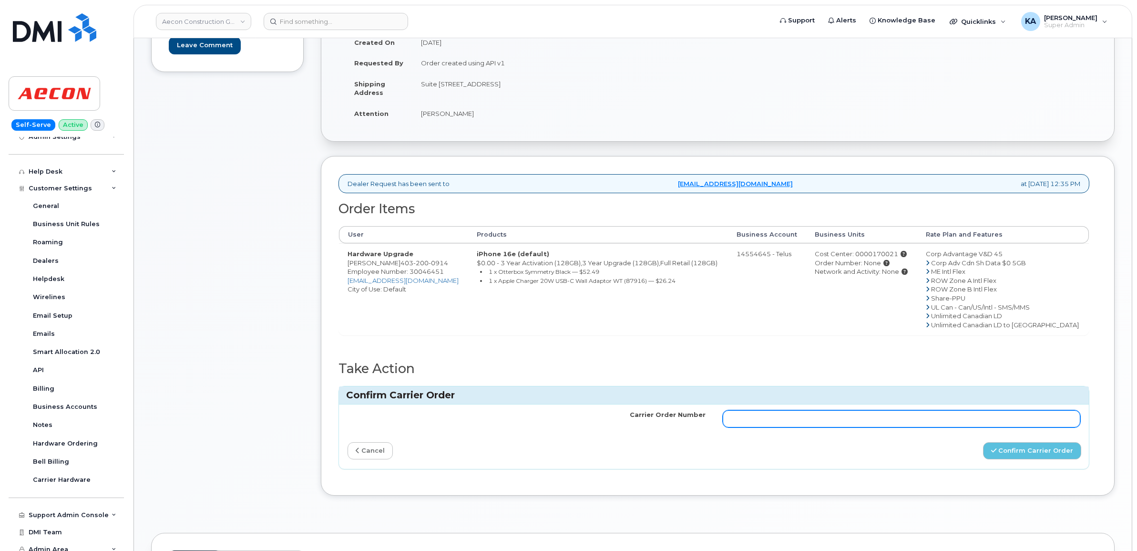
click at [867, 415] on input "Carrier Order Number" at bounding box center [902, 418] width 358 height 17
paste input "TL60038759"
type input "TL60038759"
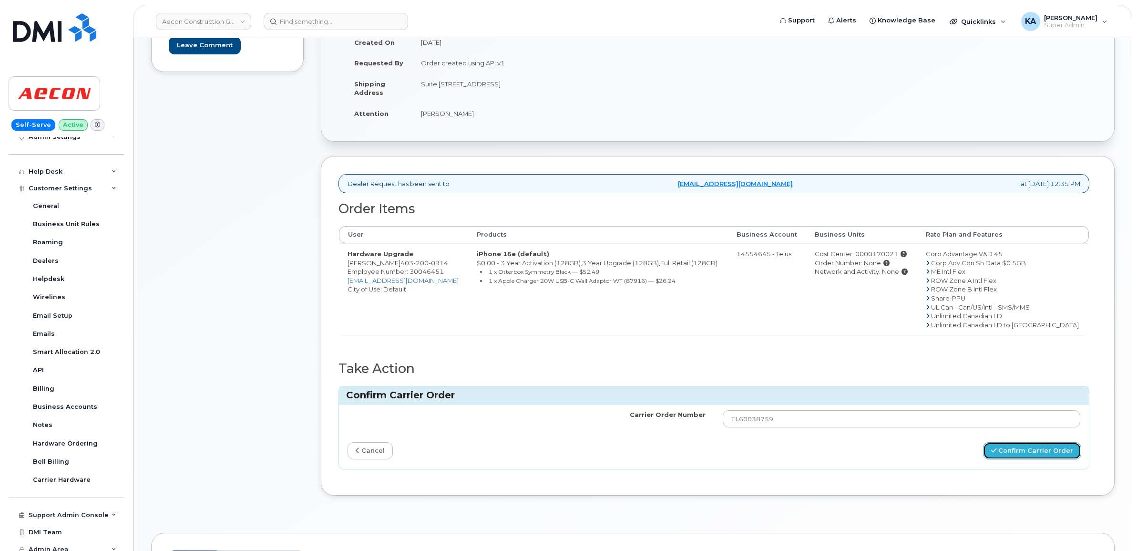
click at [1018, 442] on button "Confirm Carrier Order" at bounding box center [1032, 451] width 98 height 18
